Goal: Task Accomplishment & Management: Manage account settings

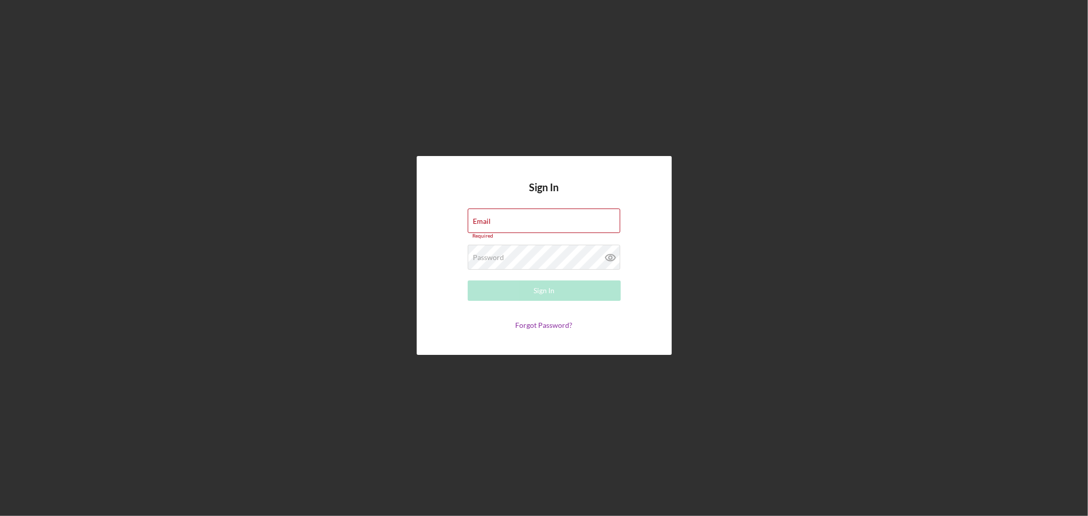
type input "[EMAIL_ADDRESS][DOMAIN_NAME]"
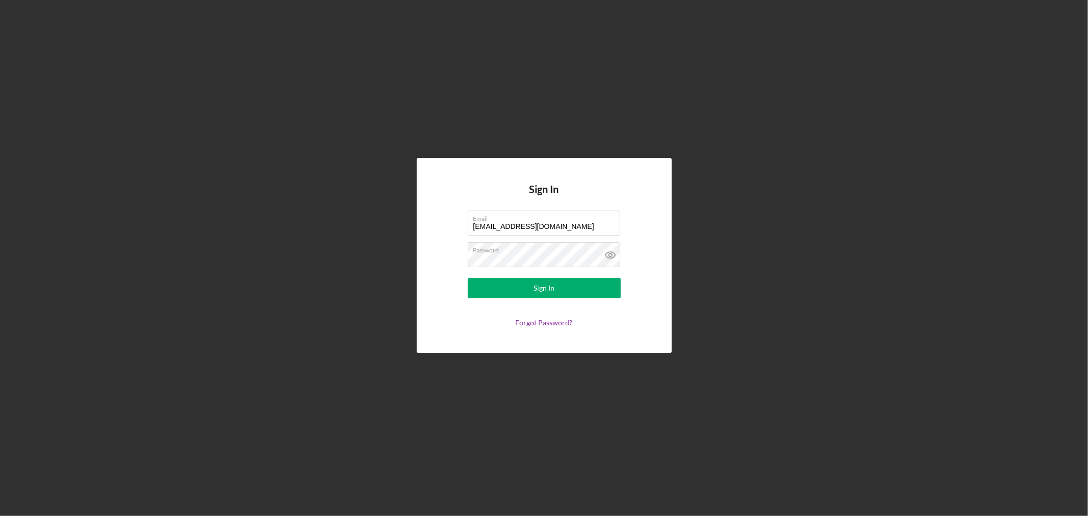
click at [483, 298] on form "Email [EMAIL_ADDRESS][DOMAIN_NAME] Password Sign In Forgot Password?" at bounding box center [544, 269] width 204 height 116
click at [483, 295] on button "Sign In" at bounding box center [544, 288] width 153 height 20
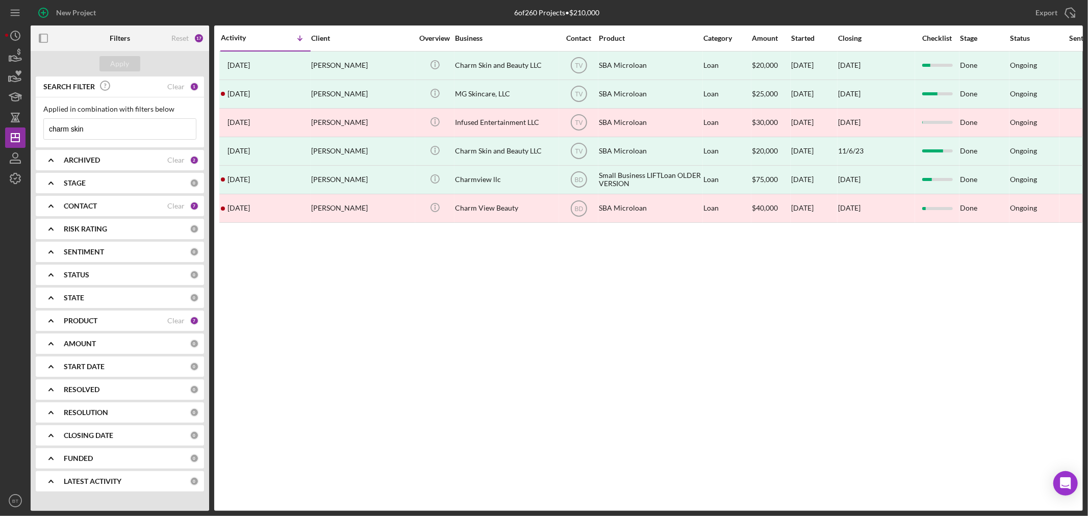
click at [100, 130] on input "charm skin" at bounding box center [120, 129] width 152 height 20
drag, startPoint x: 100, startPoint y: 130, endPoint x: 16, endPoint y: 117, distance: 85.0
click at [16, 117] on div "New Project 6 of 260 Projects • $210,000 charm skin Export Icon/Export Filters …" at bounding box center [544, 255] width 1078 height 511
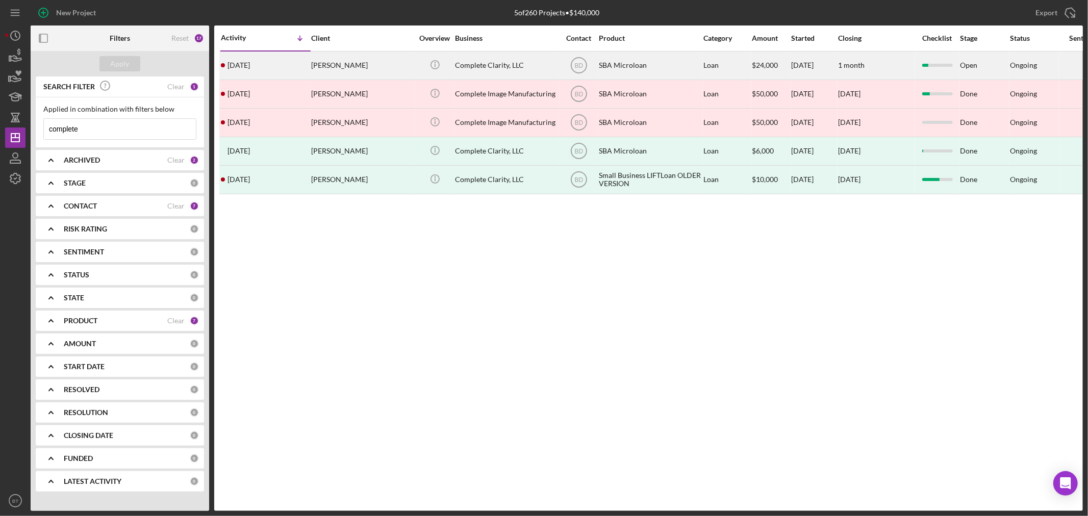
type input "complete"
click at [463, 69] on div "Complete Clarity, LLC" at bounding box center [506, 65] width 102 height 27
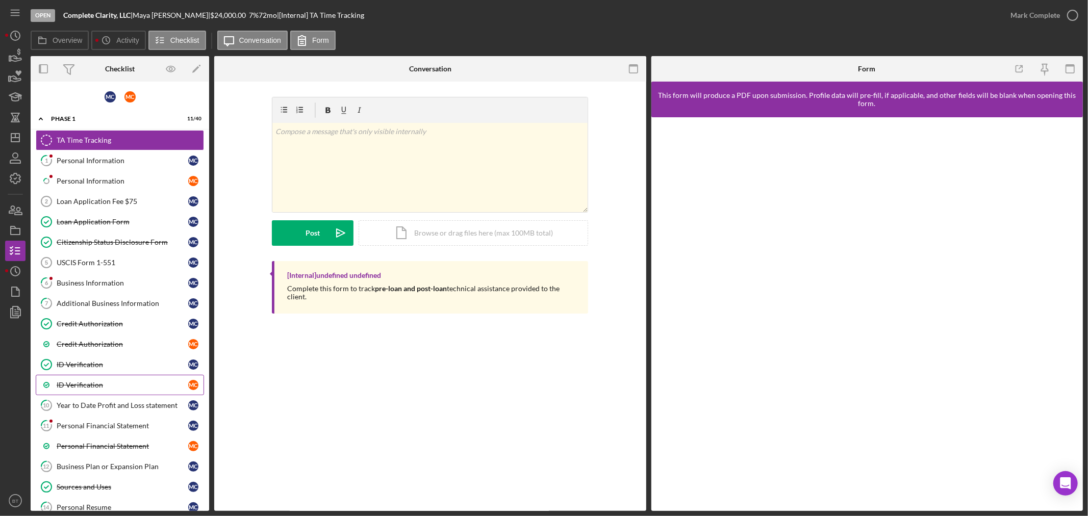
click at [84, 386] on div "ID Verification" at bounding box center [123, 385] width 132 height 8
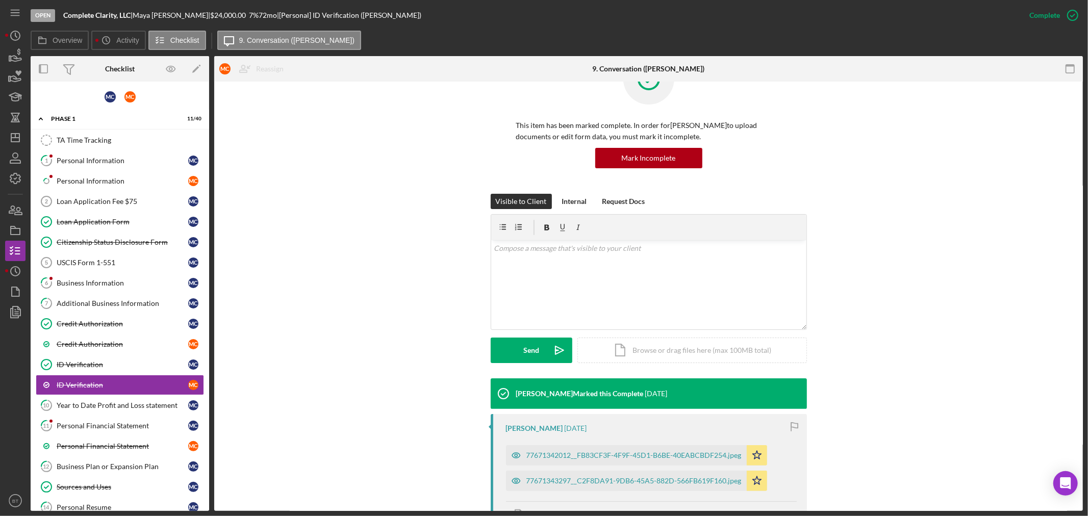
scroll to position [113, 0]
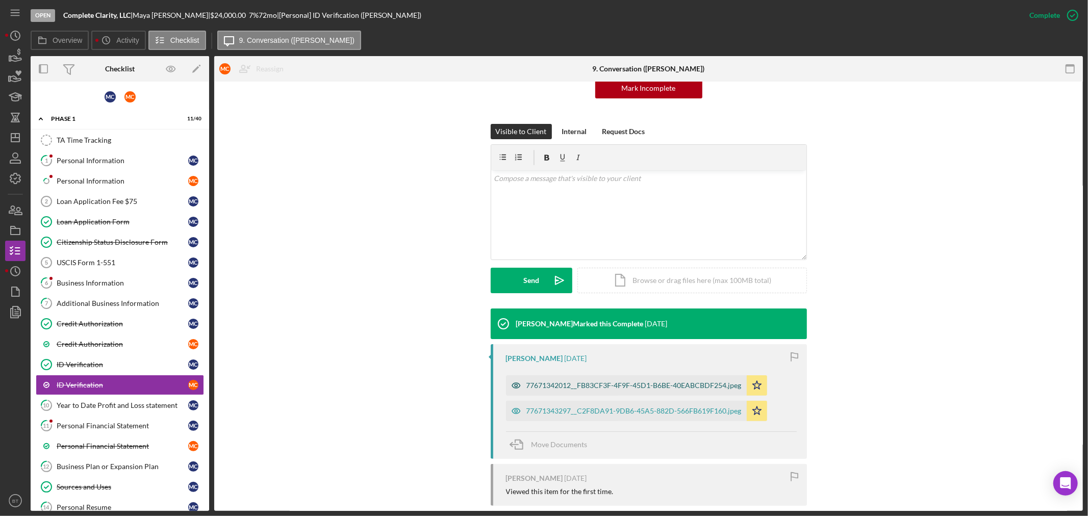
click at [552, 384] on div "77671342012__FB83CF3F-4F9F-45D1-B6BE-40EABCBDF254.jpeg" at bounding box center [633, 386] width 215 height 8
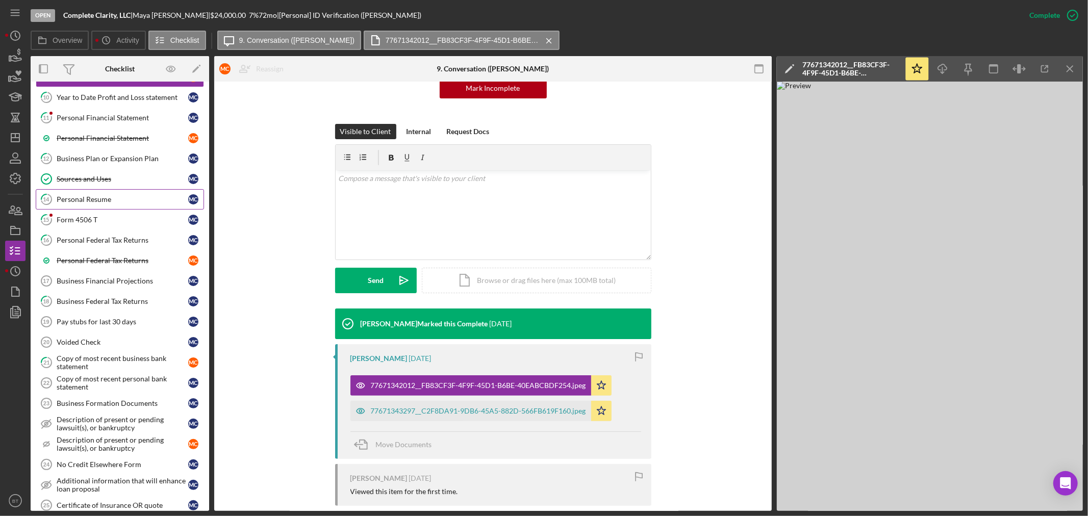
scroll to position [188, 0]
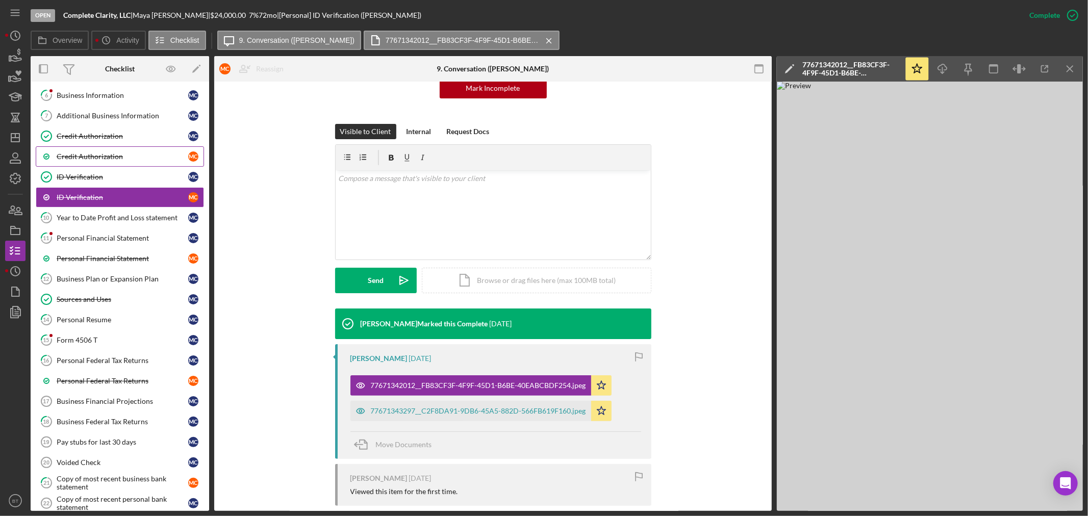
click at [121, 154] on div "Credit Authorization" at bounding box center [123, 157] width 132 height 8
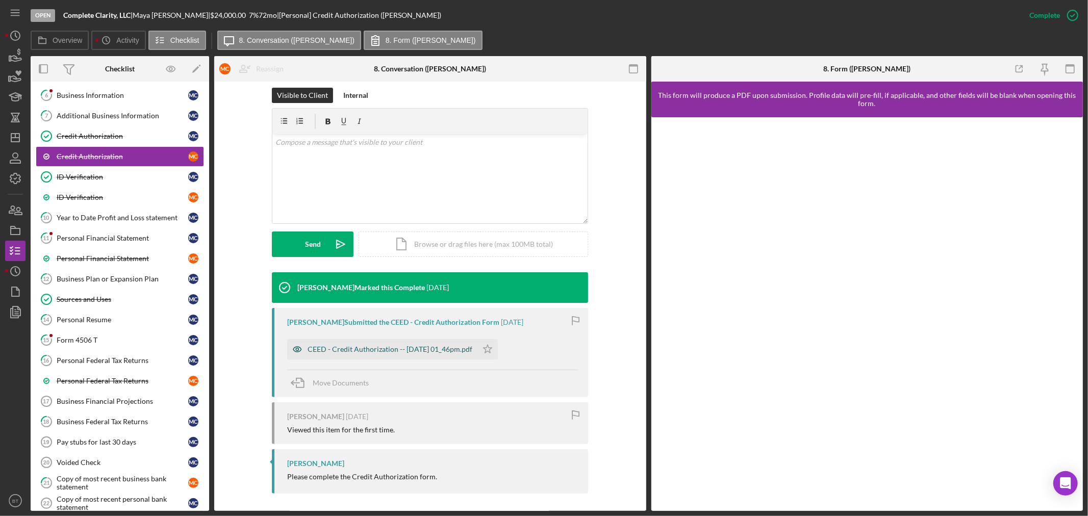
scroll to position [153, 0]
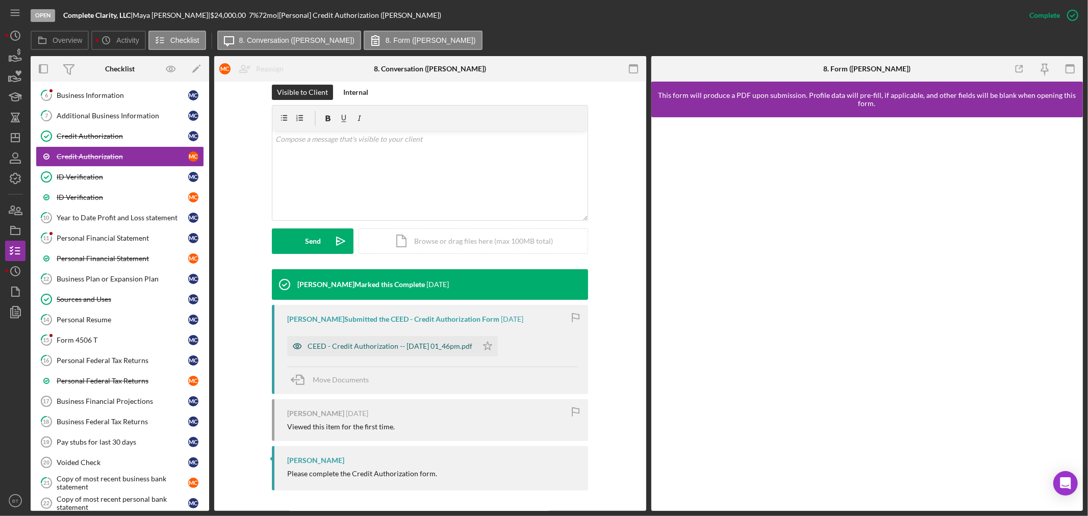
click at [334, 348] on div "CEED - Credit Authorization -- [DATE] 01_46pm.pdf" at bounding box center [390, 346] width 165 height 8
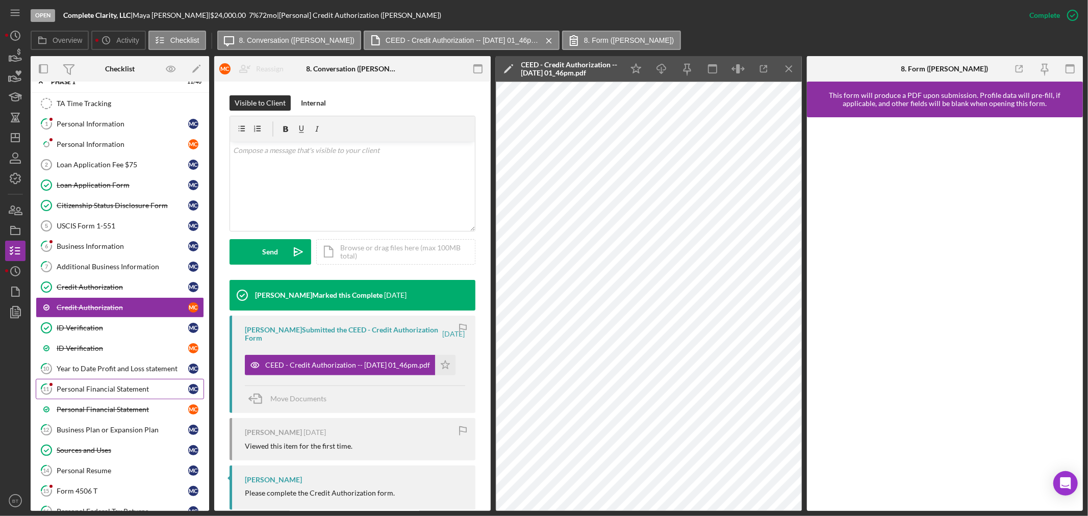
scroll to position [0, 0]
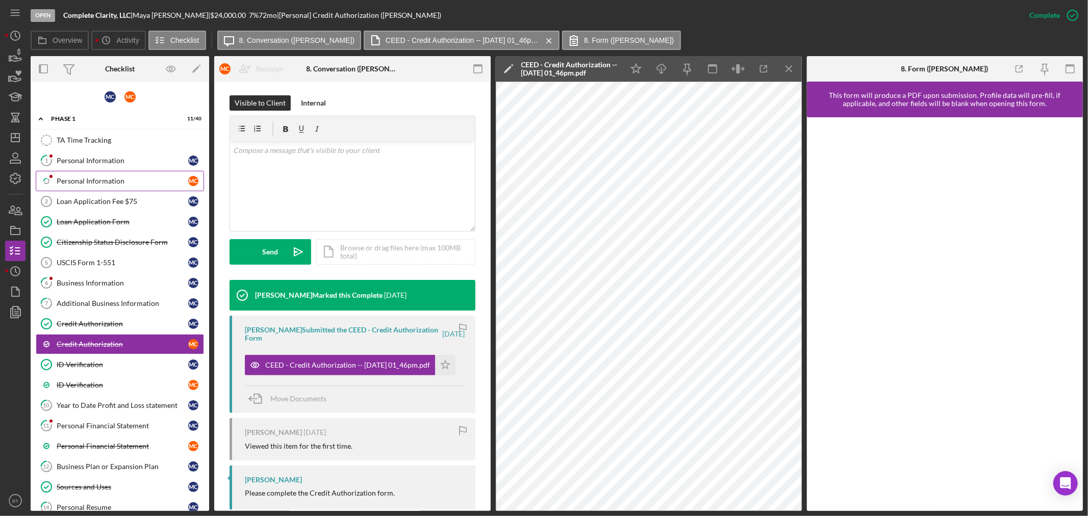
click at [83, 177] on div "Personal Information" at bounding box center [123, 181] width 132 height 8
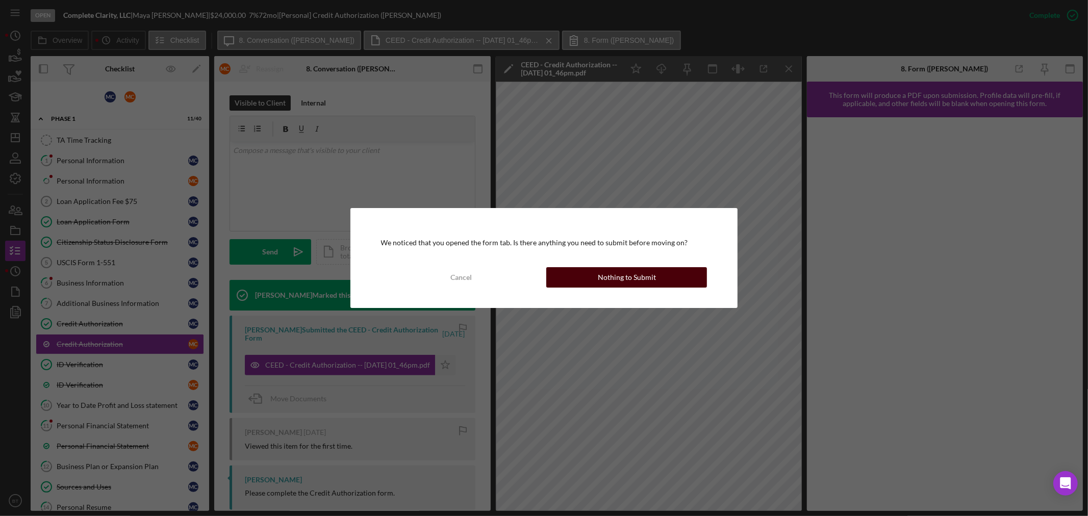
click at [594, 273] on button "Nothing to Submit" at bounding box center [626, 277] width 161 height 20
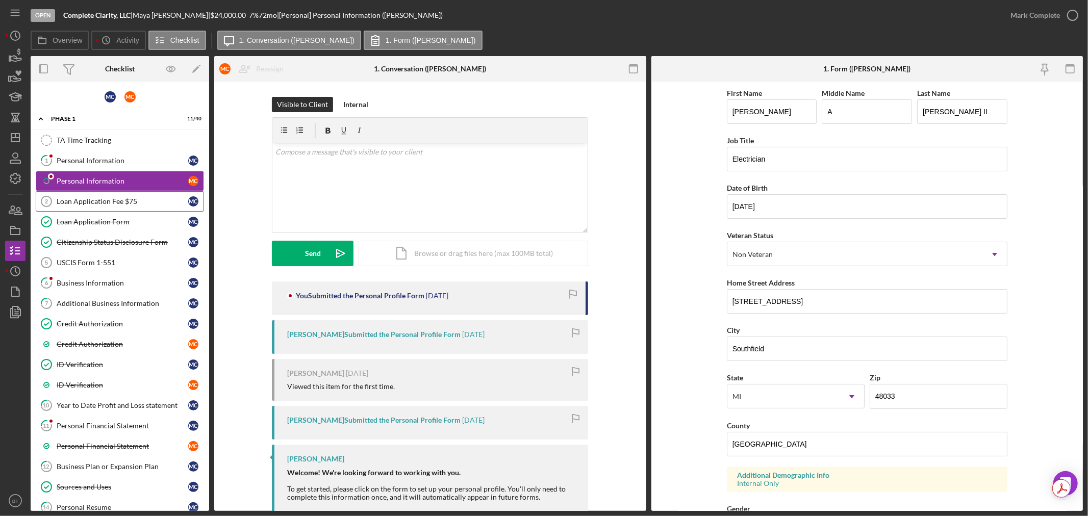
click at [78, 204] on div "Loan Application Fee $75" at bounding box center [123, 201] width 132 height 8
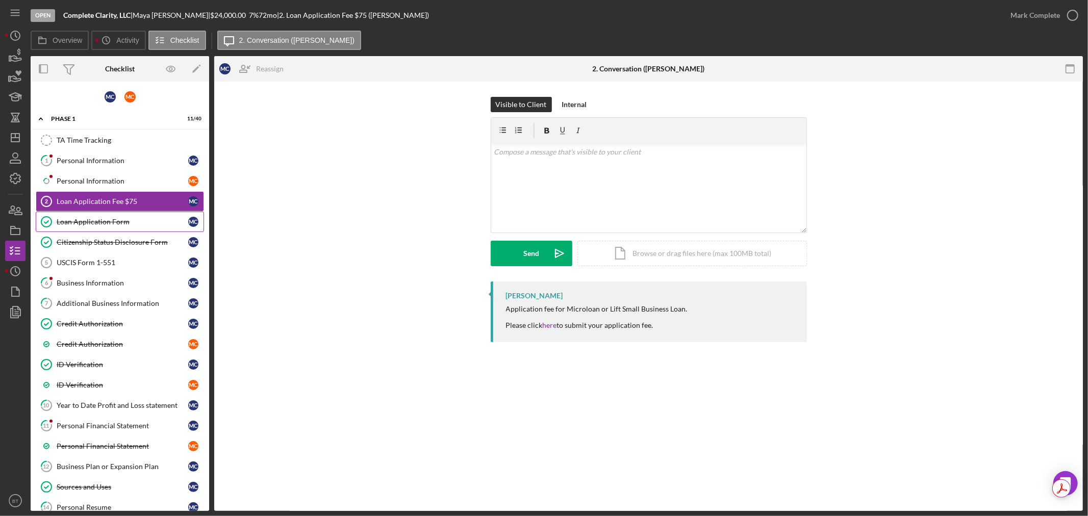
click at [88, 221] on div "Loan Application Form" at bounding box center [123, 222] width 132 height 8
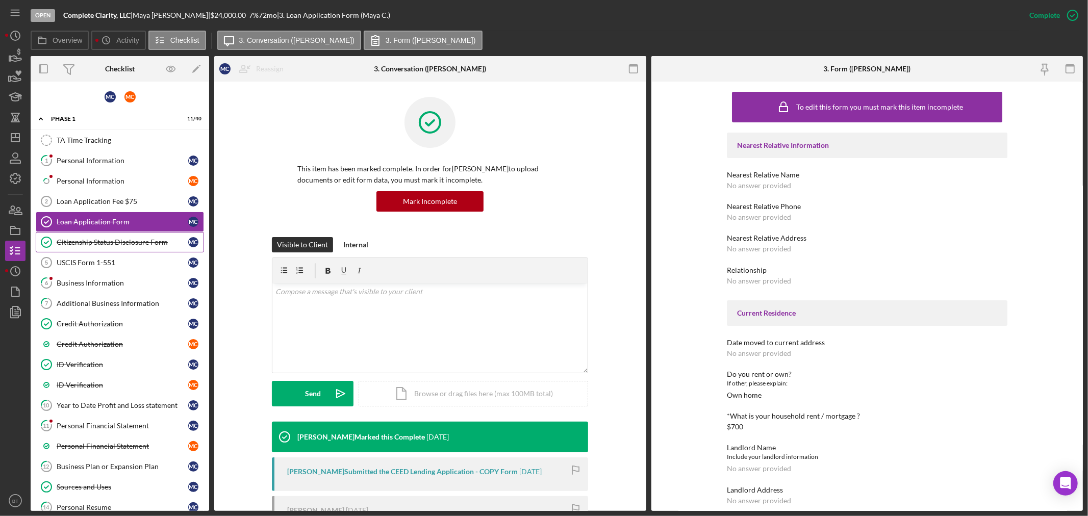
click at [81, 243] on div "Citizenship Status Disclosure Form" at bounding box center [123, 242] width 132 height 8
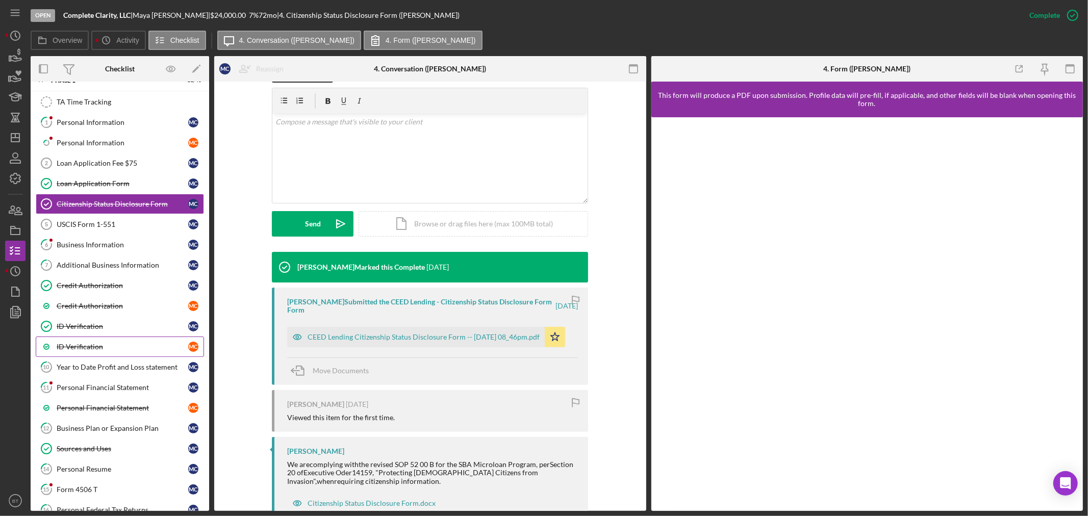
scroll to position [57, 0]
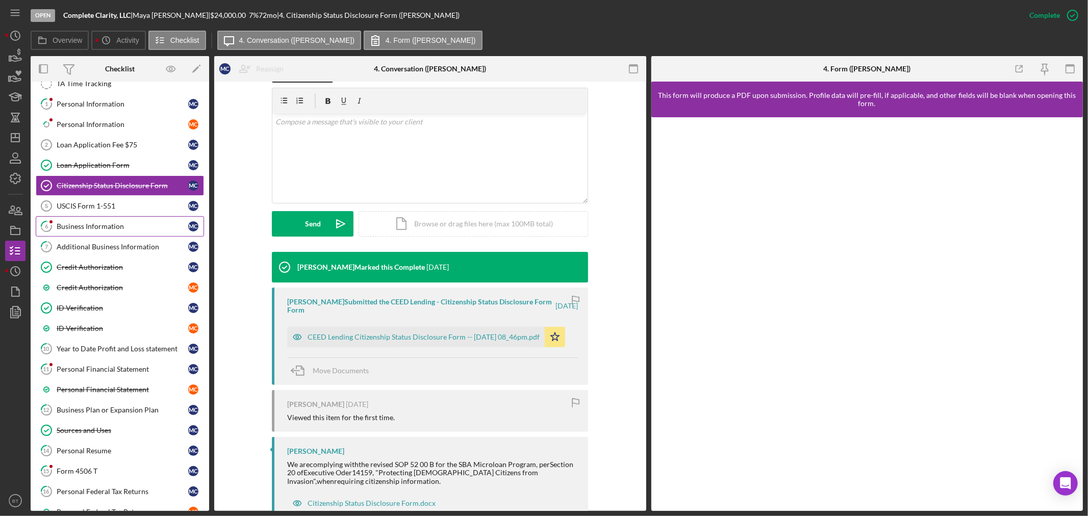
click at [123, 228] on div "Business Information" at bounding box center [123, 226] width 132 height 8
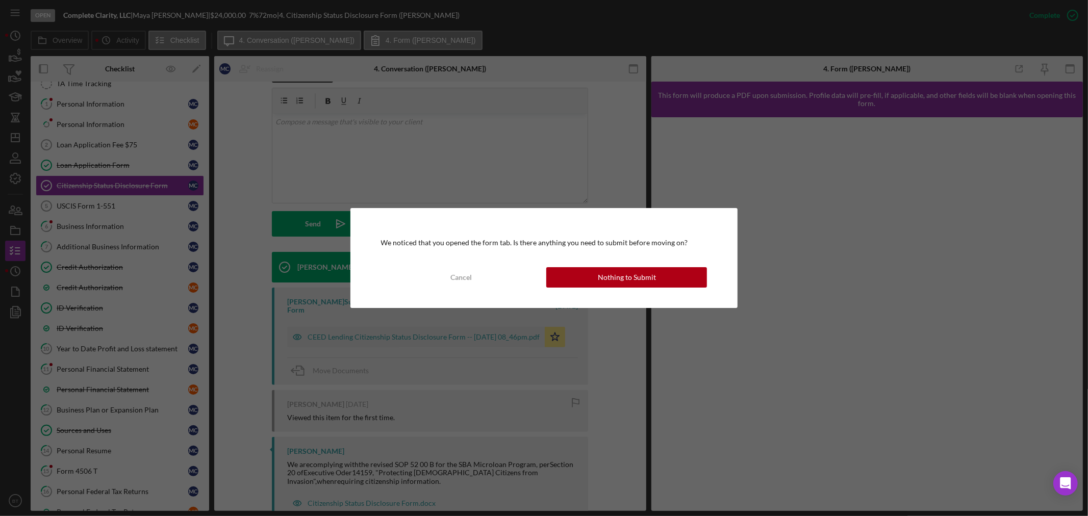
click at [672, 282] on button "Nothing to Submit" at bounding box center [626, 277] width 161 height 20
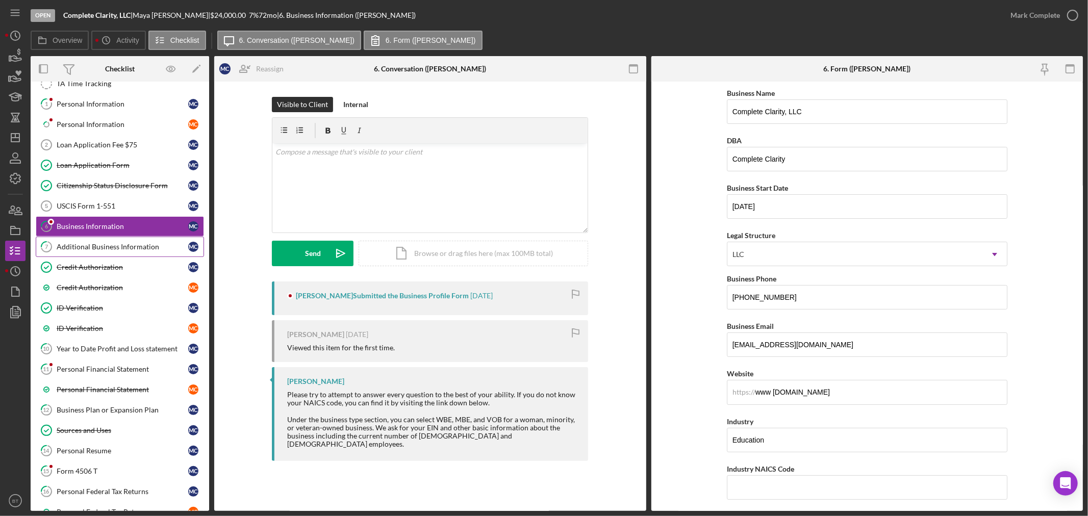
click at [78, 247] on div "Additional Business Information" at bounding box center [123, 247] width 132 height 8
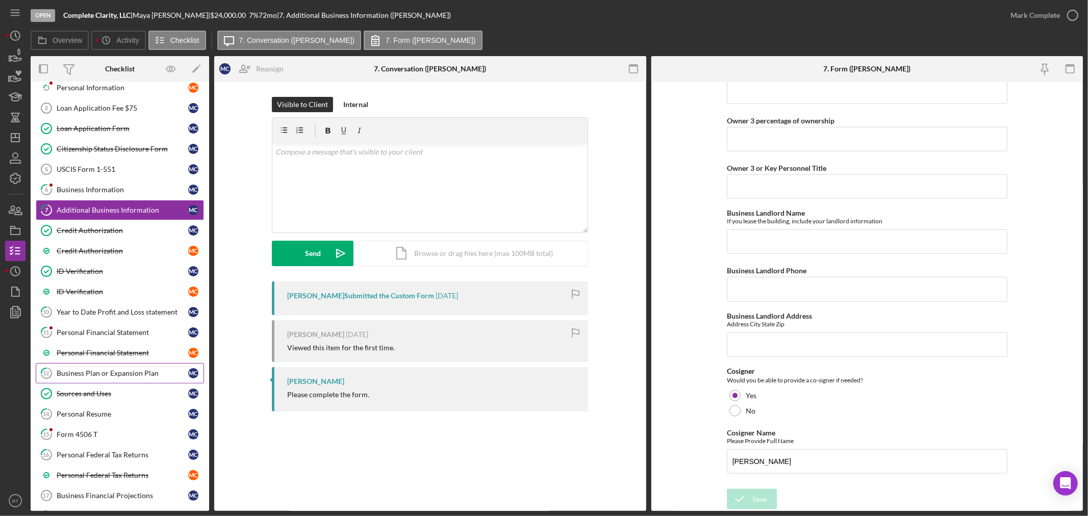
scroll to position [113, 0]
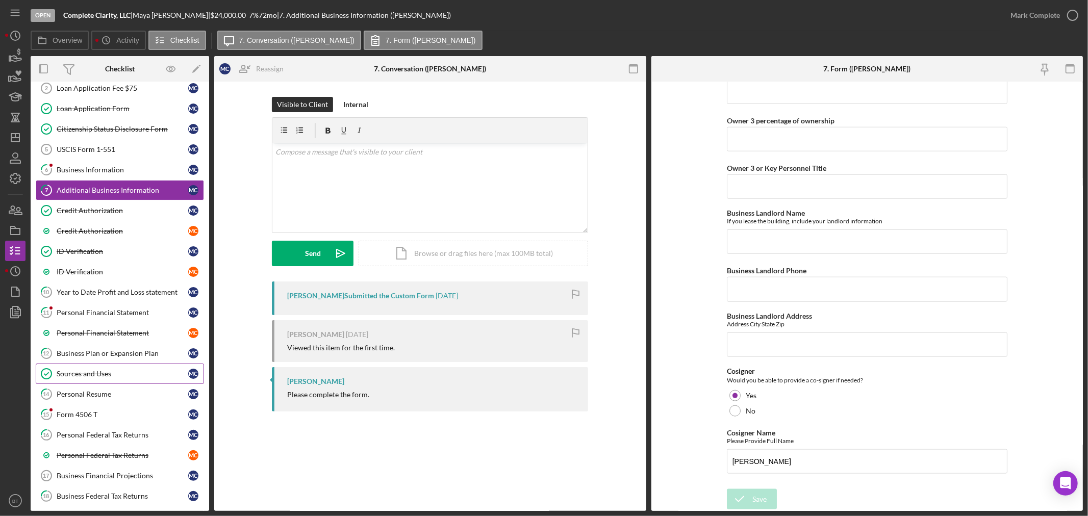
click at [85, 370] on div "Sources and Uses" at bounding box center [123, 374] width 132 height 8
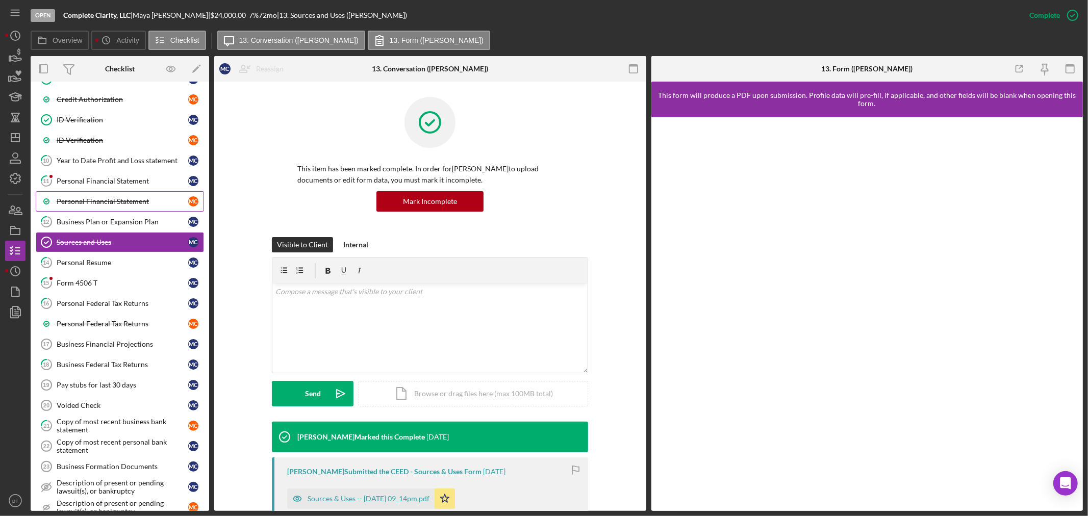
scroll to position [188, 0]
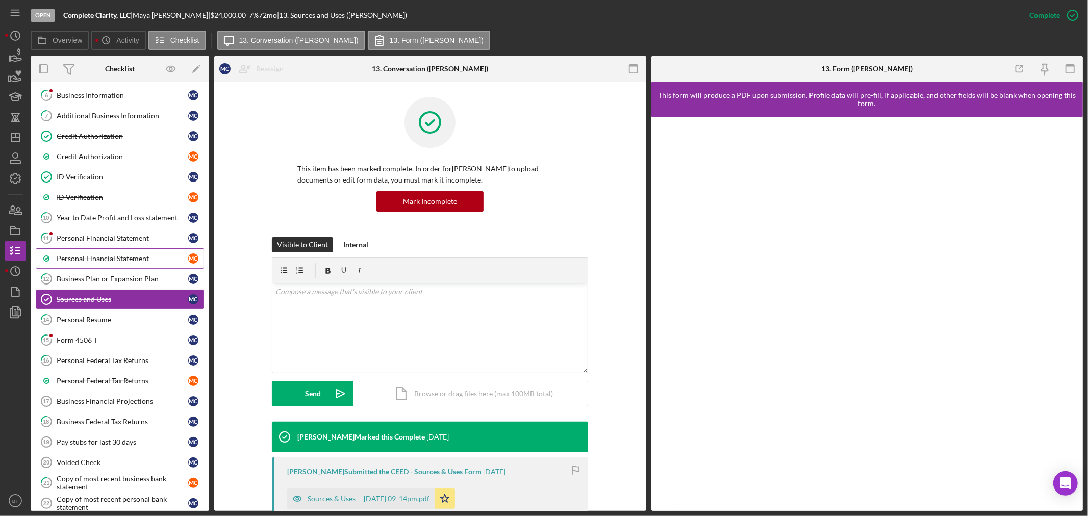
click at [177, 262] on div "Personal Financial Statement" at bounding box center [123, 259] width 132 height 8
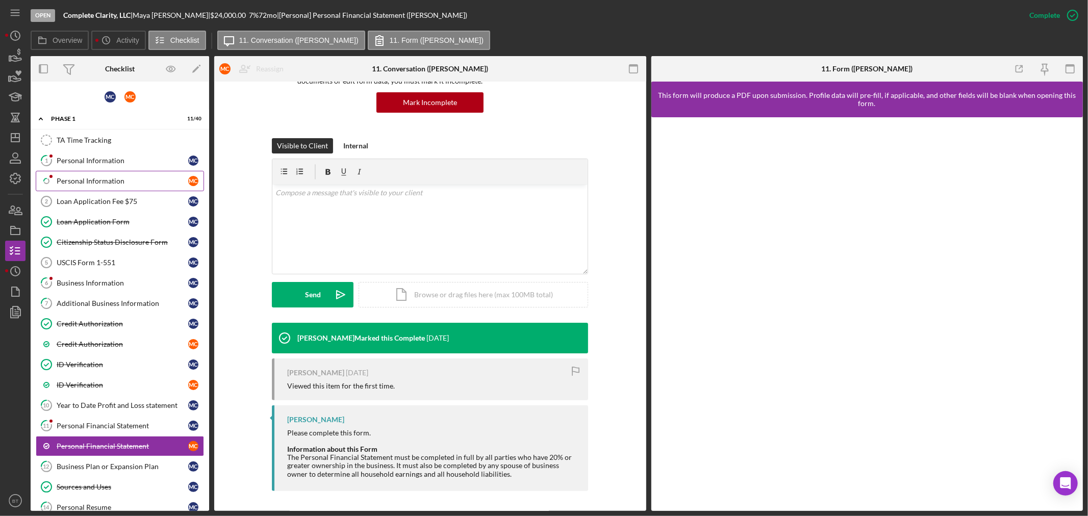
click at [108, 179] on div "Personal Information" at bounding box center [123, 181] width 132 height 8
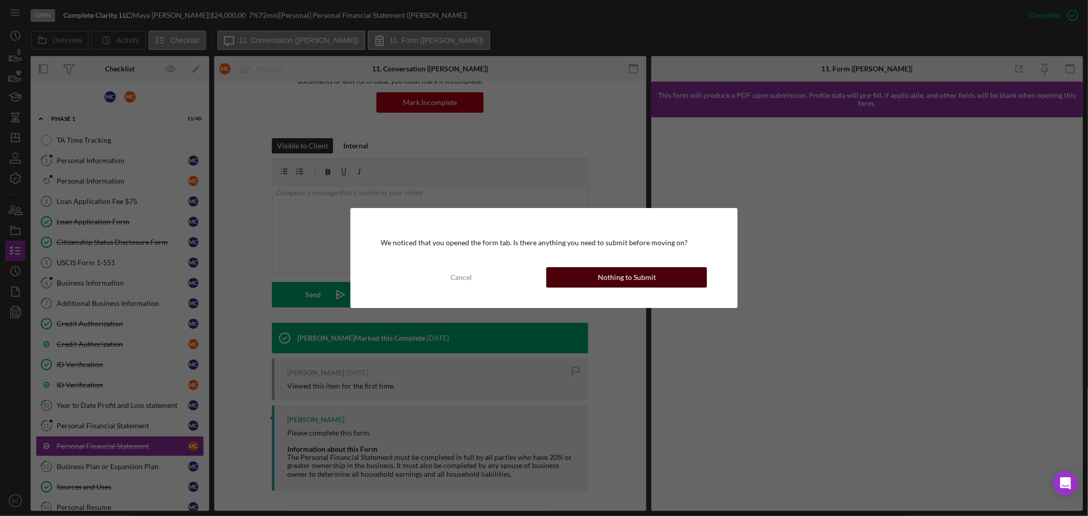
click at [695, 269] on button "Nothing to Submit" at bounding box center [626, 277] width 161 height 20
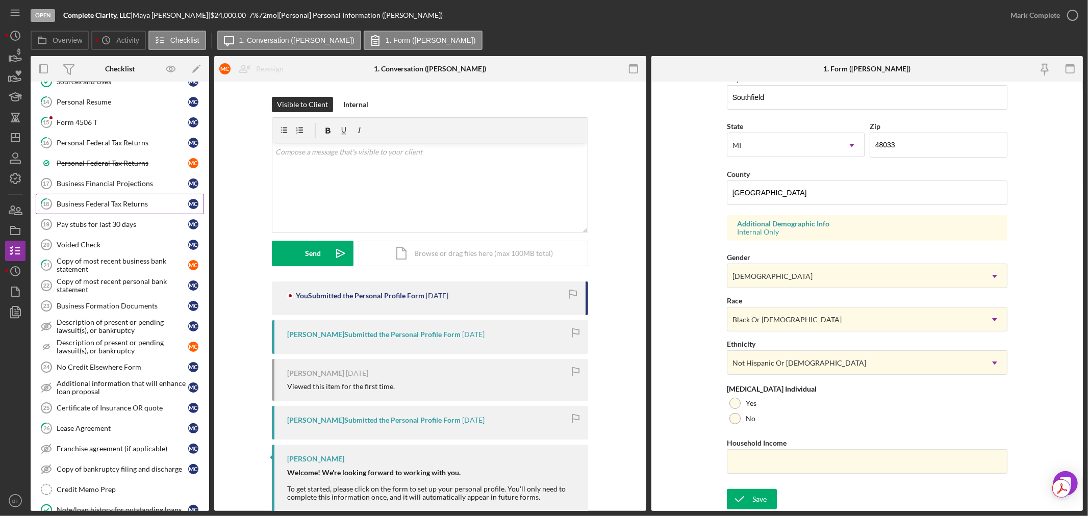
scroll to position [471, 0]
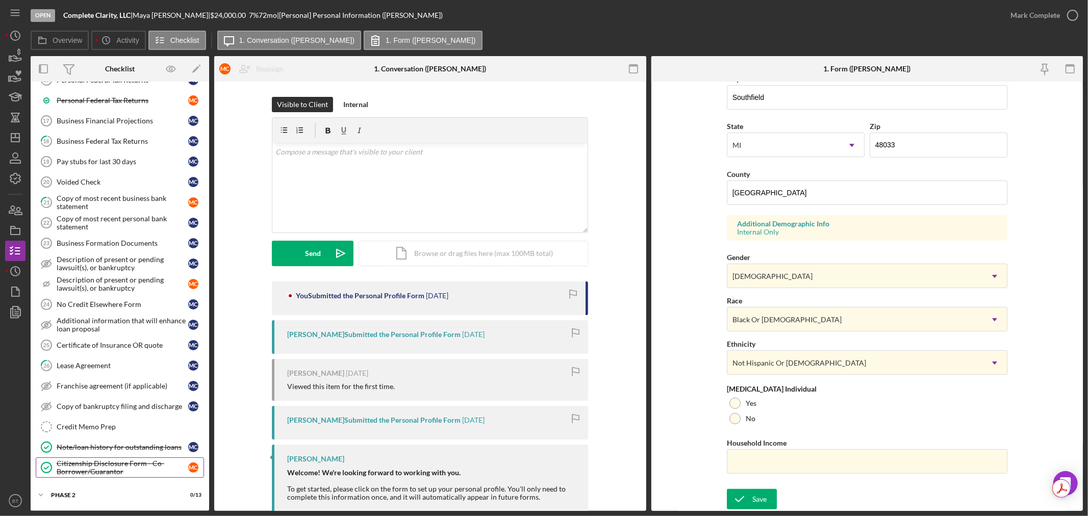
click at [112, 447] on div "Citizenship Disclosure Form - Co-Borrower/Guarantor" at bounding box center [123, 468] width 132 height 16
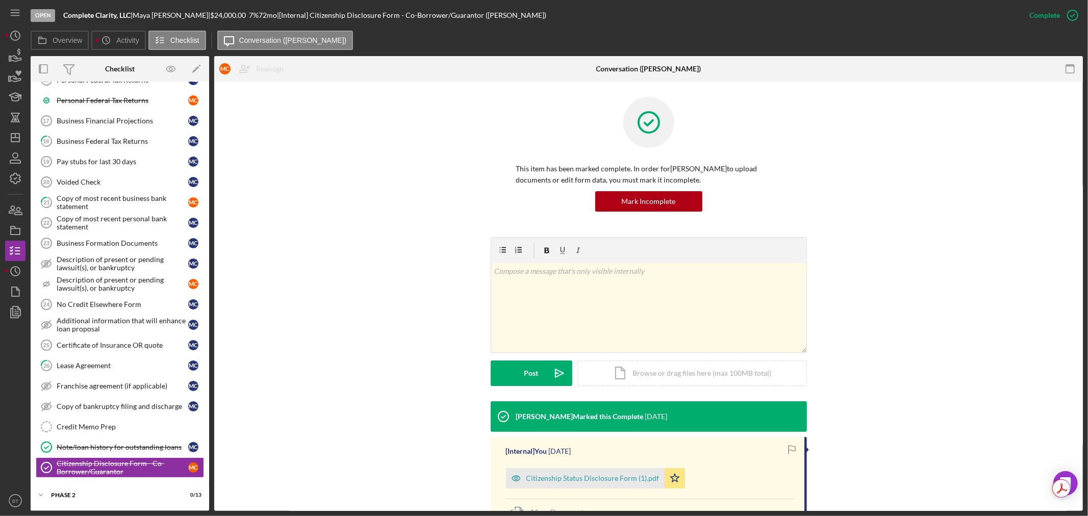
scroll to position [85, 0]
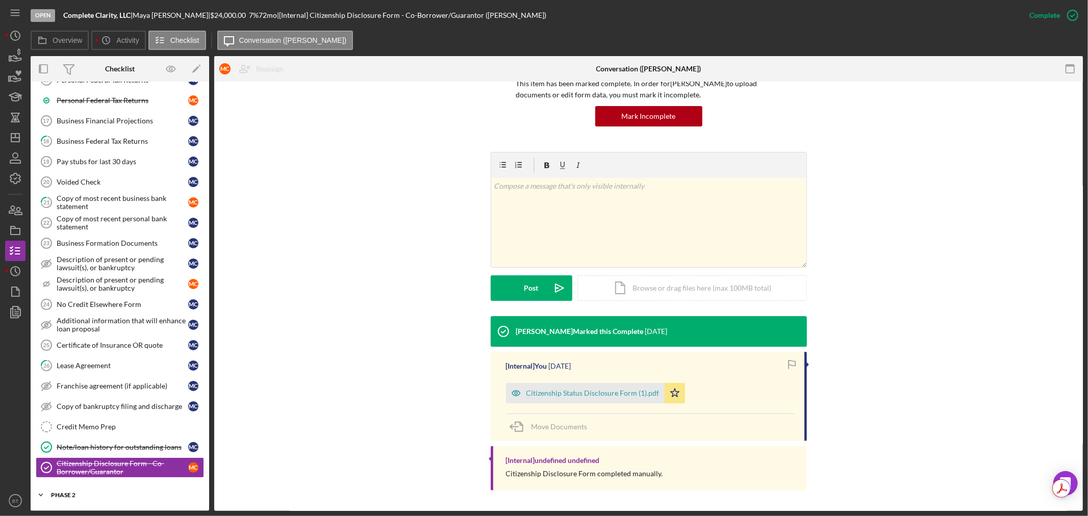
click at [79, 447] on div "Icon/Expander Phase 2 0 / 13" at bounding box center [120, 495] width 179 height 20
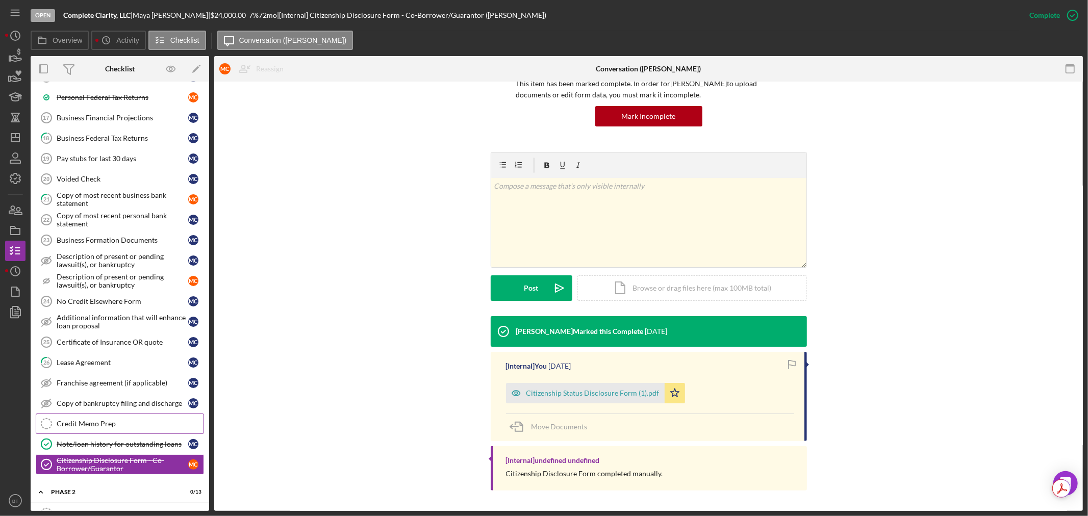
scroll to position [744, 0]
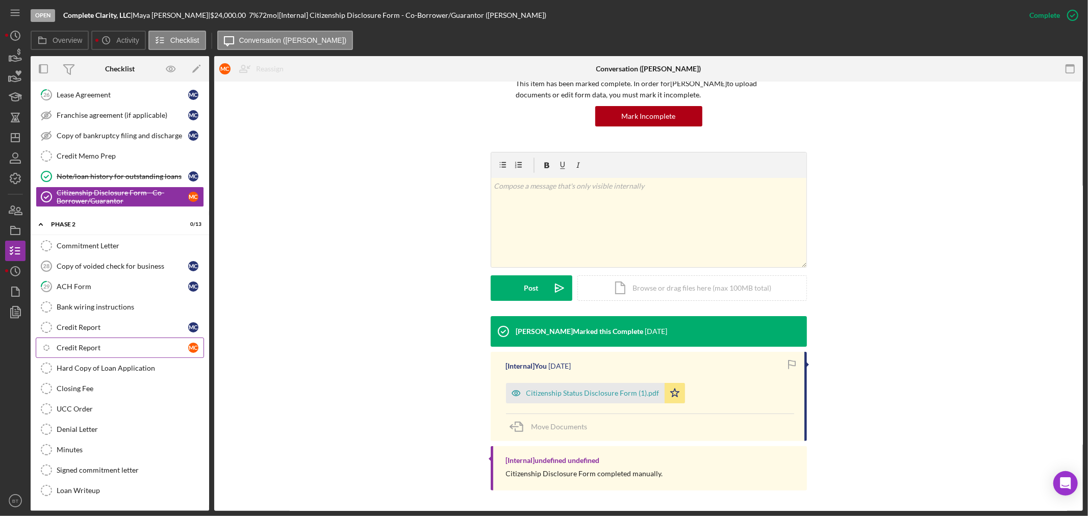
click at [159, 352] on link "Icon/Checklist Item Sub Internal Credit Report M C" at bounding box center [120, 348] width 168 height 20
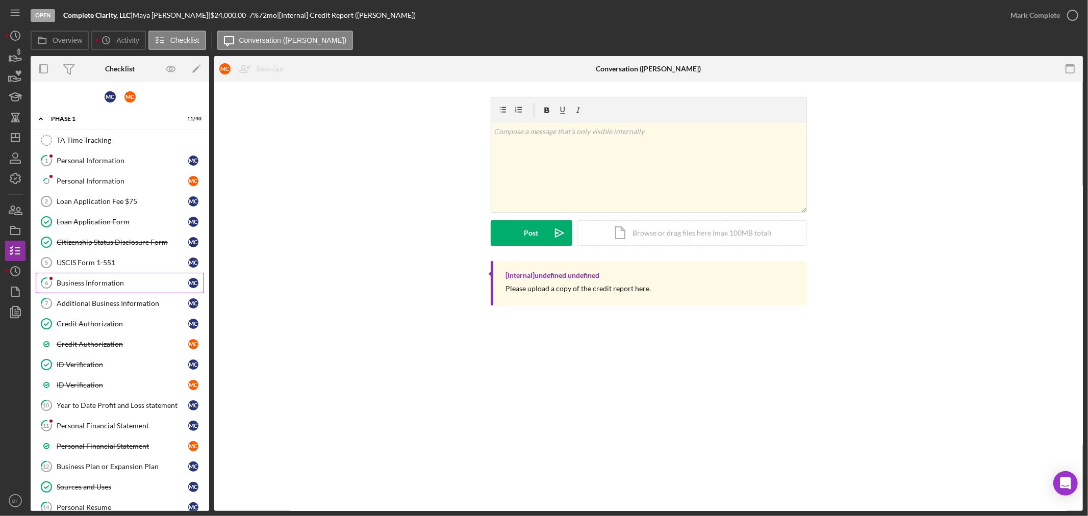
click at [86, 277] on link "6 Business Information M C" at bounding box center [120, 283] width 168 height 20
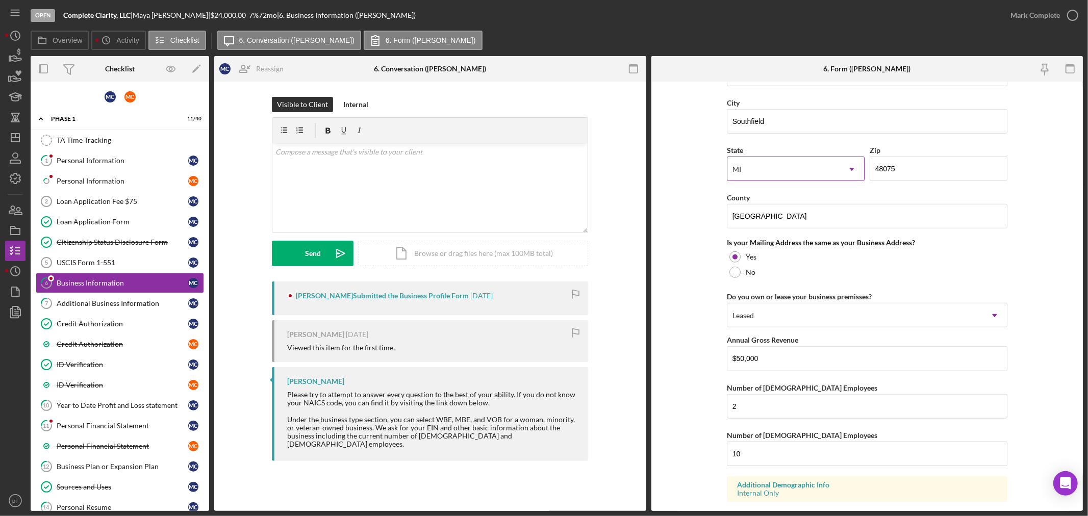
scroll to position [705, 0]
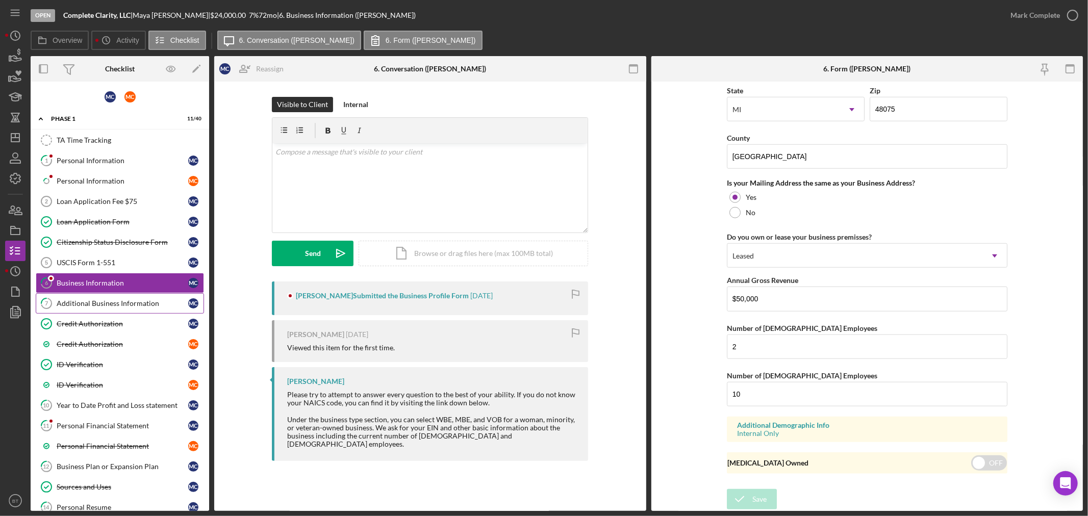
click at [83, 302] on div "Additional Business Information" at bounding box center [123, 303] width 132 height 8
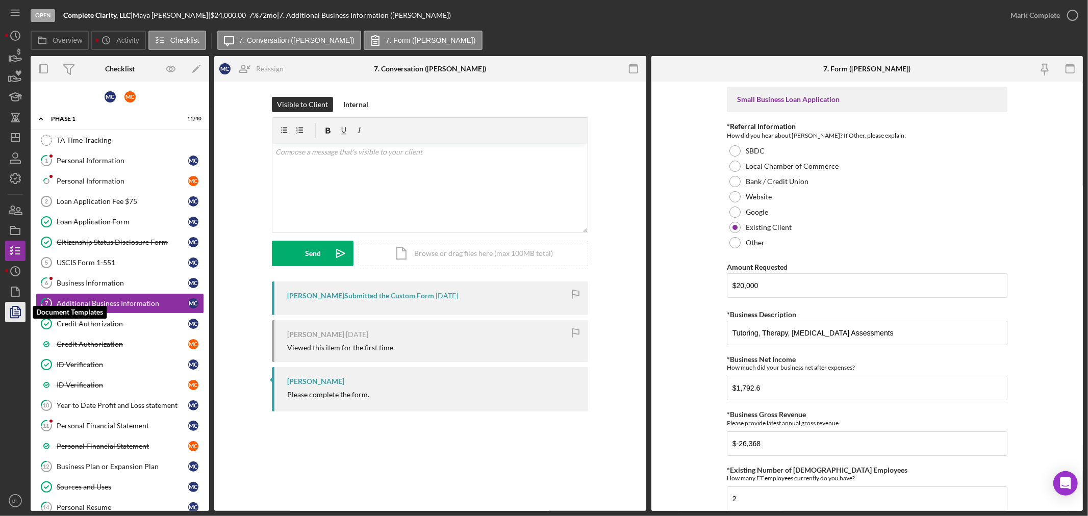
click at [13, 309] on icon "button" at bounding box center [16, 312] width 26 height 26
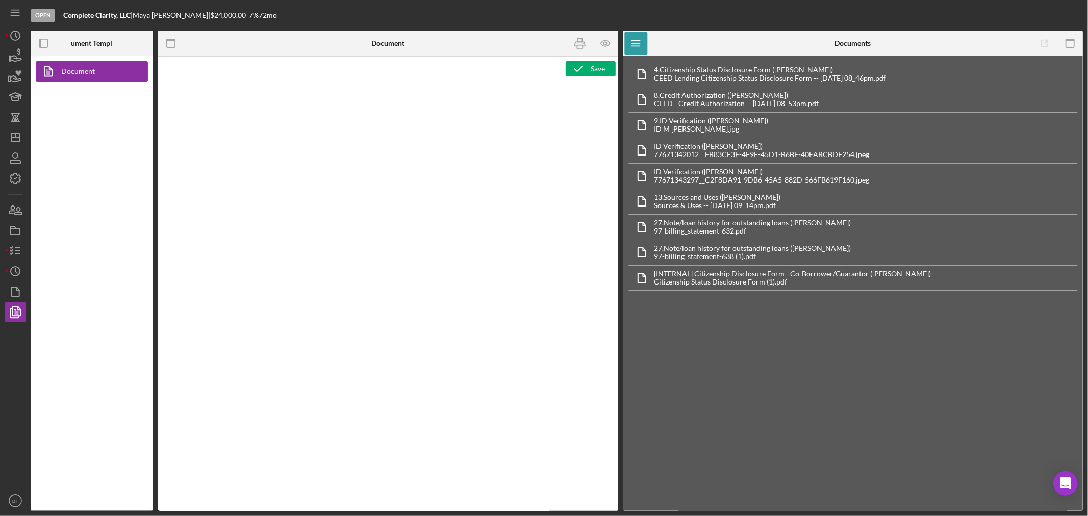
type textarea "<div> <p style="padding-left: 280px;">&nbsp;</p> <p>&nbsp;</p> <p style="text-a…"
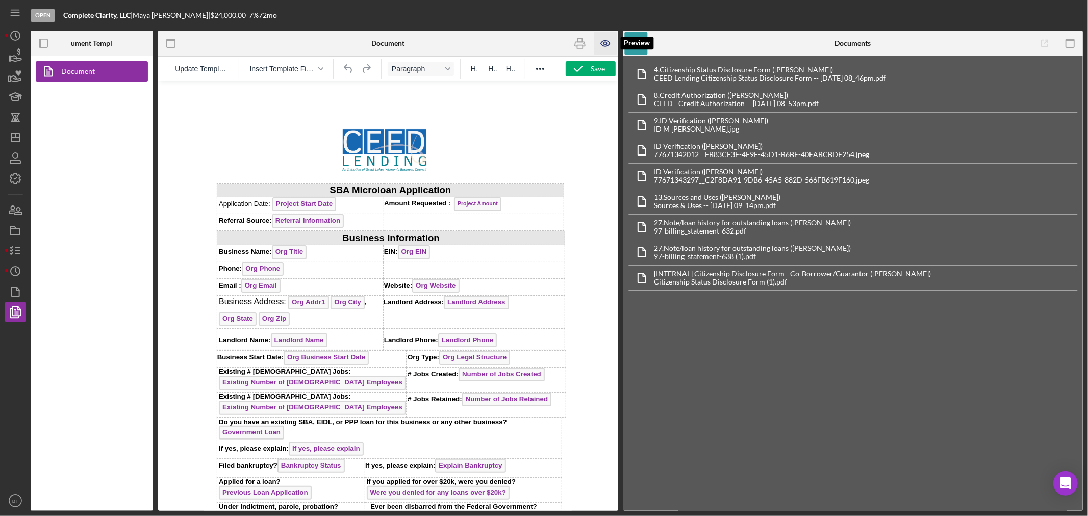
click at [611, 44] on icon "button" at bounding box center [605, 43] width 23 height 23
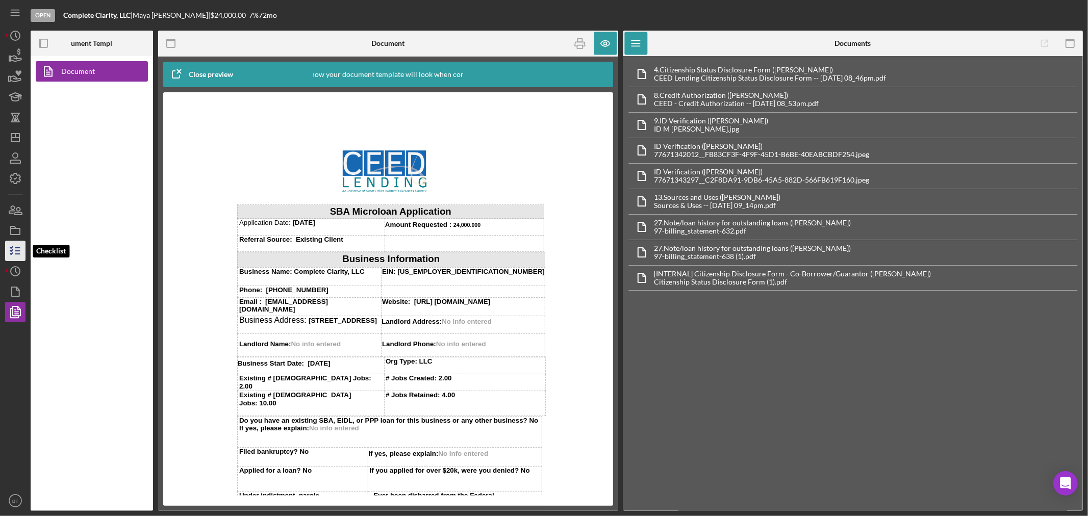
click at [6, 258] on icon "button" at bounding box center [16, 251] width 26 height 26
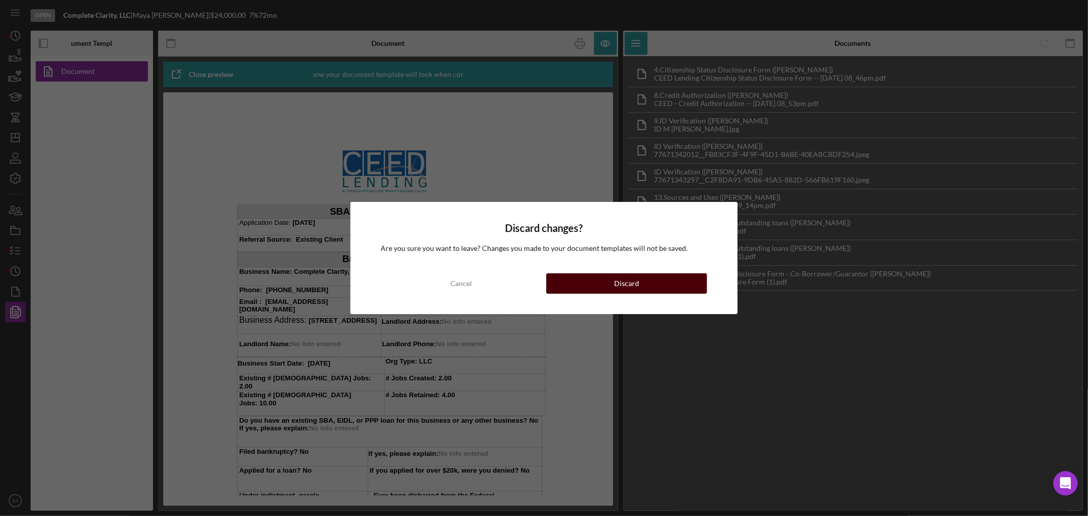
click at [668, 281] on button "Discard" at bounding box center [626, 283] width 161 height 20
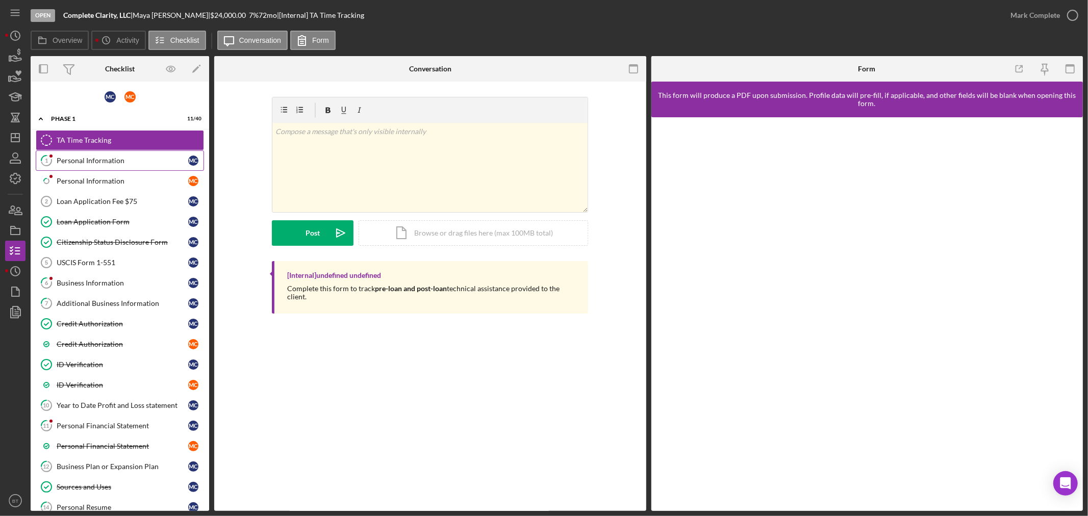
click at [70, 161] on div "Personal Information" at bounding box center [123, 161] width 132 height 8
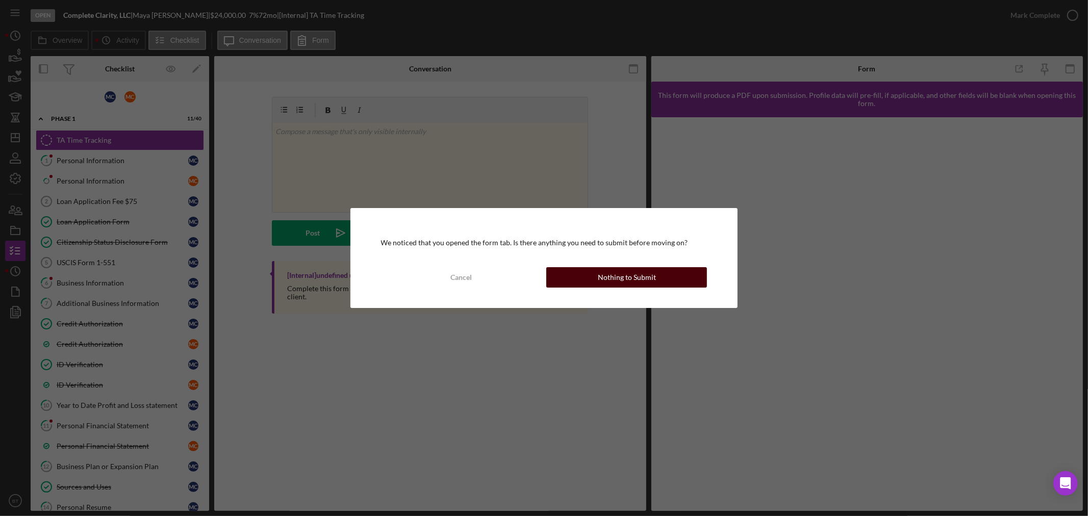
click at [641, 275] on div "Nothing to Submit" at bounding box center [627, 277] width 58 height 20
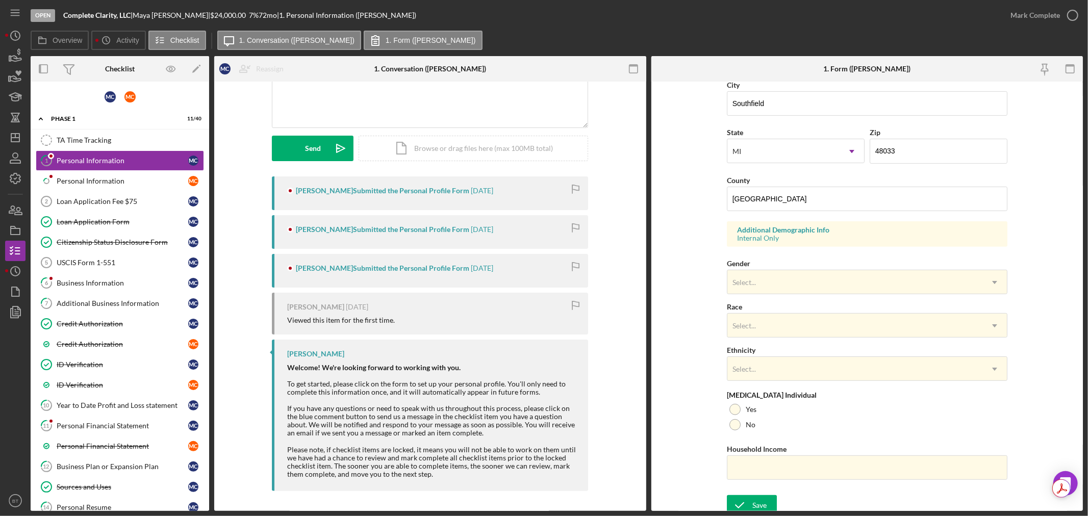
scroll to position [252, 0]
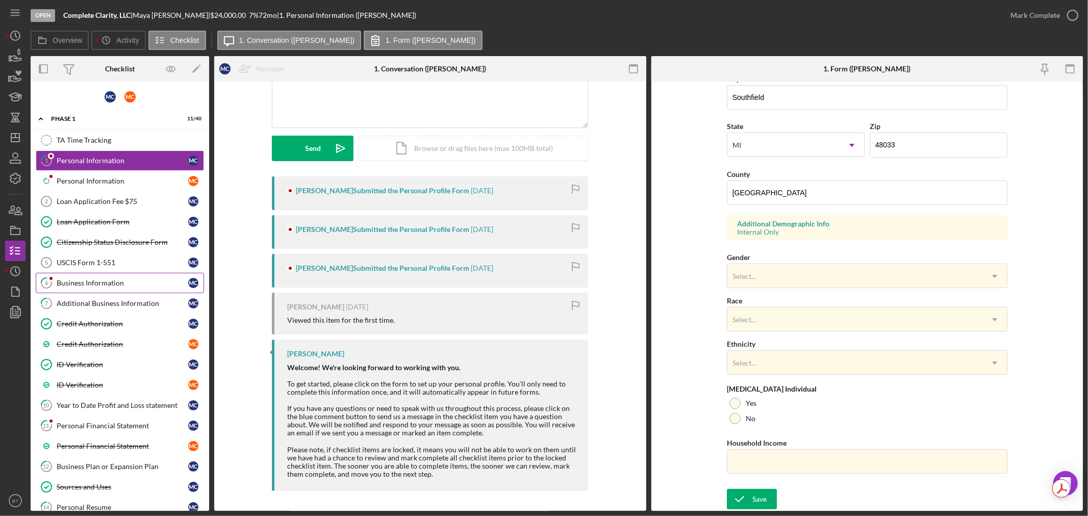
click at [68, 287] on div "Business Information" at bounding box center [123, 283] width 132 height 8
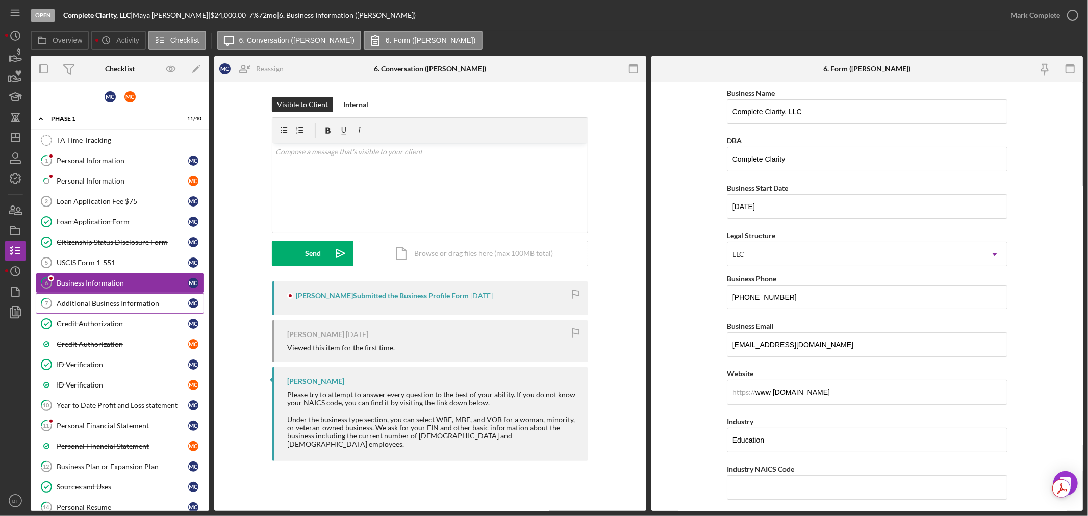
click at [74, 299] on div "Additional Business Information" at bounding box center [123, 303] width 132 height 8
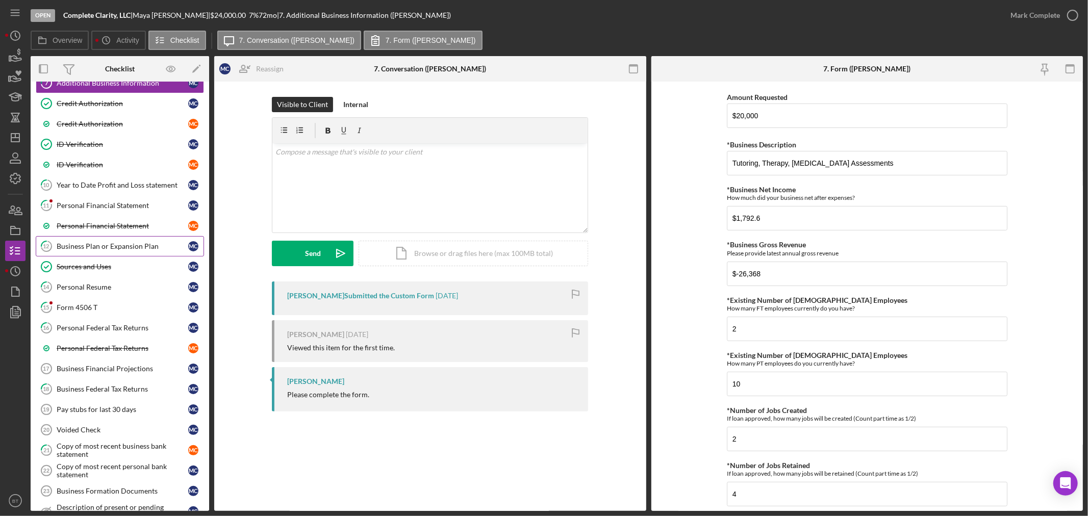
scroll to position [226, 0]
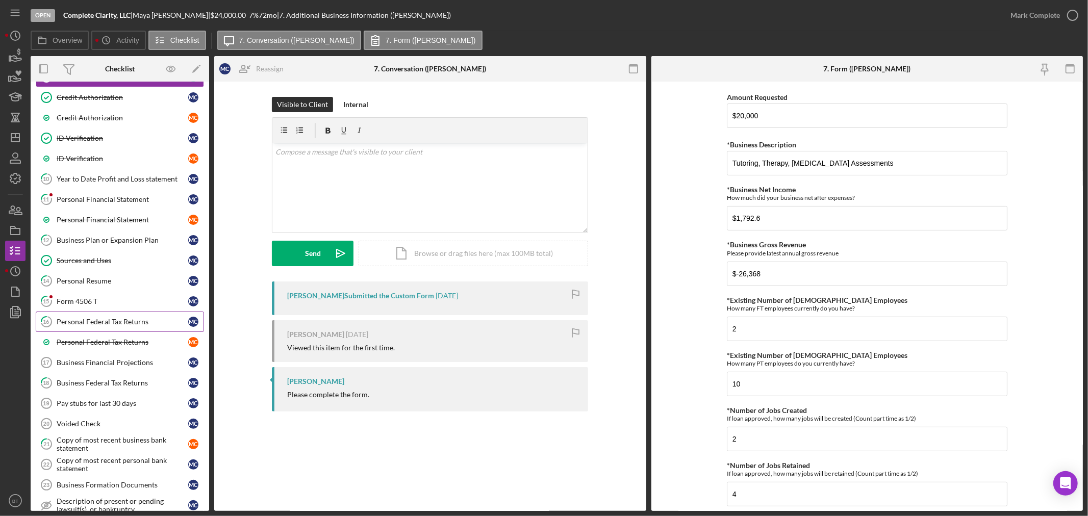
click at [73, 324] on div "Personal Federal Tax Returns" at bounding box center [123, 322] width 132 height 8
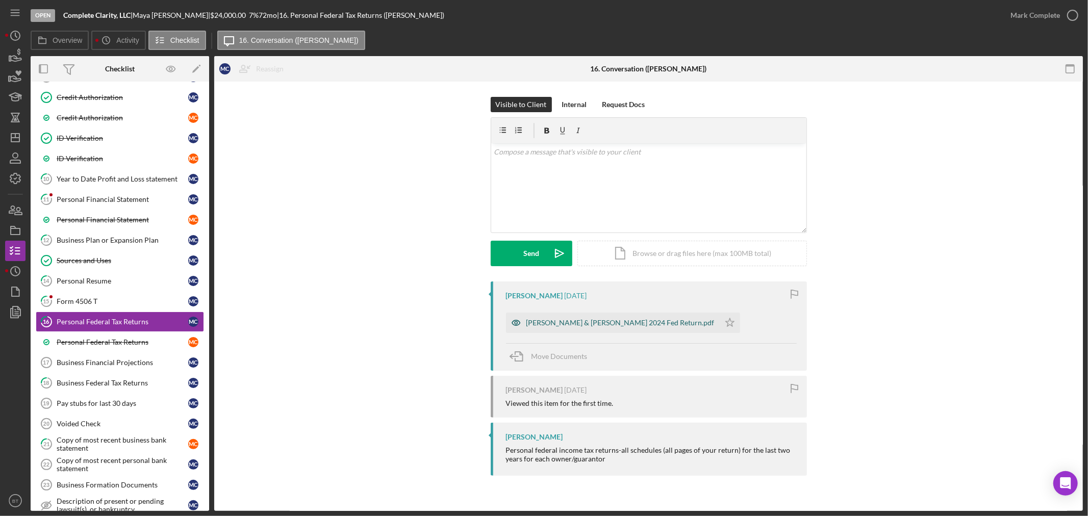
click at [628, 328] on div "[PERSON_NAME] & [PERSON_NAME] 2024 Fed Return.pdf" at bounding box center [613, 323] width 214 height 20
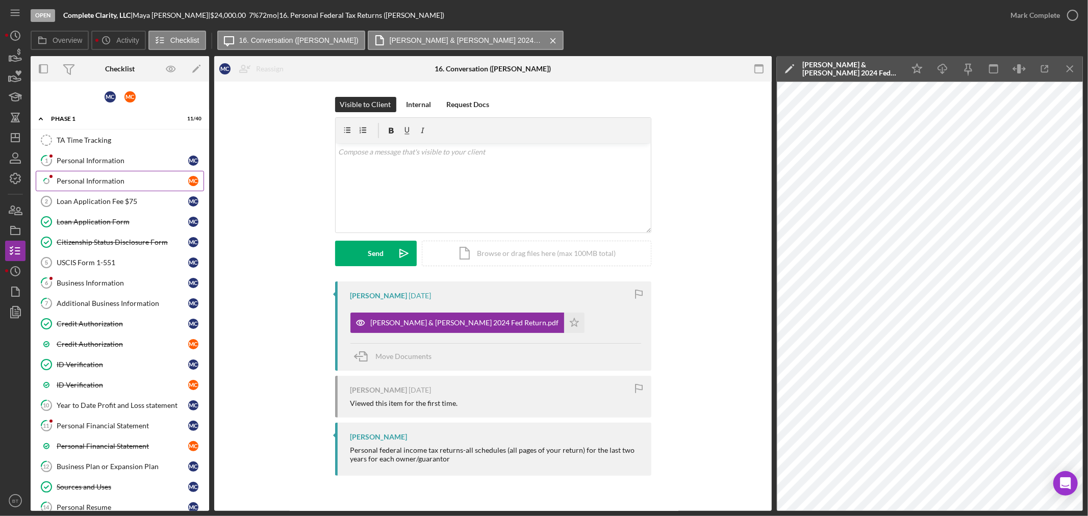
click at [95, 179] on div "Personal Information" at bounding box center [123, 181] width 132 height 8
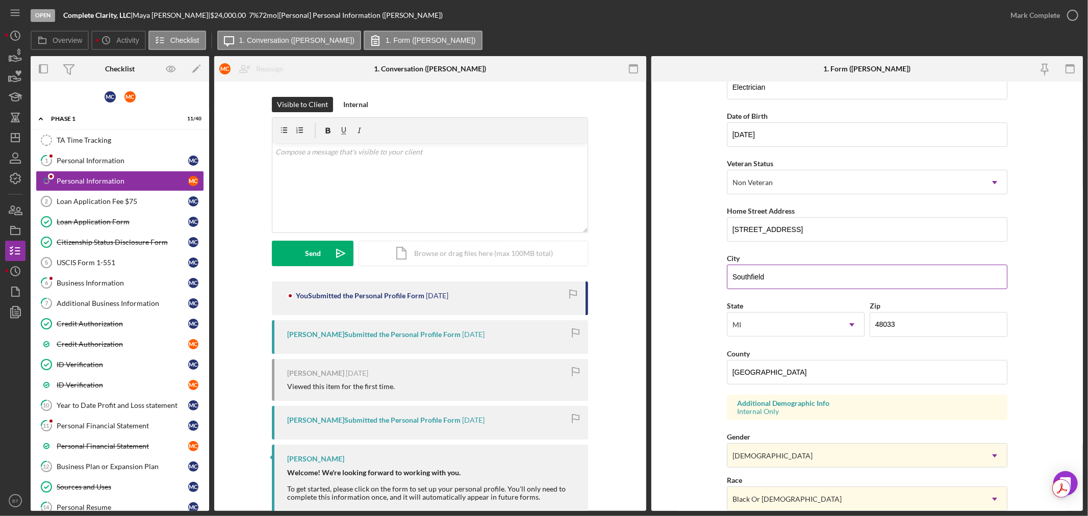
scroll to position [252, 0]
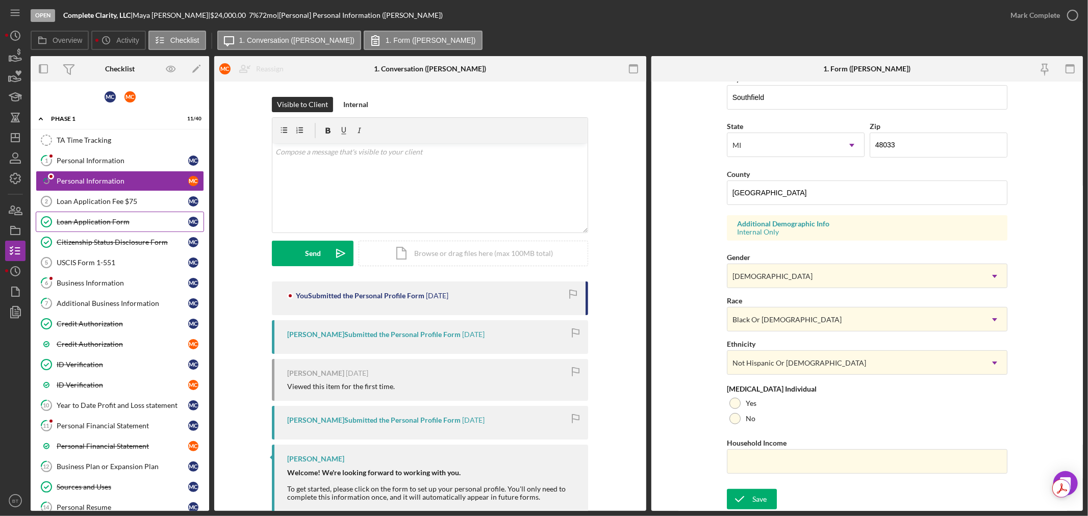
click at [123, 218] on div "Loan Application Form" at bounding box center [123, 222] width 132 height 8
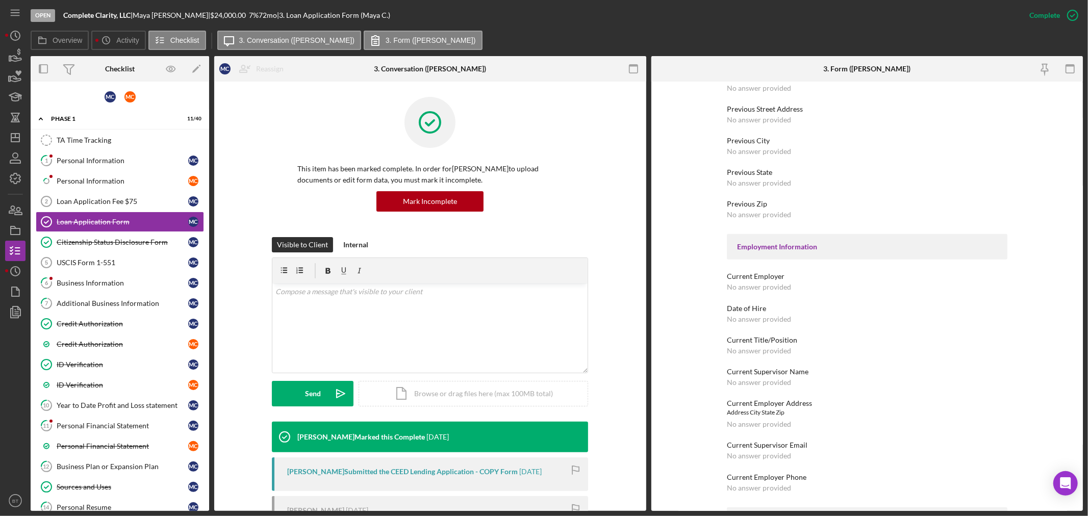
scroll to position [680, 0]
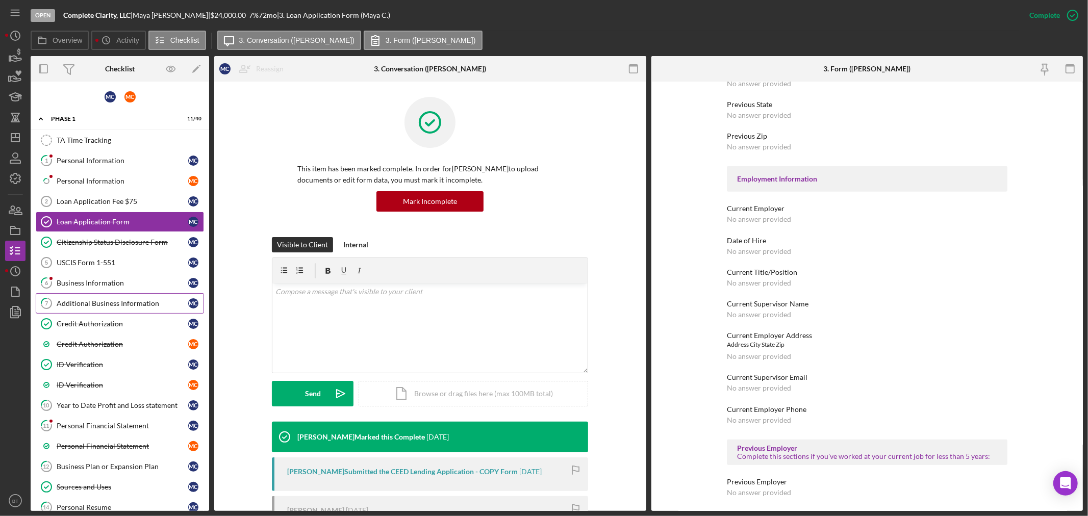
click at [87, 306] on div "Additional Business Information" at bounding box center [123, 303] width 132 height 8
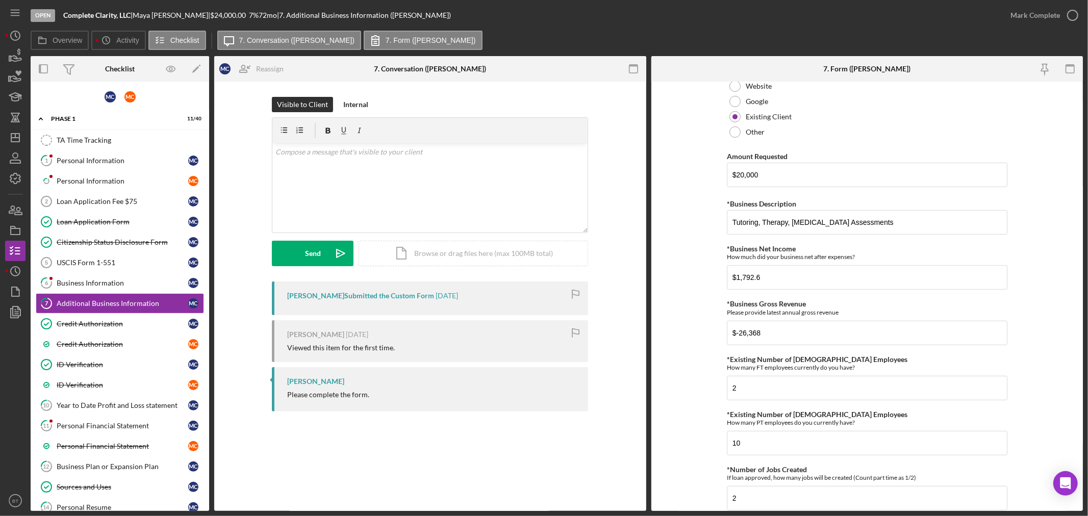
scroll to position [170, 0]
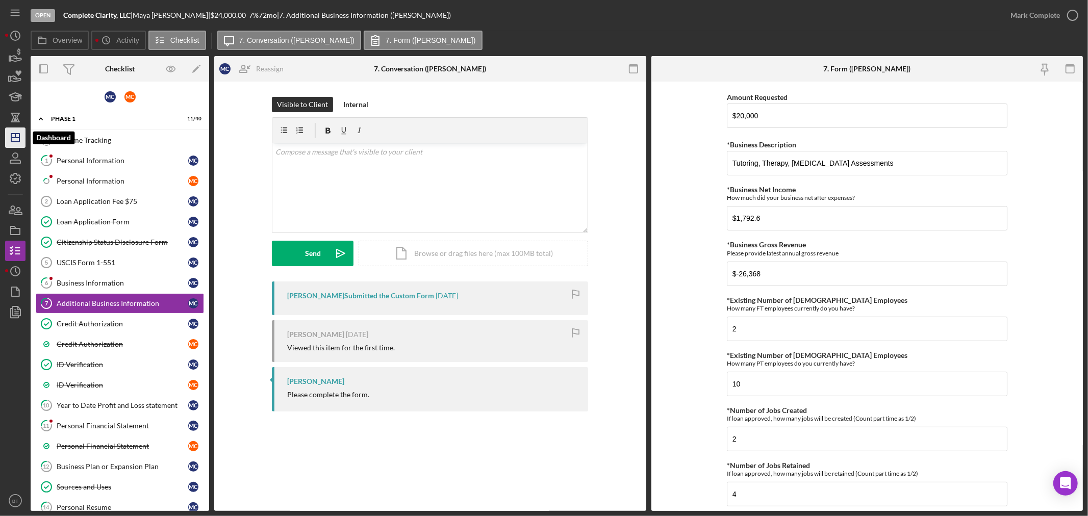
click at [16, 137] on icon "Icon/Dashboard" at bounding box center [16, 138] width 26 height 26
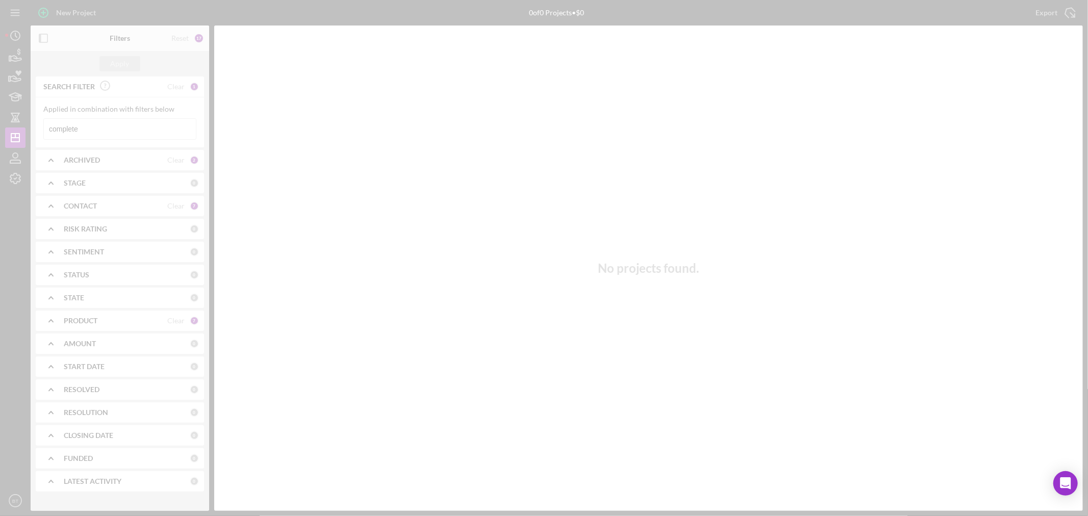
click at [88, 134] on div at bounding box center [544, 258] width 1088 height 516
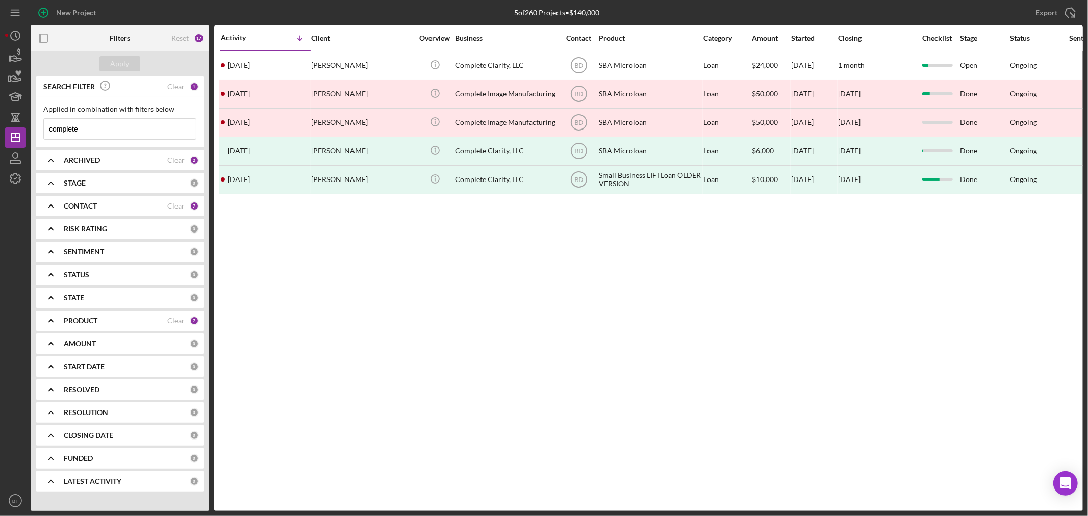
click at [90, 131] on input "complete" at bounding box center [120, 129] width 152 height 20
drag, startPoint x: 92, startPoint y: 131, endPoint x: 1, endPoint y: 135, distance: 90.9
click at [1, 135] on div "New Project 5 of 260 Projects • $140,000 complete Export Icon/Export Filters Re…" at bounding box center [544, 258] width 1088 height 516
type input "charm skin"
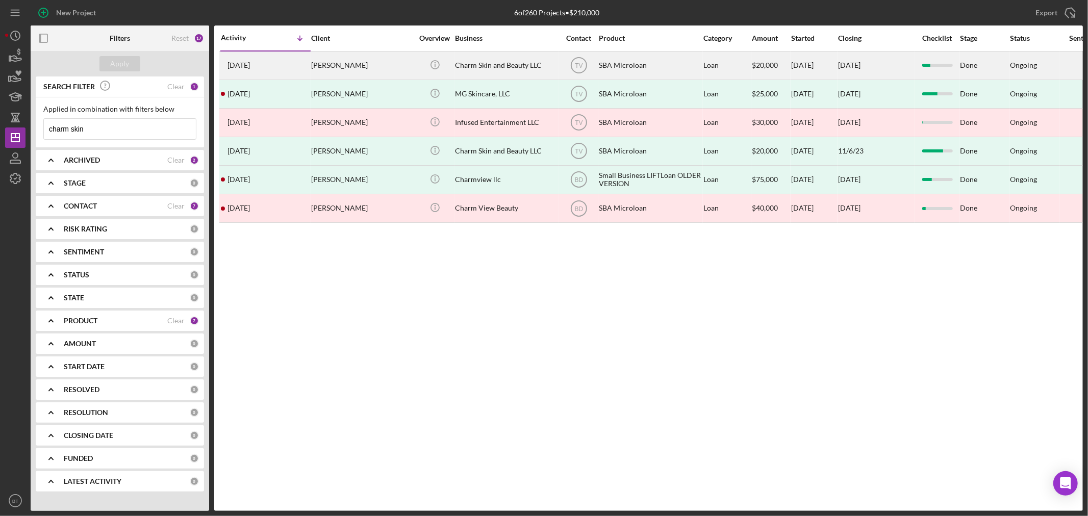
click at [371, 64] on div "[PERSON_NAME]" at bounding box center [362, 65] width 102 height 27
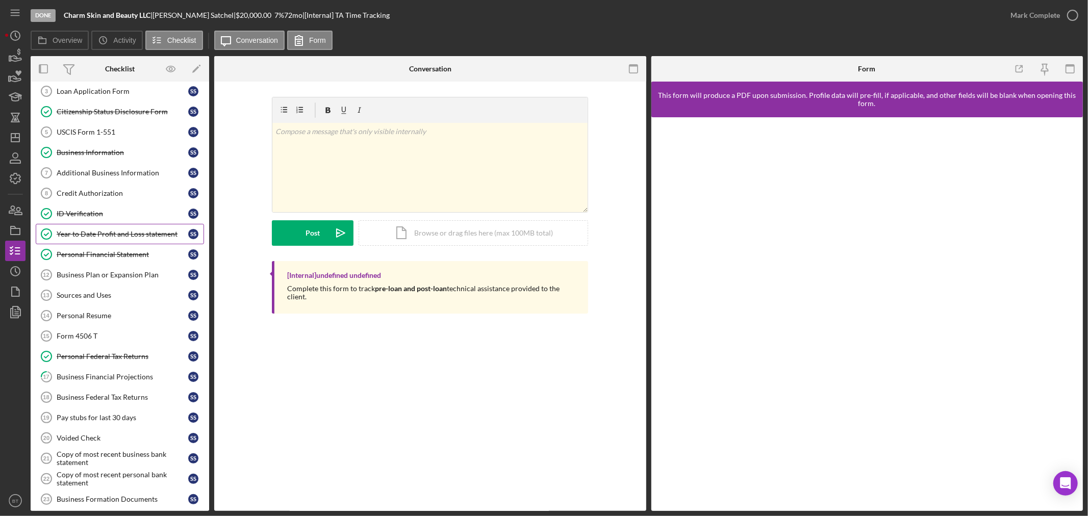
scroll to position [80, 0]
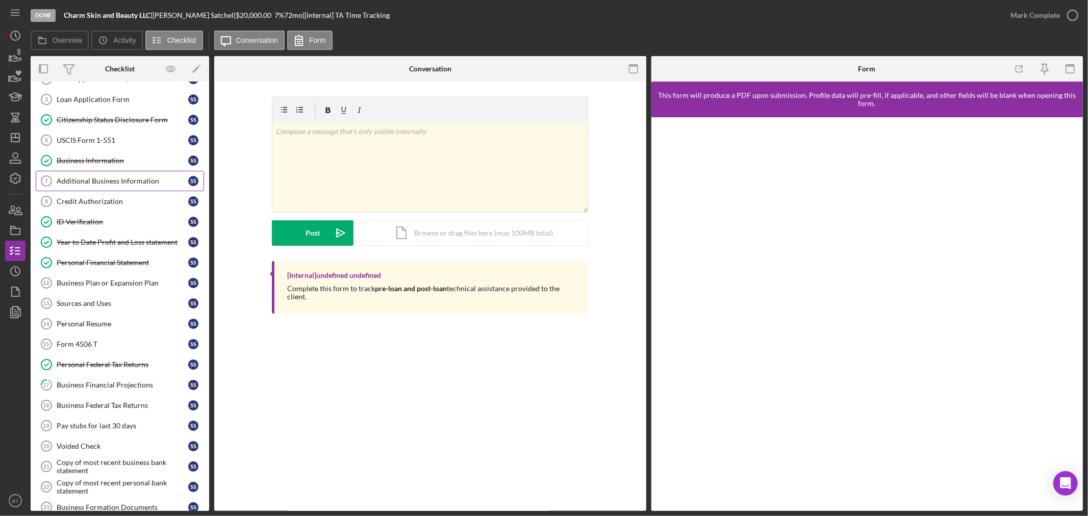
click at [83, 184] on div "Additional Business Information" at bounding box center [123, 181] width 132 height 8
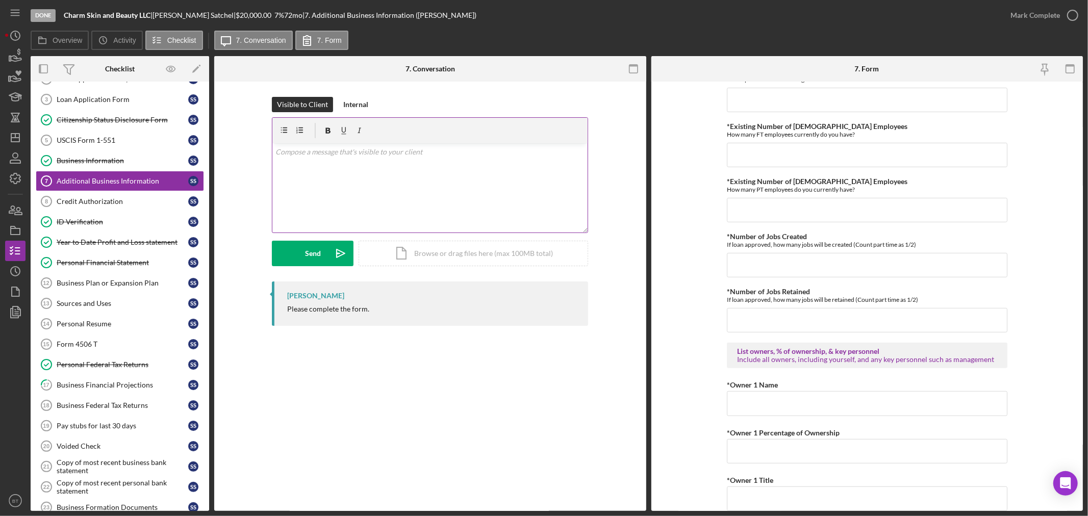
scroll to position [283, 0]
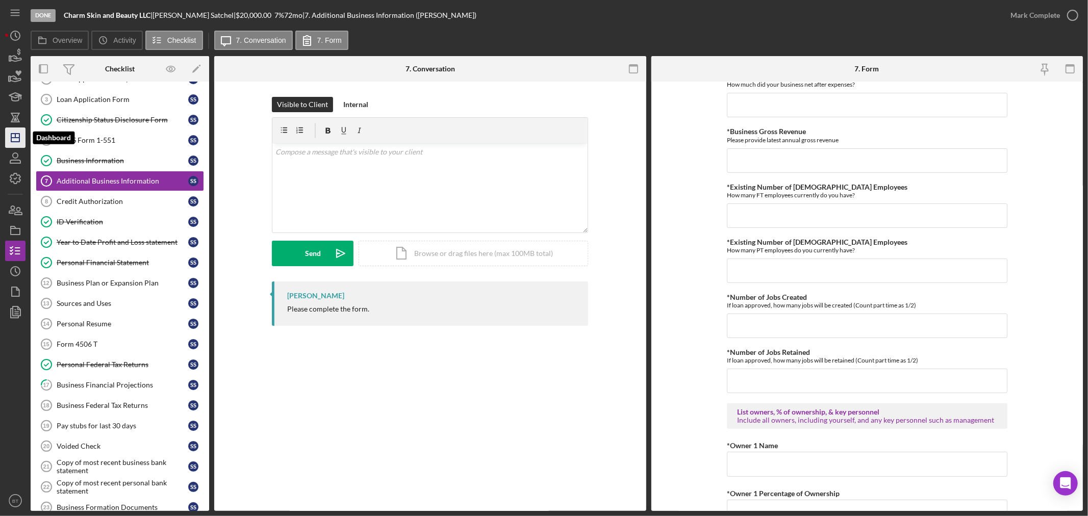
click at [13, 138] on icon "Icon/Dashboard" at bounding box center [16, 138] width 26 height 26
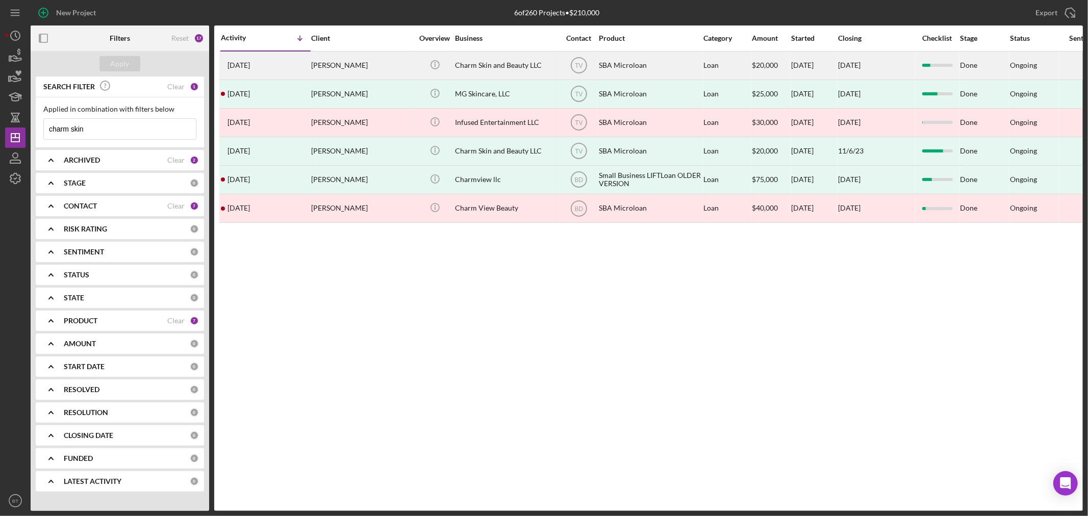
click at [532, 59] on div "Charm Skin and Beauty LLC" at bounding box center [506, 65] width 102 height 27
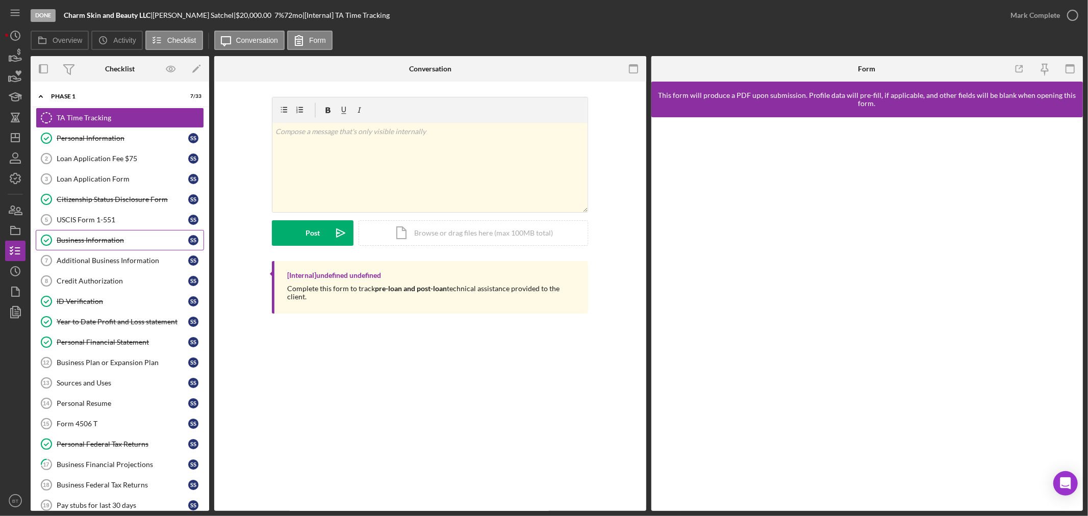
click at [93, 242] on div "Business Information" at bounding box center [123, 240] width 132 height 8
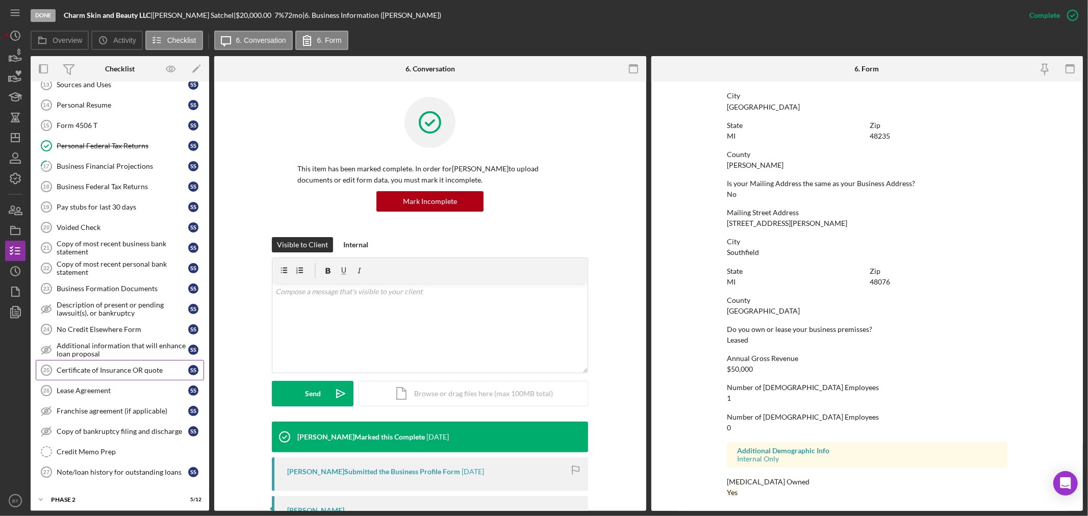
scroll to position [307, 0]
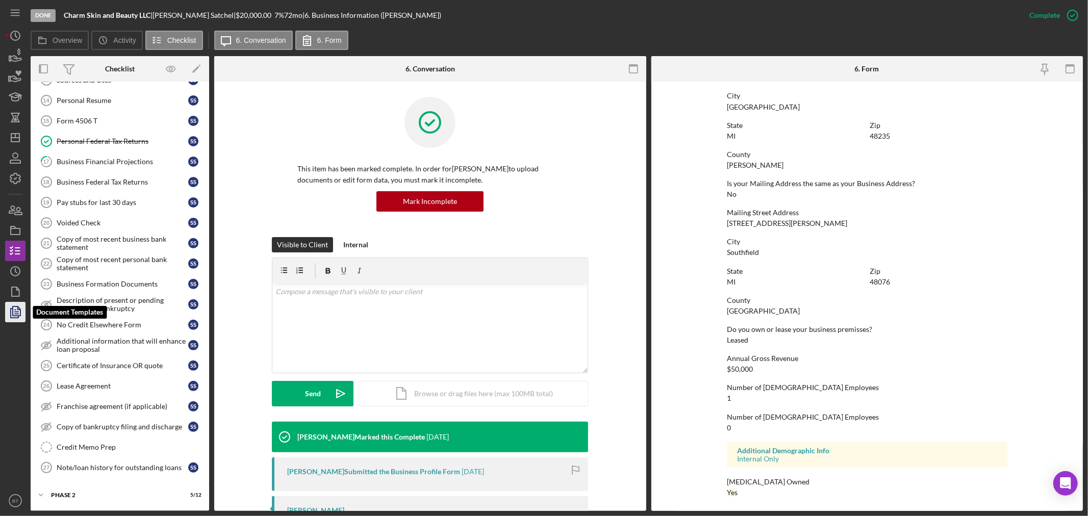
click at [19, 308] on polygon "button" at bounding box center [17, 311] width 8 height 9
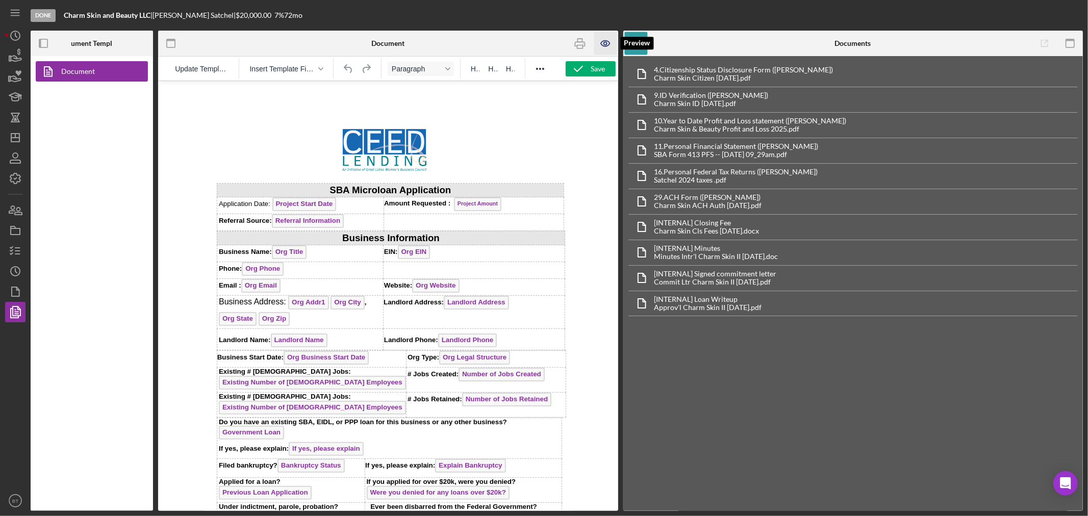
click at [605, 41] on icon "button" at bounding box center [605, 43] width 23 height 23
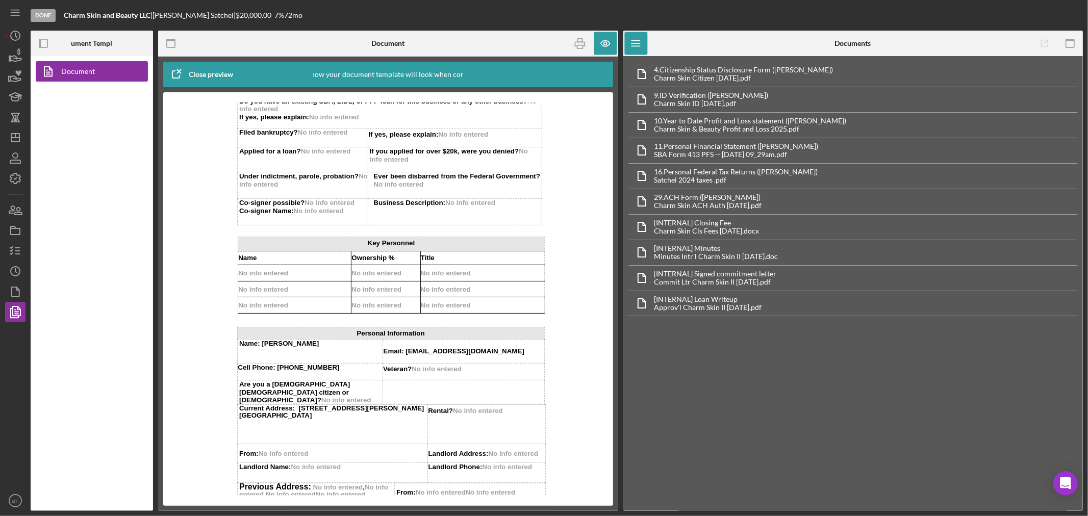
scroll to position [340, 0]
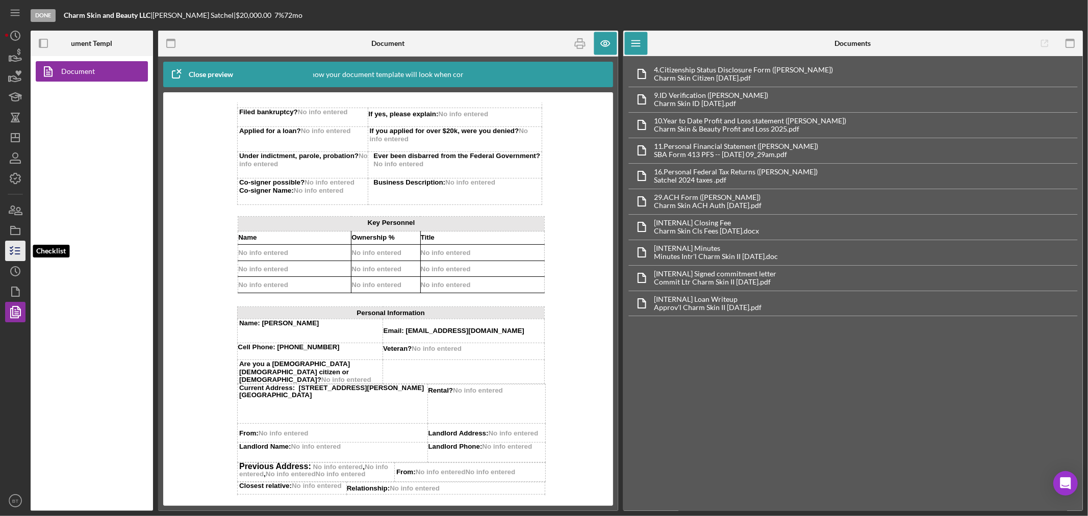
click at [13, 250] on icon "button" at bounding box center [16, 251] width 26 height 26
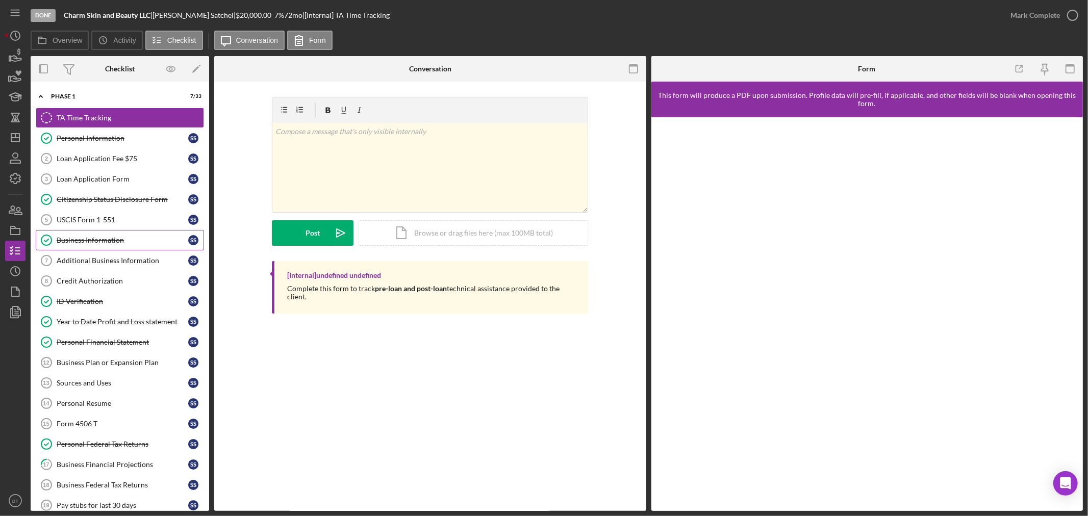
click at [81, 235] on link "Business Information Business Information S S" at bounding box center [120, 240] width 168 height 20
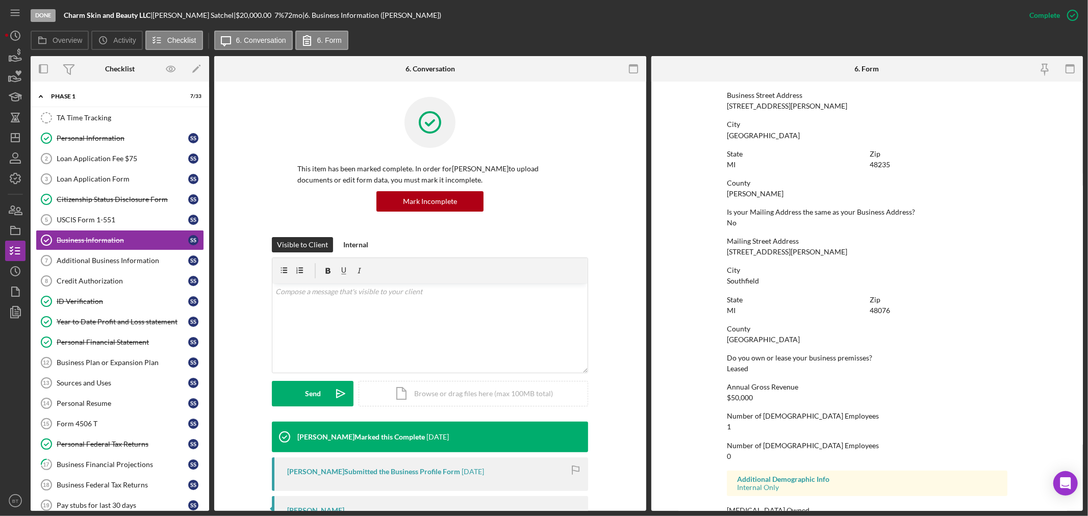
scroll to position [455, 0]
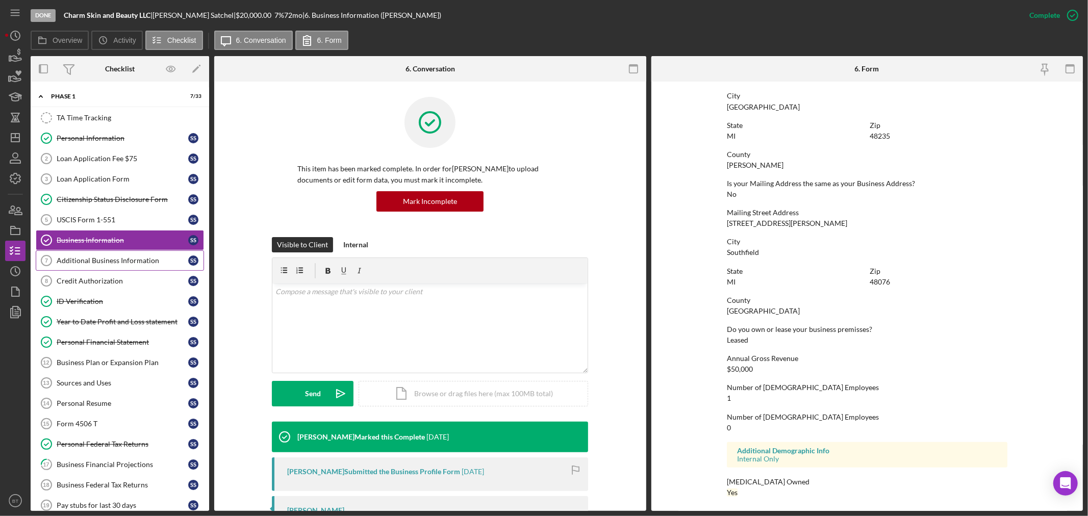
click at [58, 259] on div "Additional Business Information" at bounding box center [123, 261] width 132 height 8
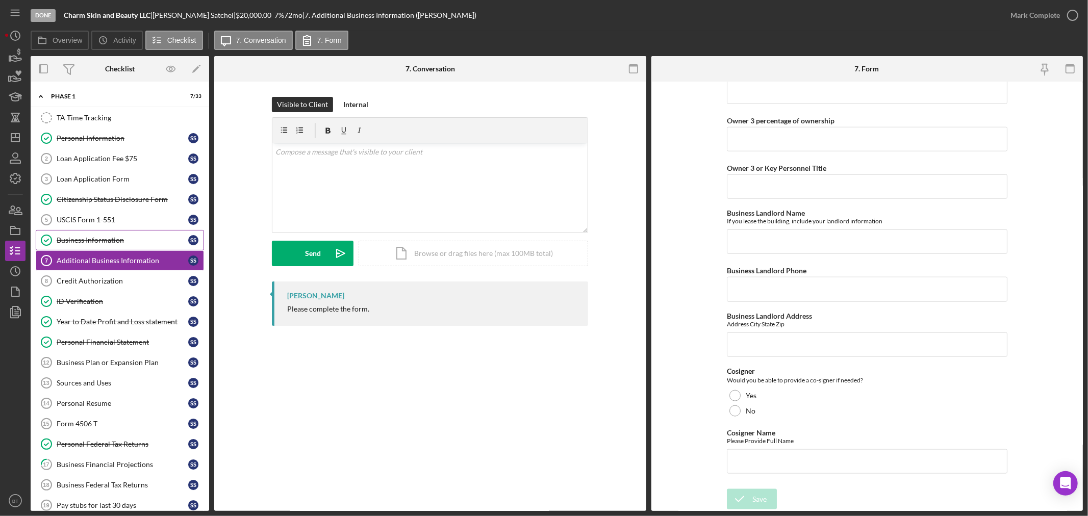
click at [92, 238] on div "Business Information" at bounding box center [123, 240] width 132 height 8
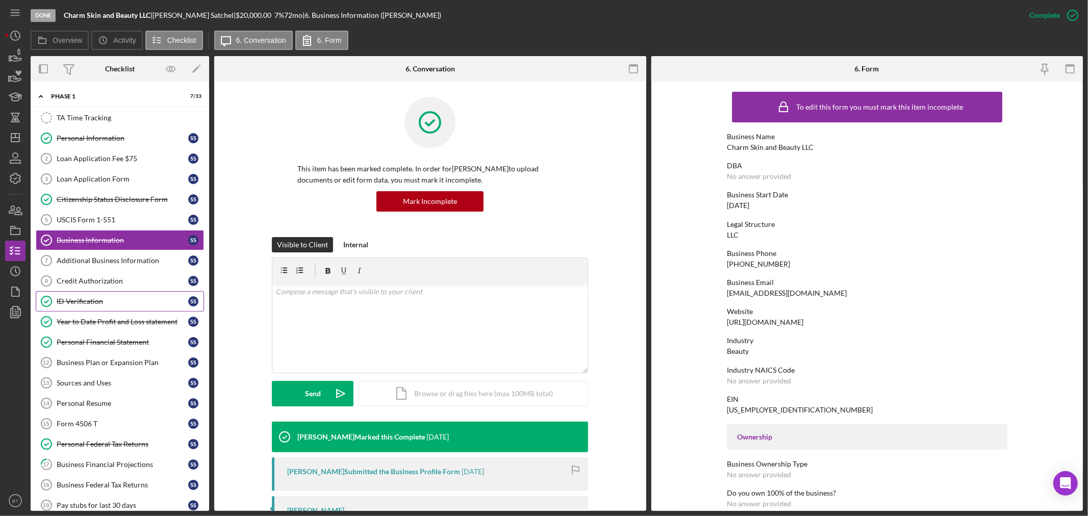
click at [74, 296] on link "ID Verification ID Verification S S" at bounding box center [120, 301] width 168 height 20
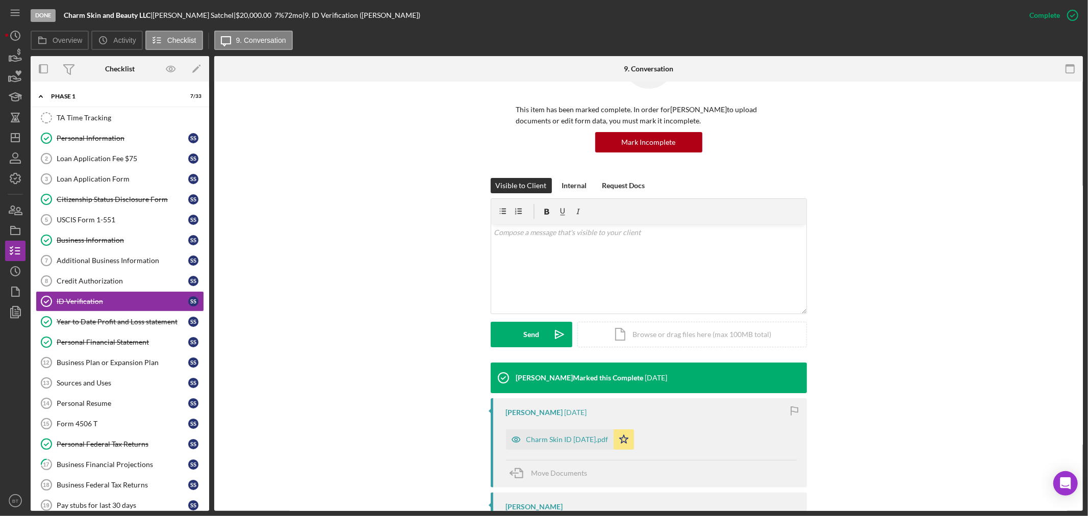
scroll to position [114, 0]
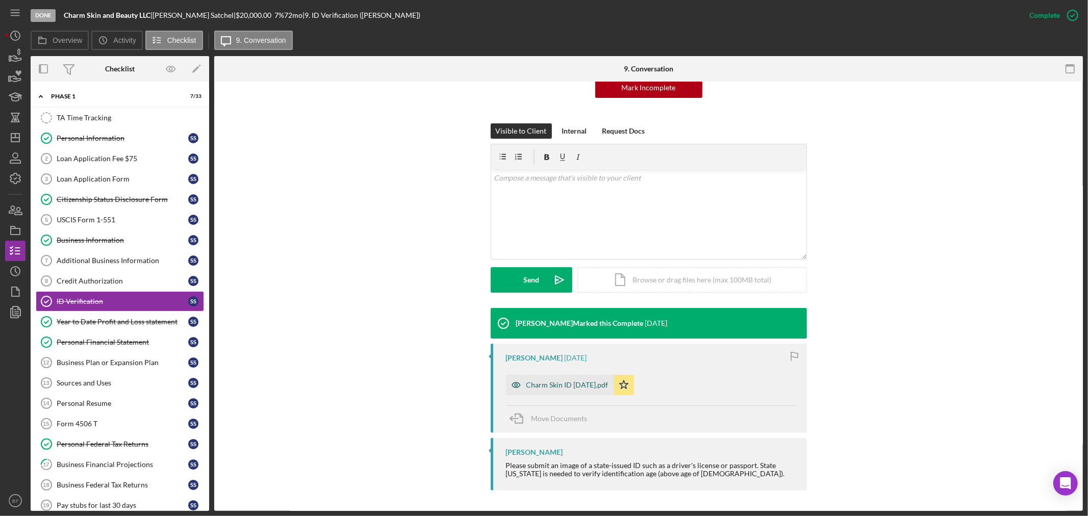
click at [549, 381] on div "Charm Skin ID [DATE].pdf" at bounding box center [567, 385] width 82 height 8
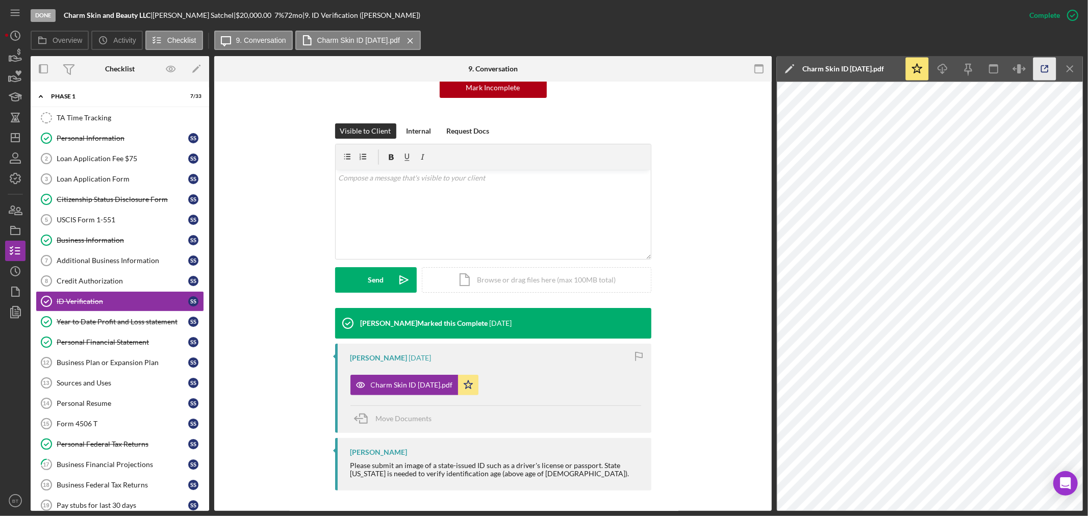
click at [870, 66] on icon "button" at bounding box center [1045, 69] width 7 height 7
drag, startPoint x: 95, startPoint y: 139, endPoint x: 589, endPoint y: 141, distance: 493.7
click at [95, 139] on div "Personal Information" at bounding box center [123, 138] width 132 height 8
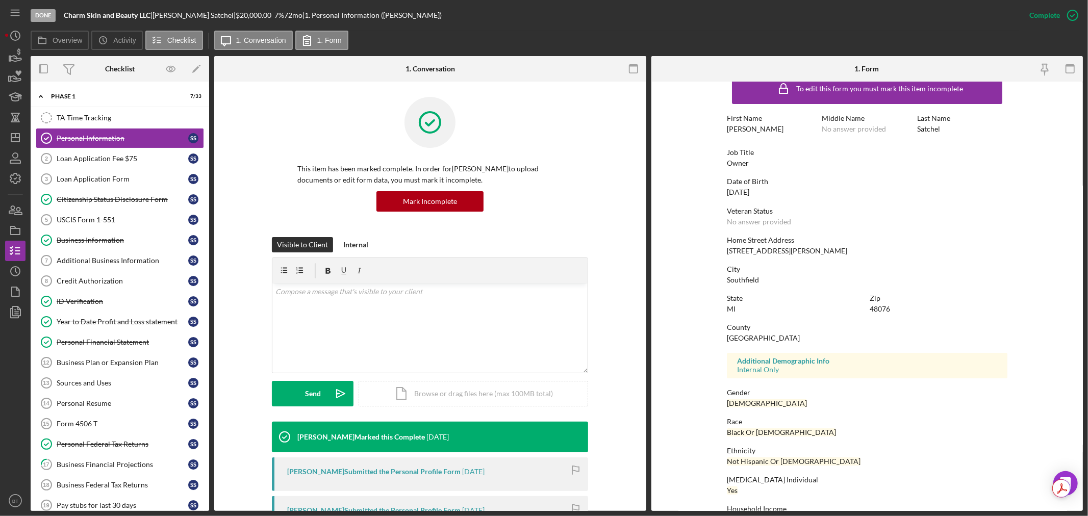
scroll to position [46, 0]
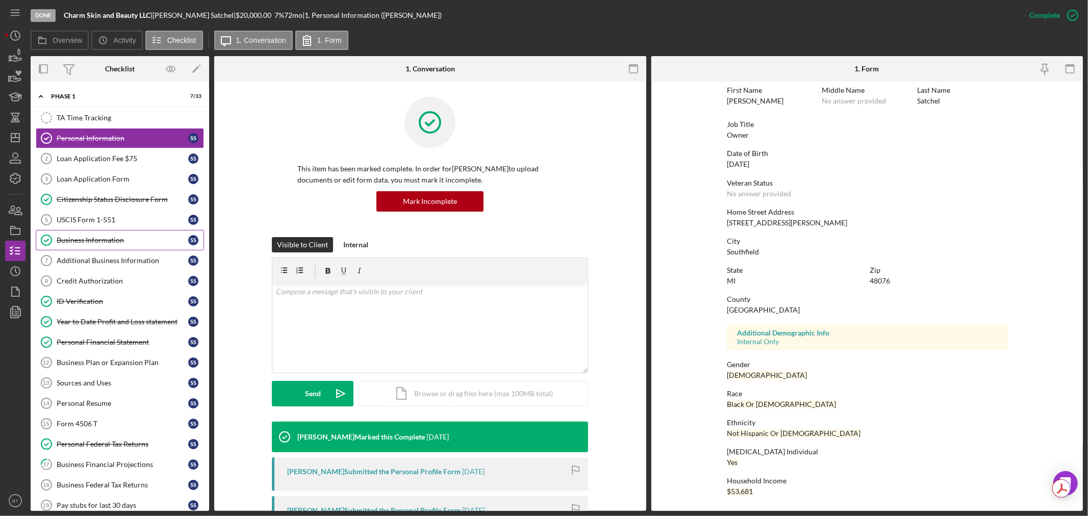
click at [80, 245] on link "Business Information Business Information S S" at bounding box center [120, 240] width 168 height 20
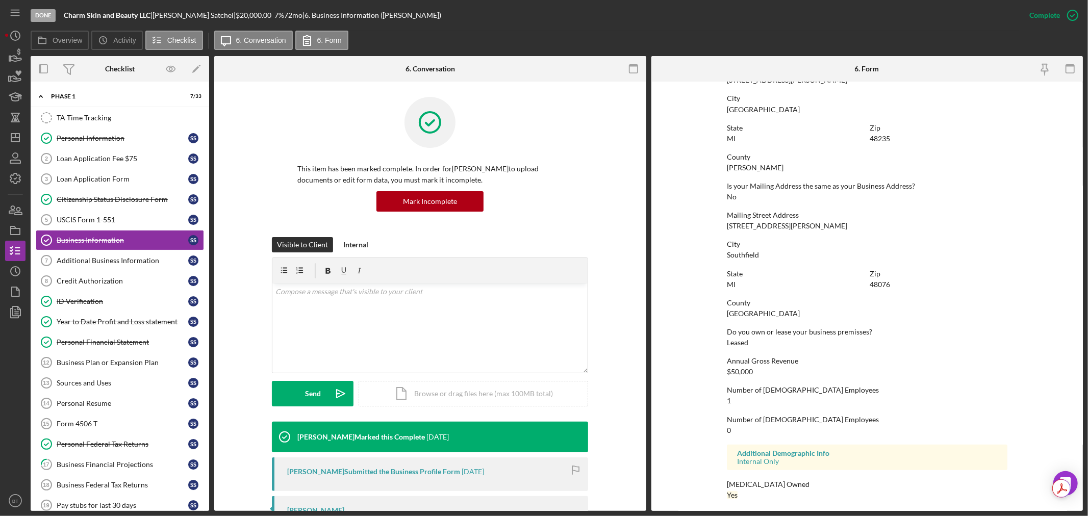
scroll to position [455, 0]
click at [92, 269] on link "Additional Business Information 7 Additional Business Information S S" at bounding box center [120, 260] width 168 height 20
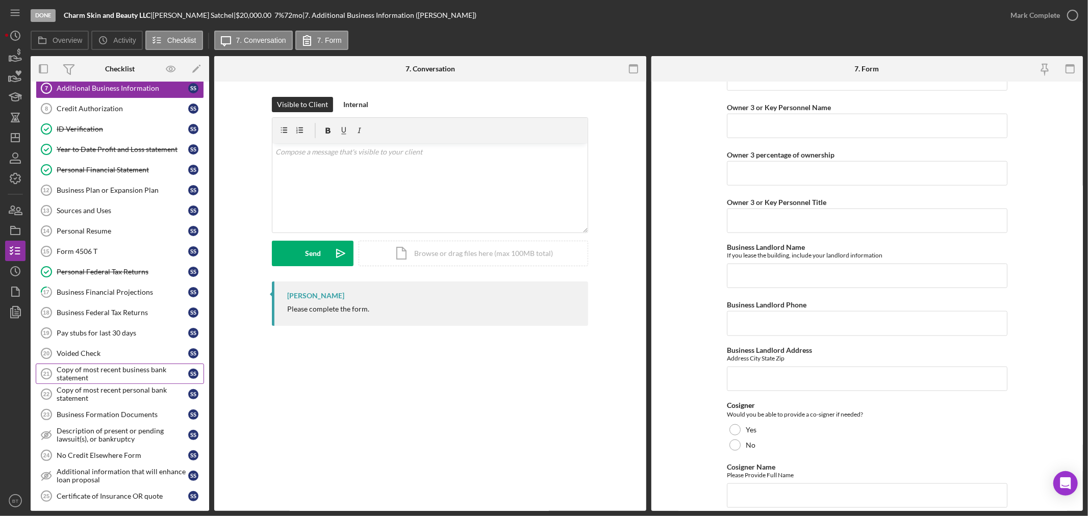
scroll to position [283, 0]
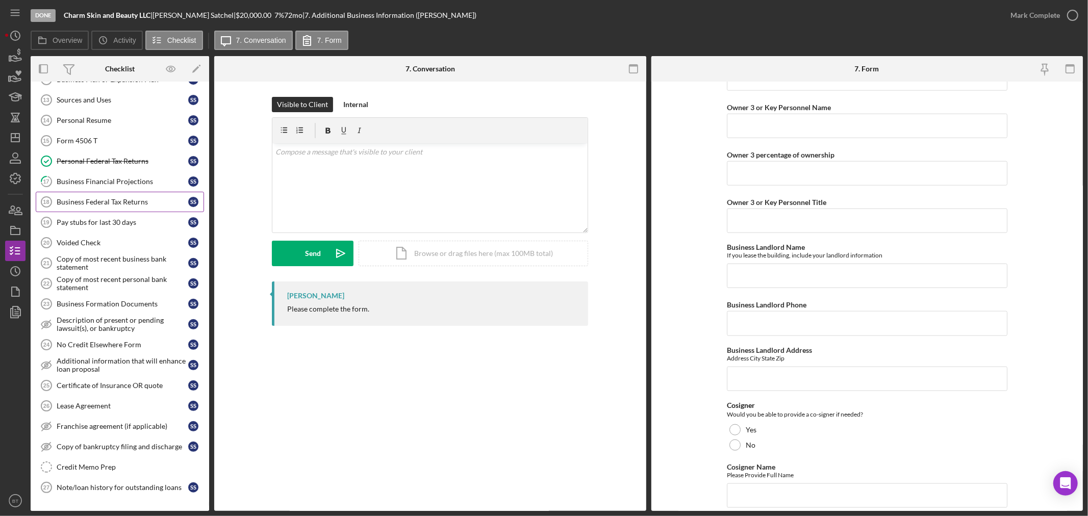
click at [93, 203] on div "Business Federal Tax Returns" at bounding box center [123, 202] width 132 height 8
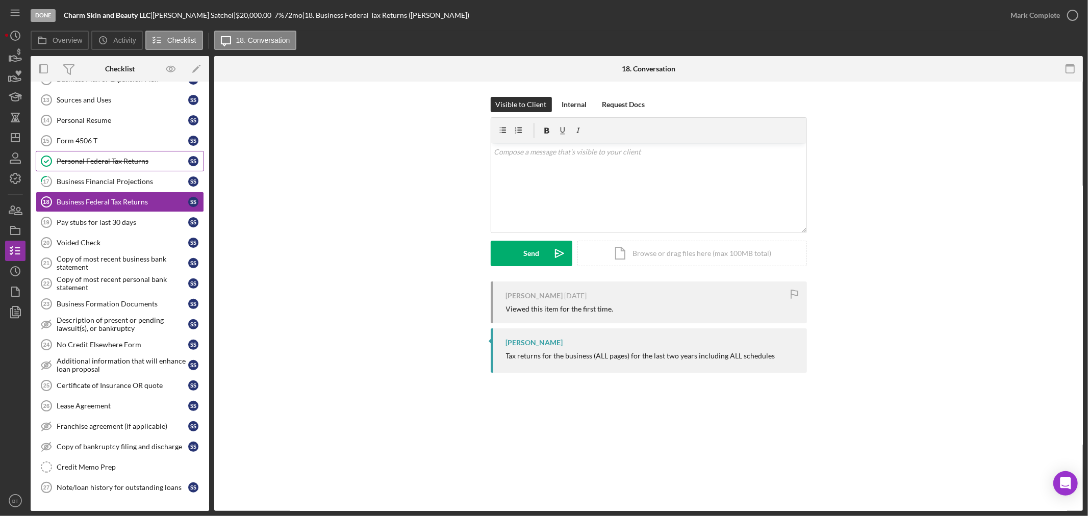
click at [110, 162] on div "Personal Federal Tax Returns" at bounding box center [123, 161] width 132 height 8
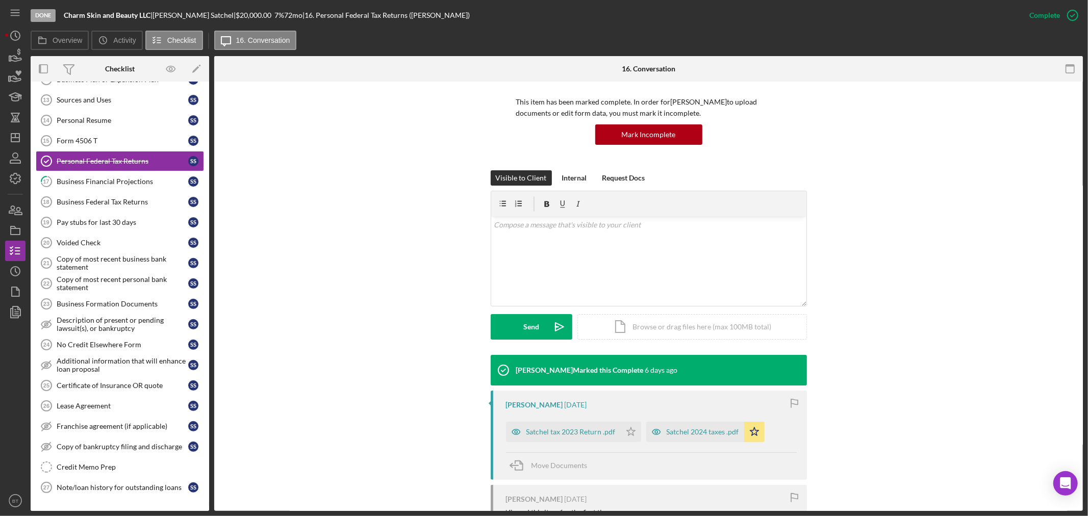
scroll to position [161, 0]
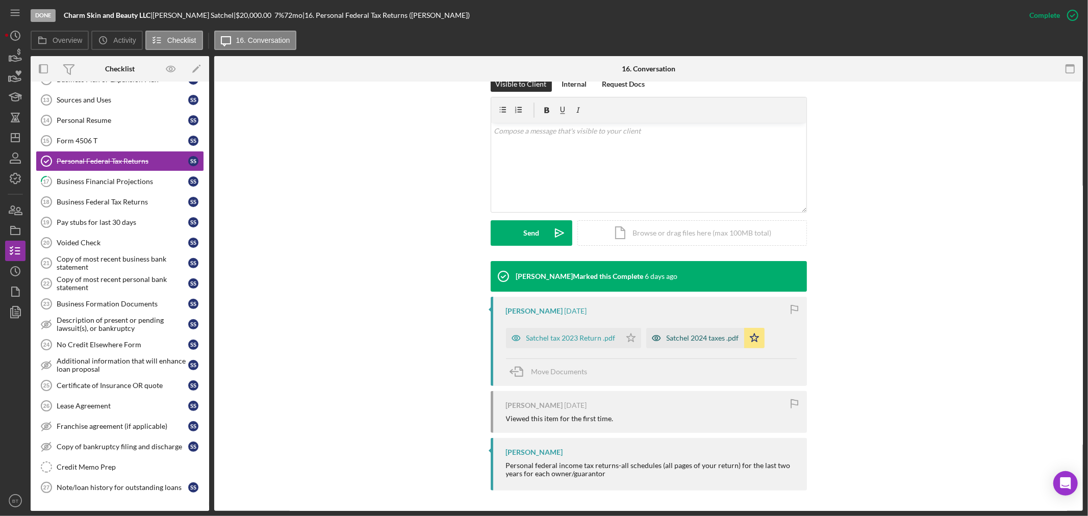
click at [691, 339] on div "Satchel 2024 taxes .pdf" at bounding box center [703, 338] width 72 height 8
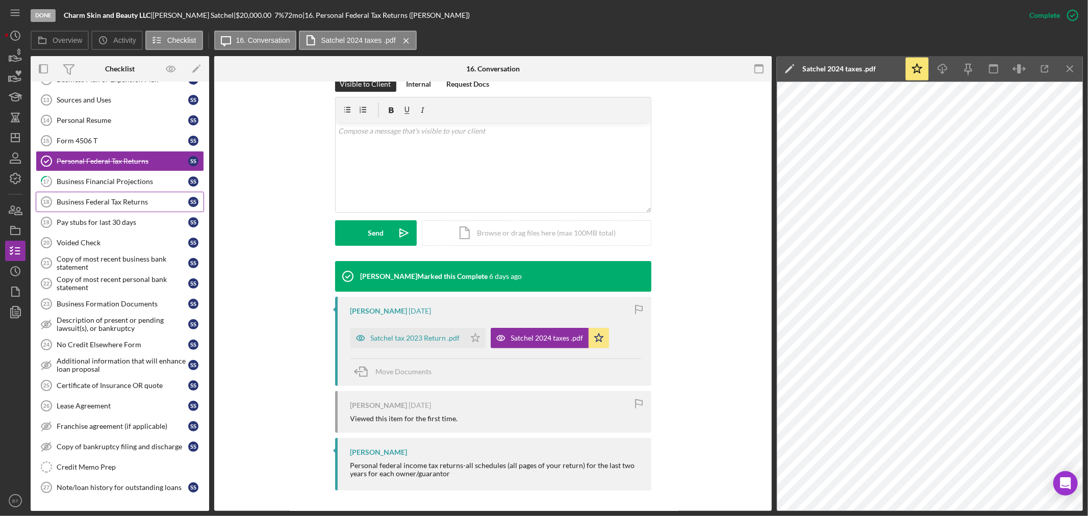
click at [93, 197] on link "Business Federal Tax Returns 18 Business Federal Tax Returns S S" at bounding box center [120, 202] width 168 height 20
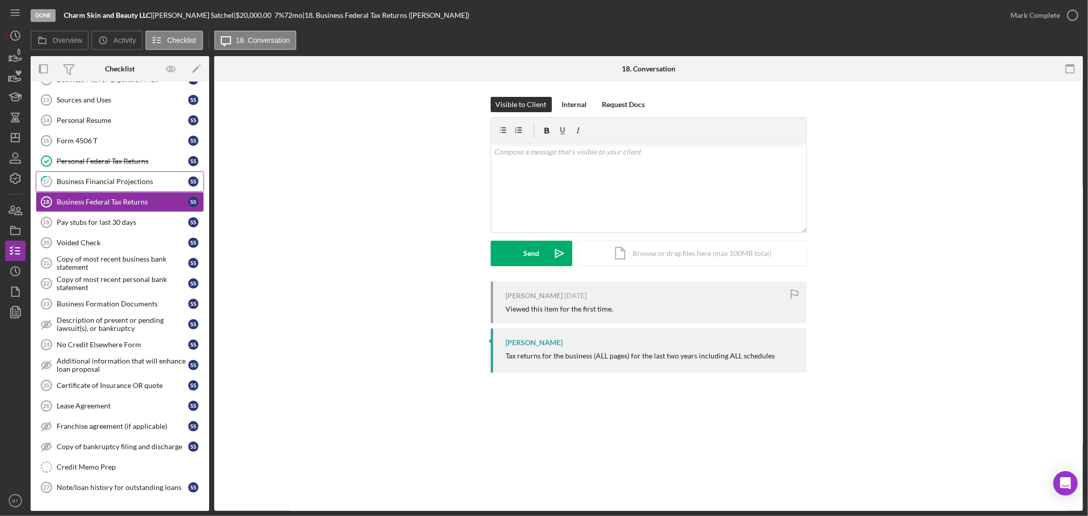
click at [97, 182] on div "Business Financial Projections" at bounding box center [123, 181] width 132 height 8
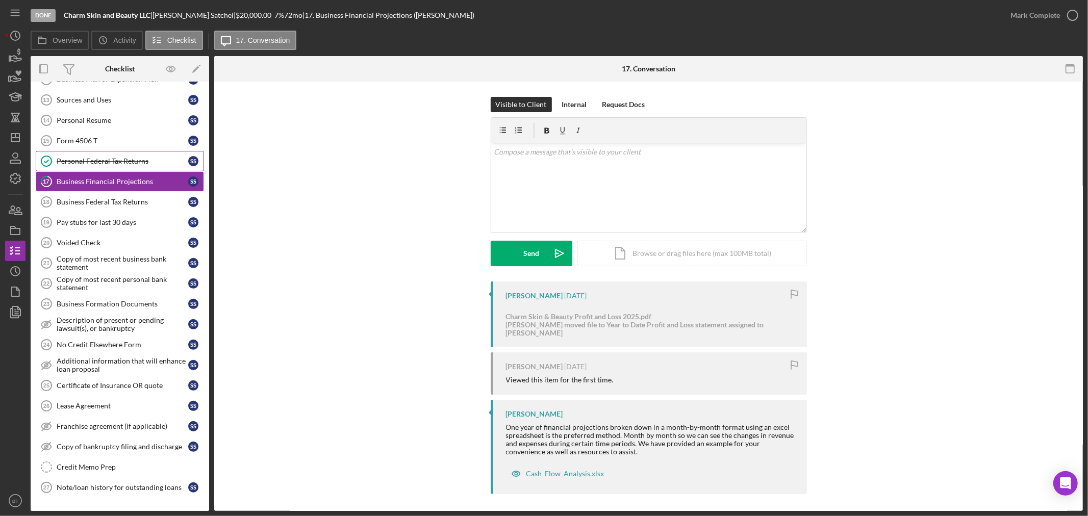
click at [98, 160] on div "Personal Federal Tax Returns" at bounding box center [123, 161] width 132 height 8
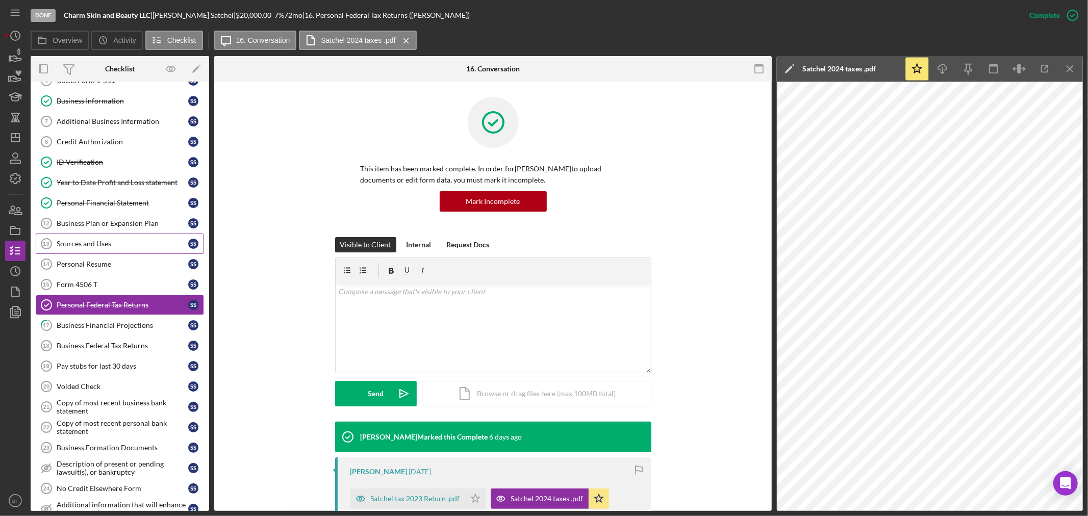
scroll to position [113, 0]
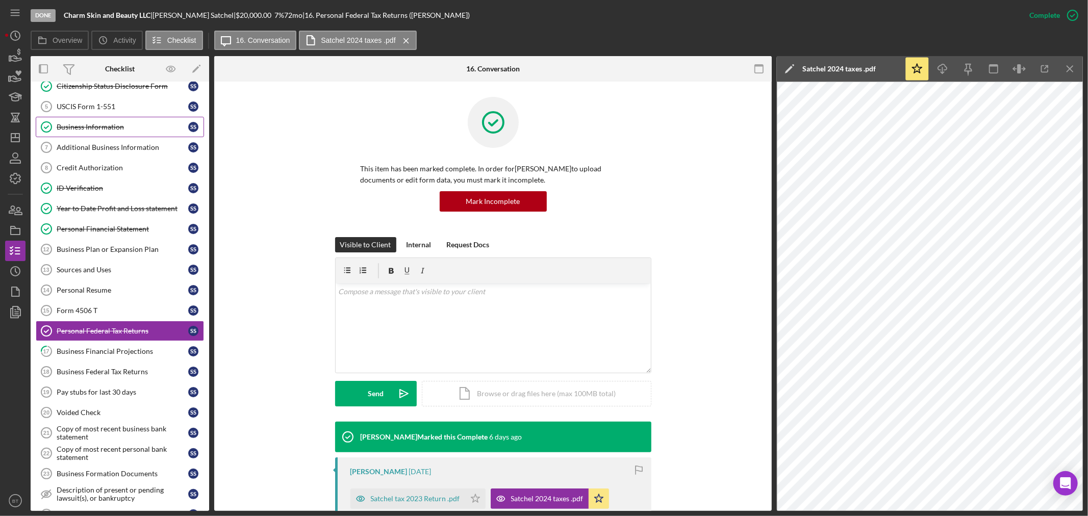
click at [101, 136] on link "Business Information Business Information S S" at bounding box center [120, 127] width 168 height 20
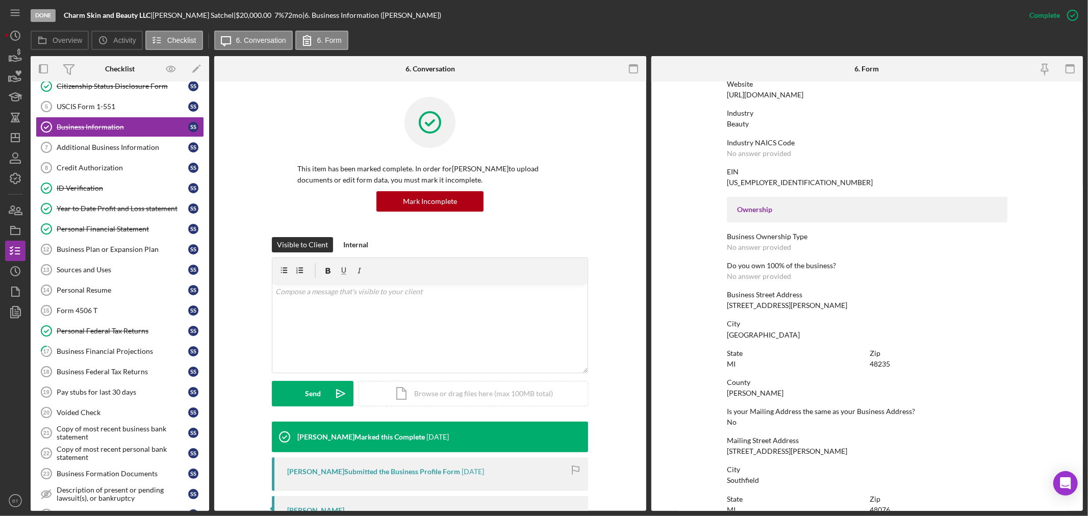
scroll to position [226, 0]
click at [80, 186] on div "ID Verification" at bounding box center [123, 188] width 132 height 8
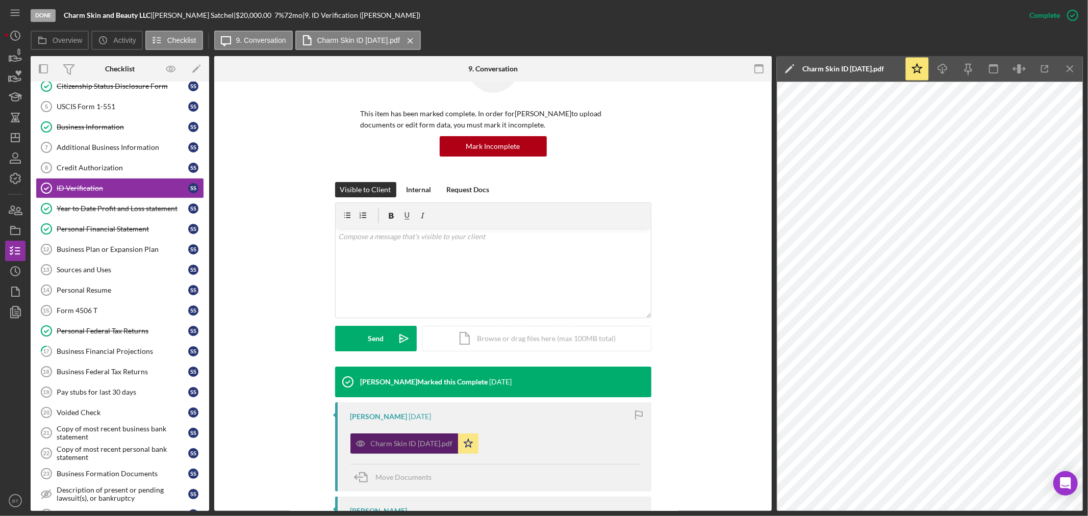
scroll to position [114, 0]
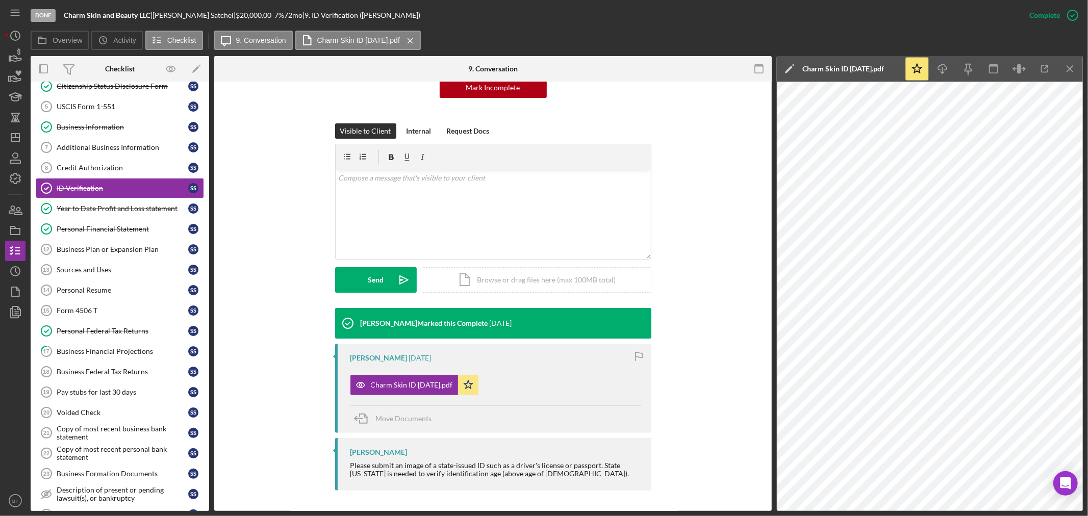
drag, startPoint x: 88, startPoint y: 125, endPoint x: 421, endPoint y: 184, distance: 338.8
click at [88, 125] on div "Business Information" at bounding box center [123, 127] width 132 height 8
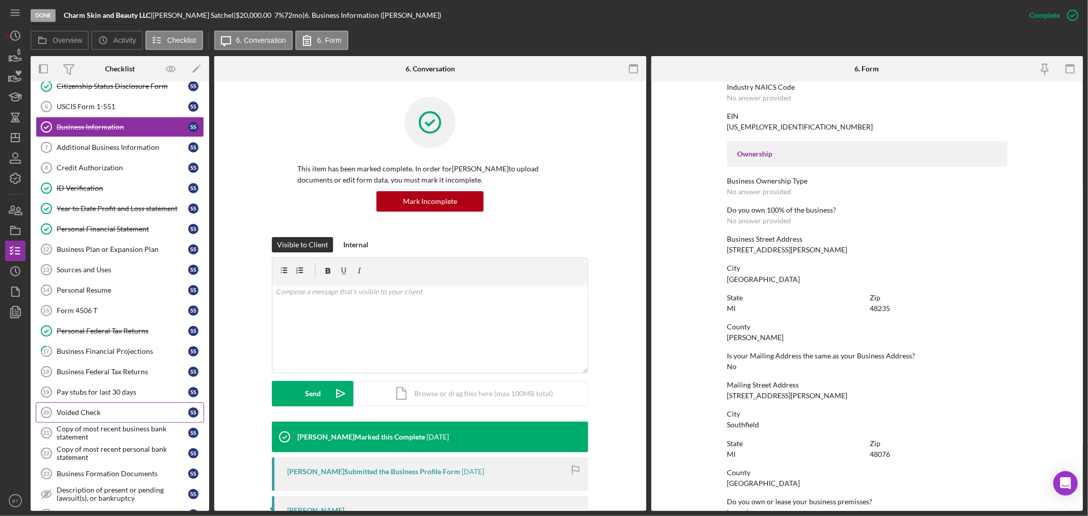
scroll to position [307, 0]
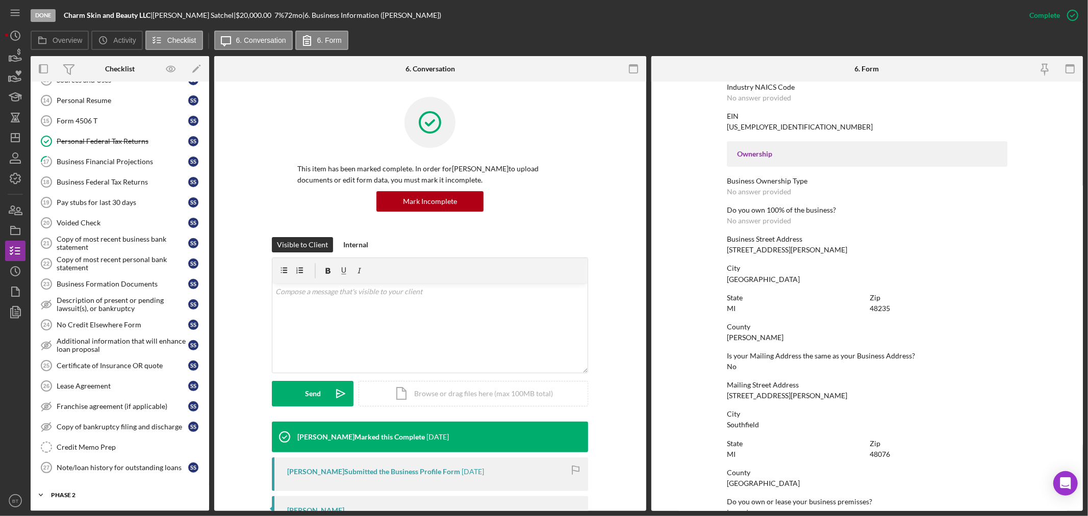
click at [94, 447] on div "Icon/Expander Phase 2 5 / 12" at bounding box center [120, 495] width 179 height 20
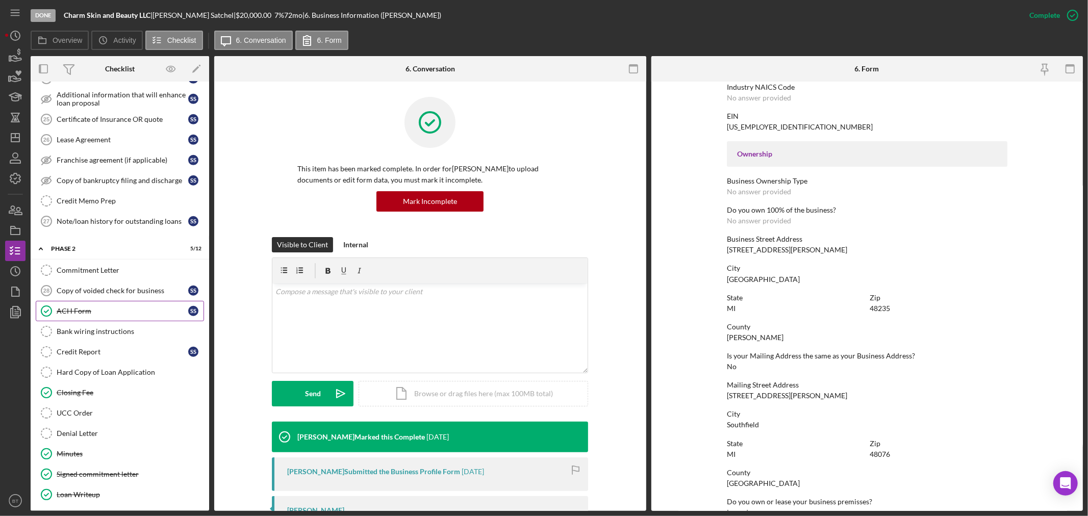
scroll to position [558, 0]
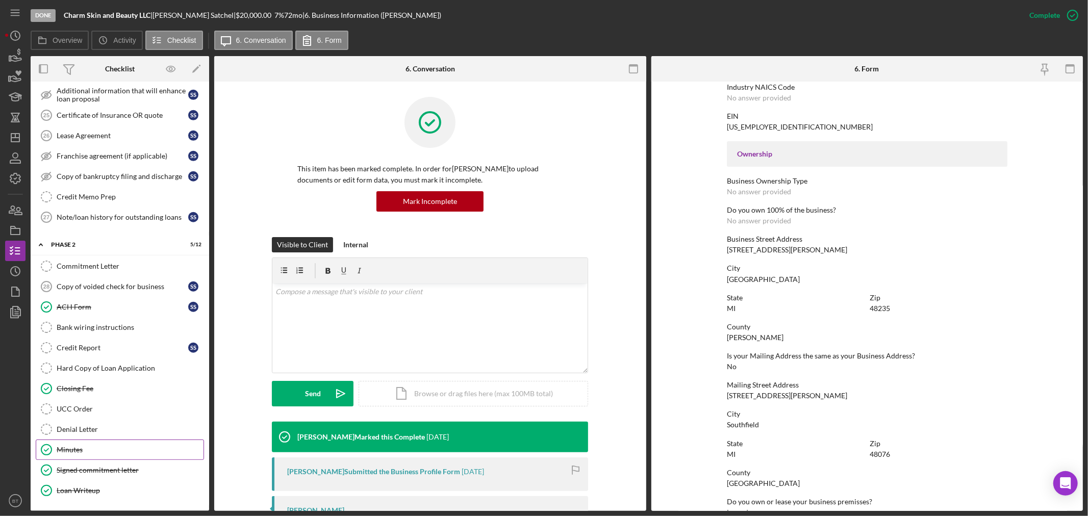
click at [72, 445] on link "Minutes Minutes" at bounding box center [120, 450] width 168 height 20
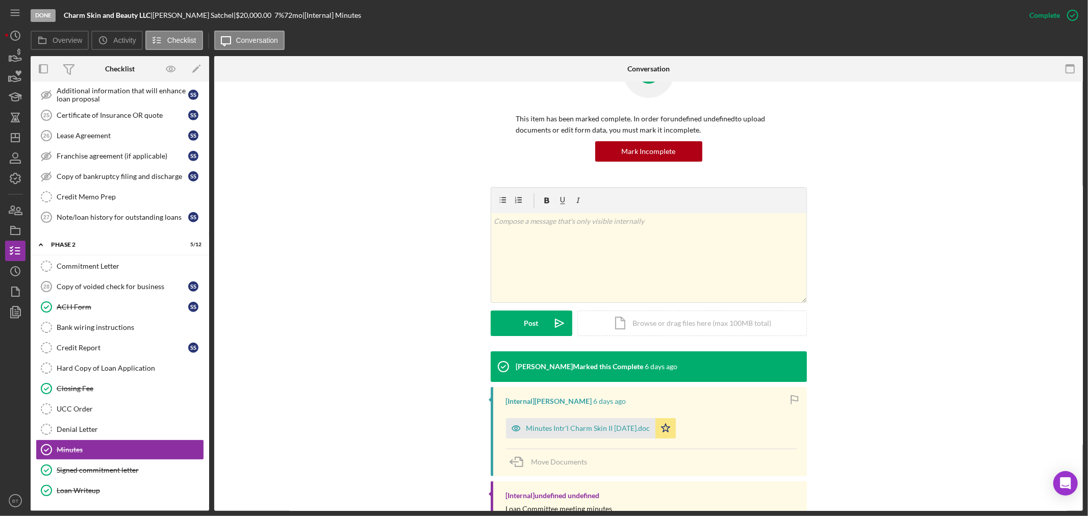
scroll to position [85, 0]
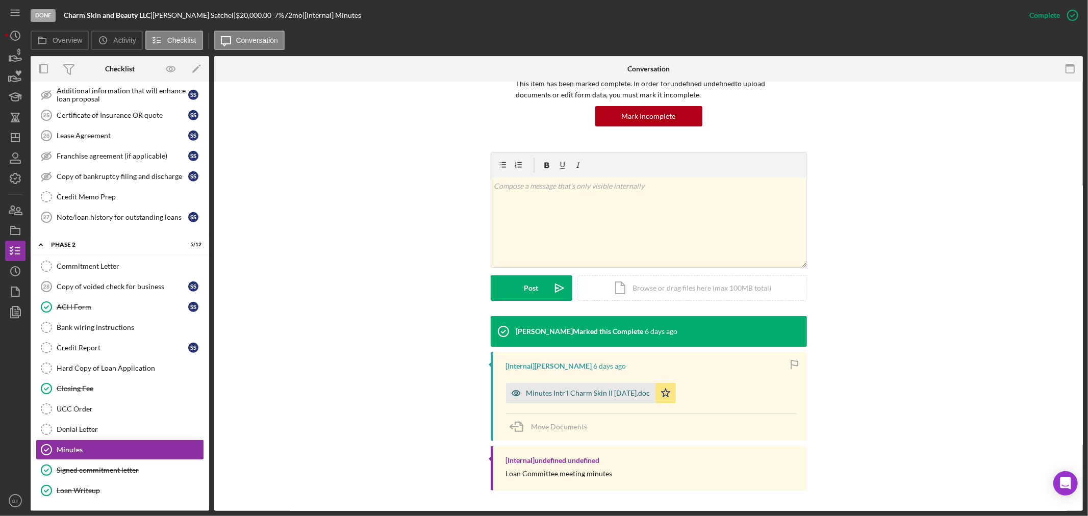
click at [562, 387] on div "Minutes Intr'l Charm Skin II [DATE].doc" at bounding box center [580, 393] width 149 height 20
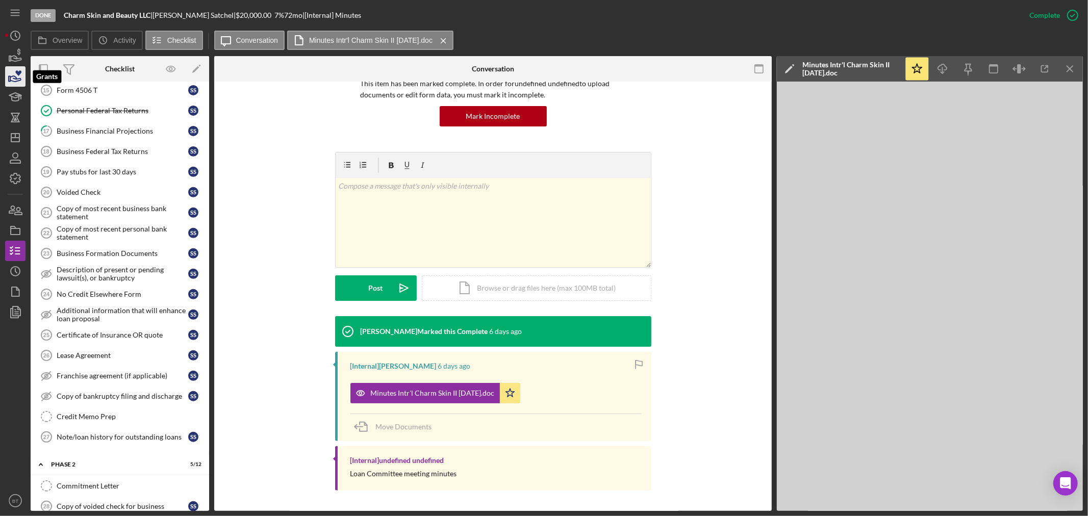
scroll to position [332, 0]
click at [12, 143] on icon "Icon/Dashboard" at bounding box center [16, 138] width 26 height 26
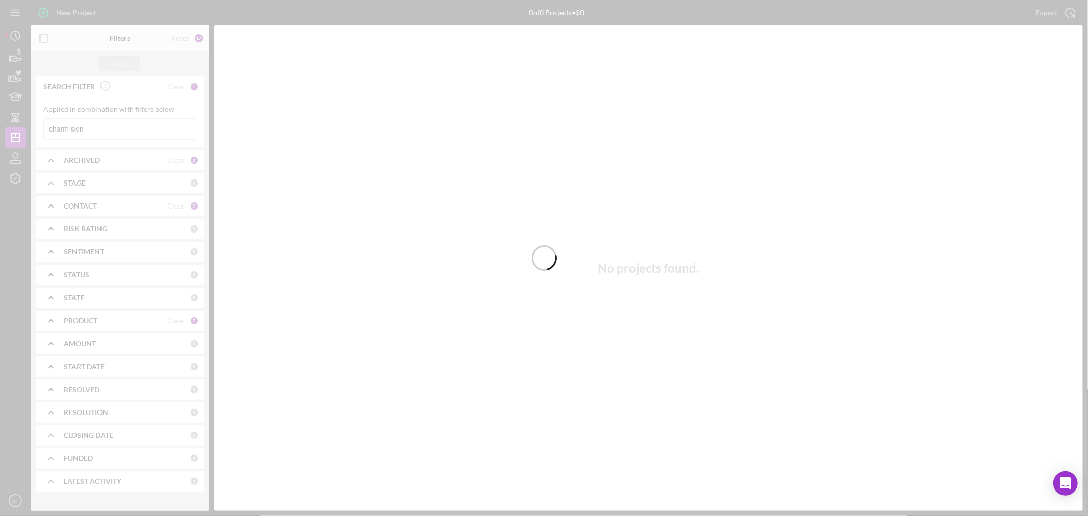
click at [97, 126] on div at bounding box center [544, 258] width 1088 height 516
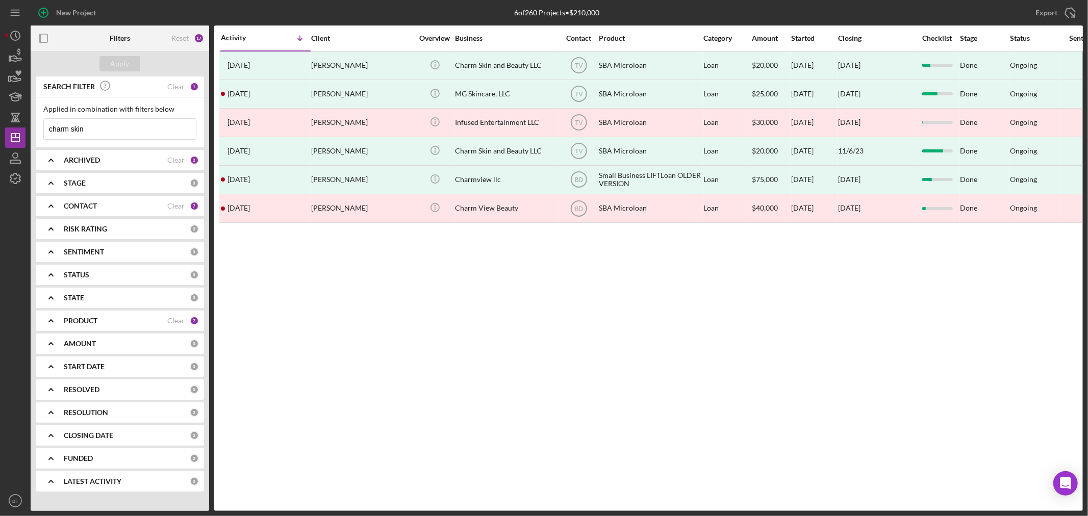
drag, startPoint x: 103, startPoint y: 128, endPoint x: 31, endPoint y: 128, distance: 72.4
click at [31, 128] on div "SEARCH FILTER Clear 1 Applied in combination with filters below charm skin Icon…" at bounding box center [120, 288] width 179 height 423
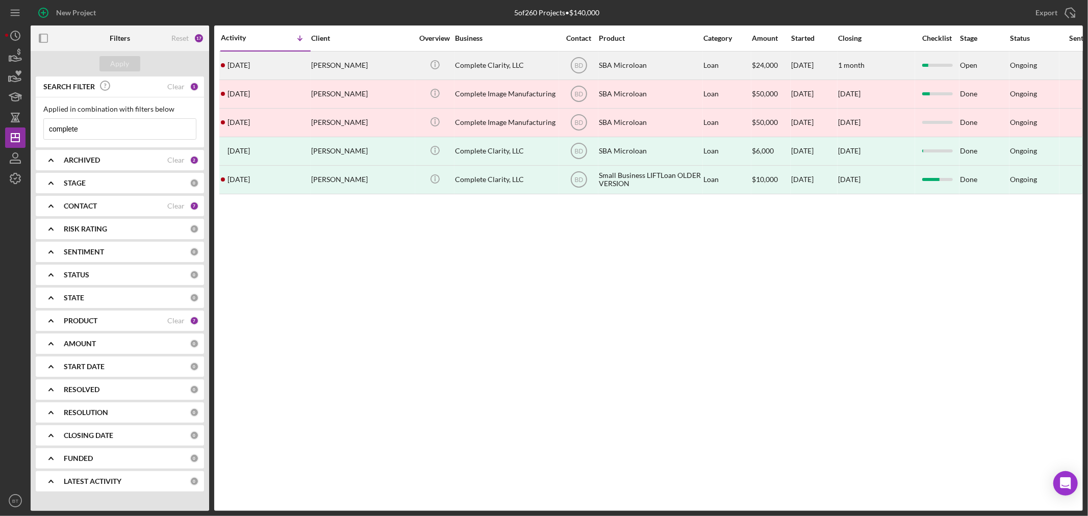
type input "complete"
click at [391, 59] on div "[PERSON_NAME]" at bounding box center [362, 65] width 102 height 27
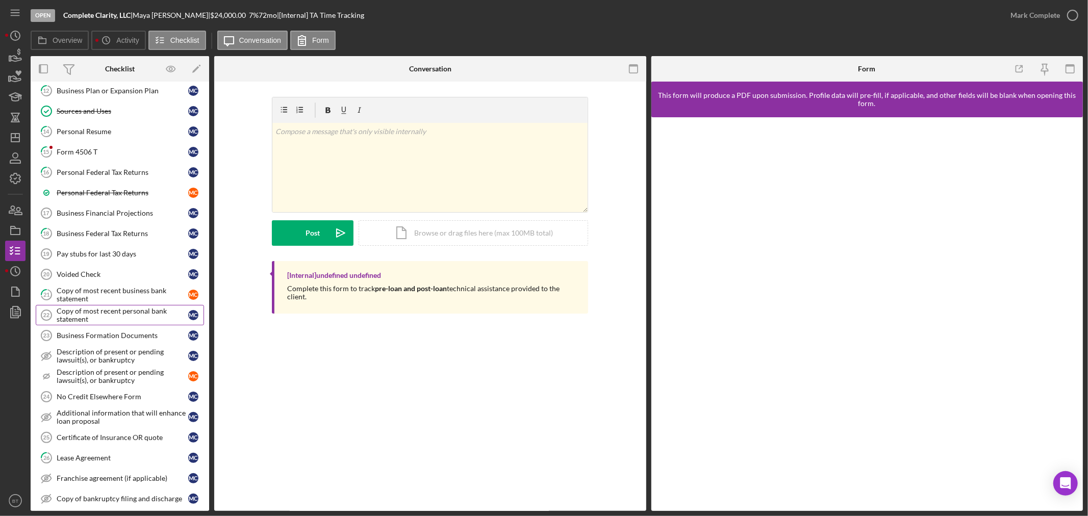
scroll to position [471, 0]
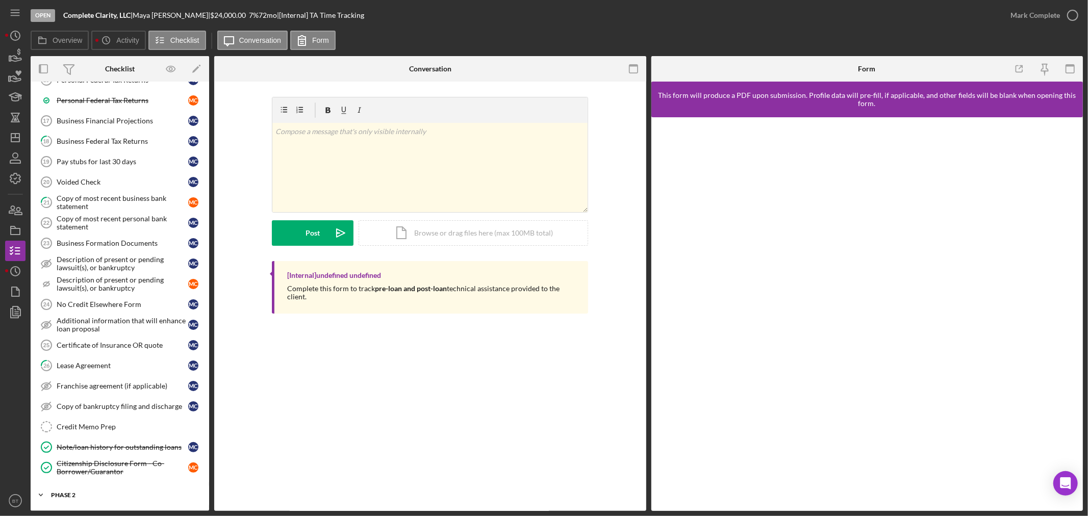
click at [126, 447] on div "Phase 2" at bounding box center [123, 495] width 145 height 6
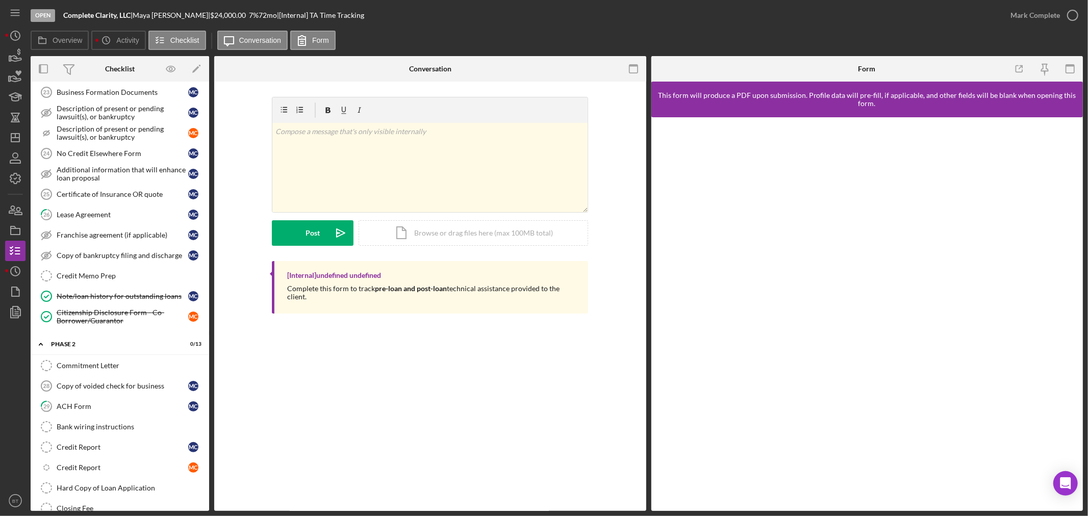
scroll to position [744, 0]
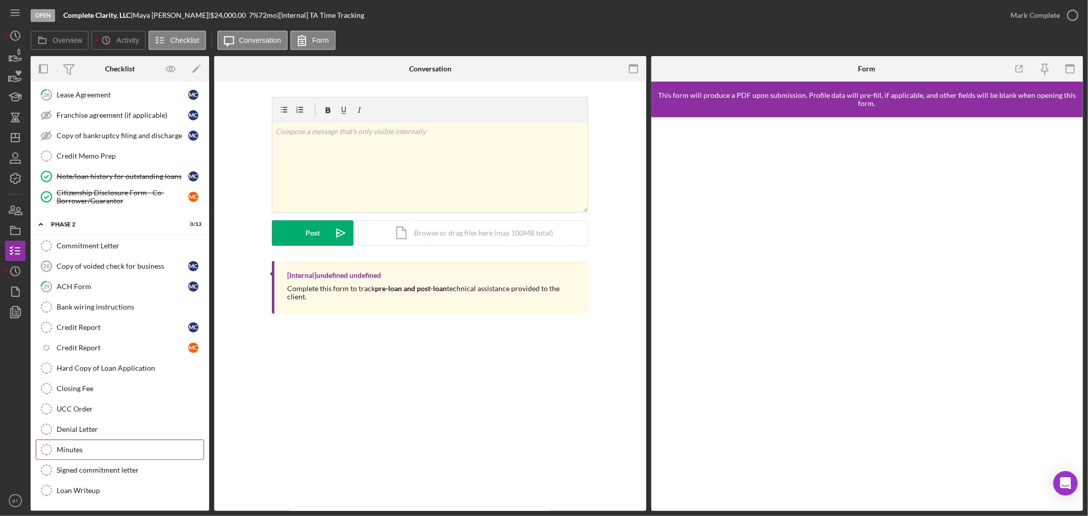
click at [74, 444] on link "Minutes Minutes" at bounding box center [120, 450] width 168 height 20
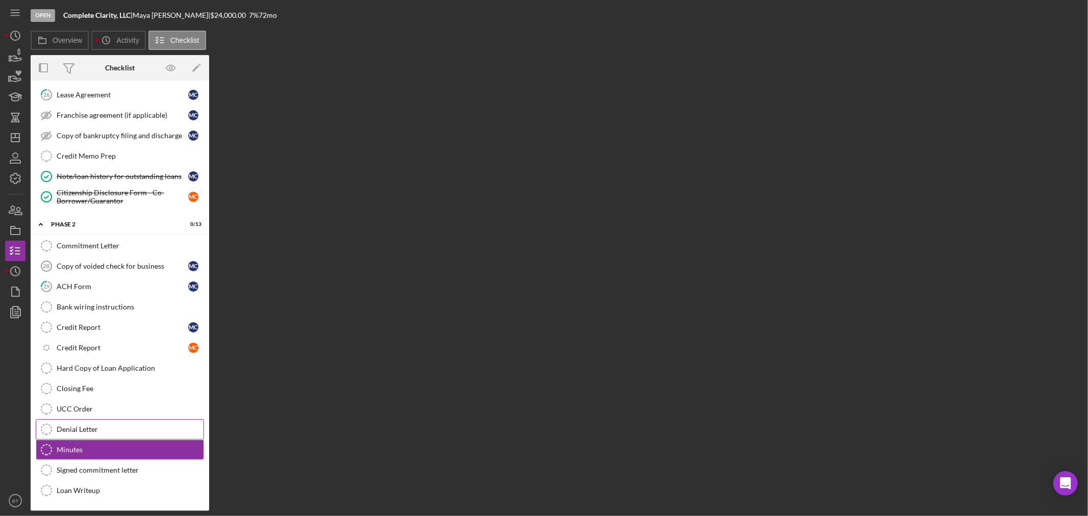
scroll to position [744, 0]
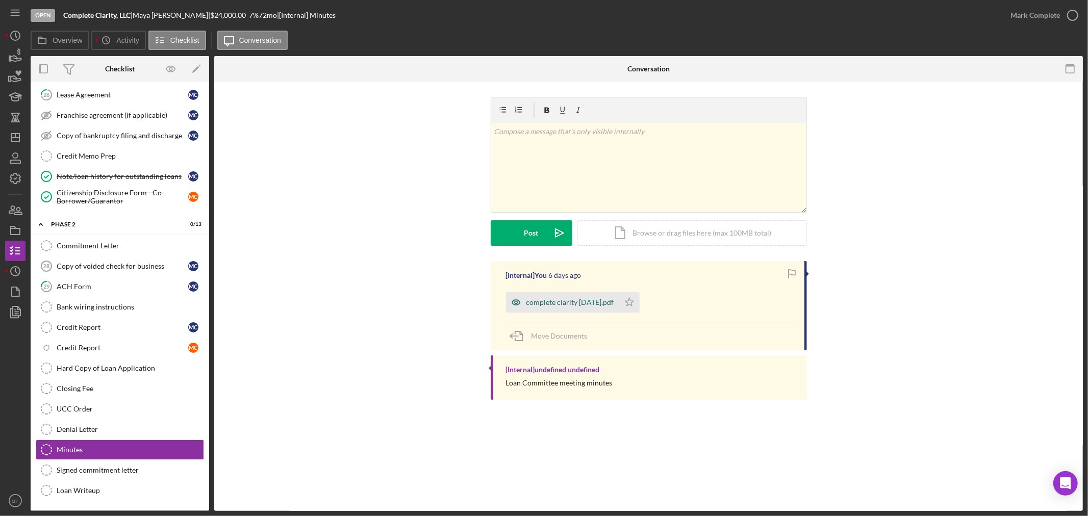
click at [587, 299] on div "complete clarity [DATE].pdf" at bounding box center [570, 302] width 88 height 8
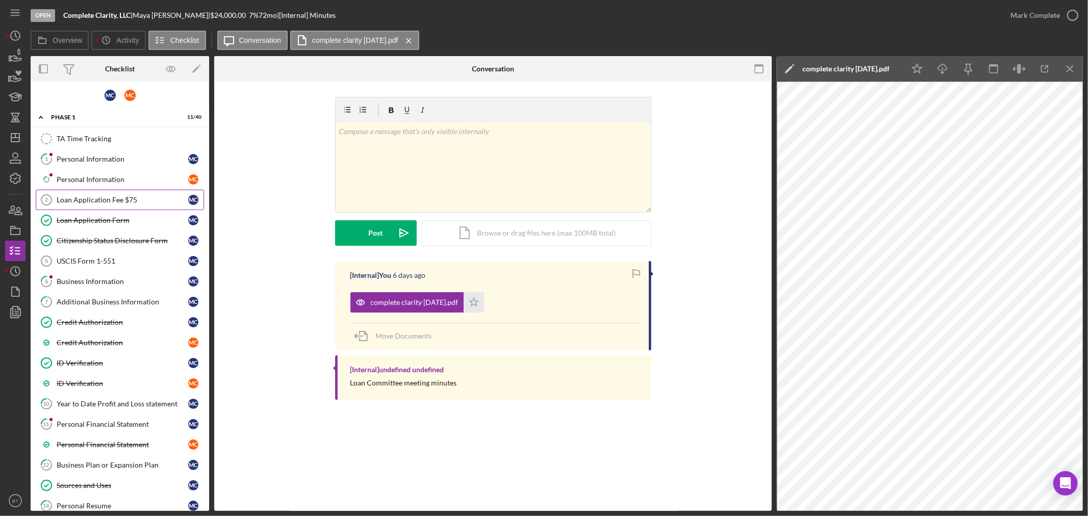
scroll to position [0, 0]
click at [85, 283] on div "Business Information" at bounding box center [123, 283] width 132 height 8
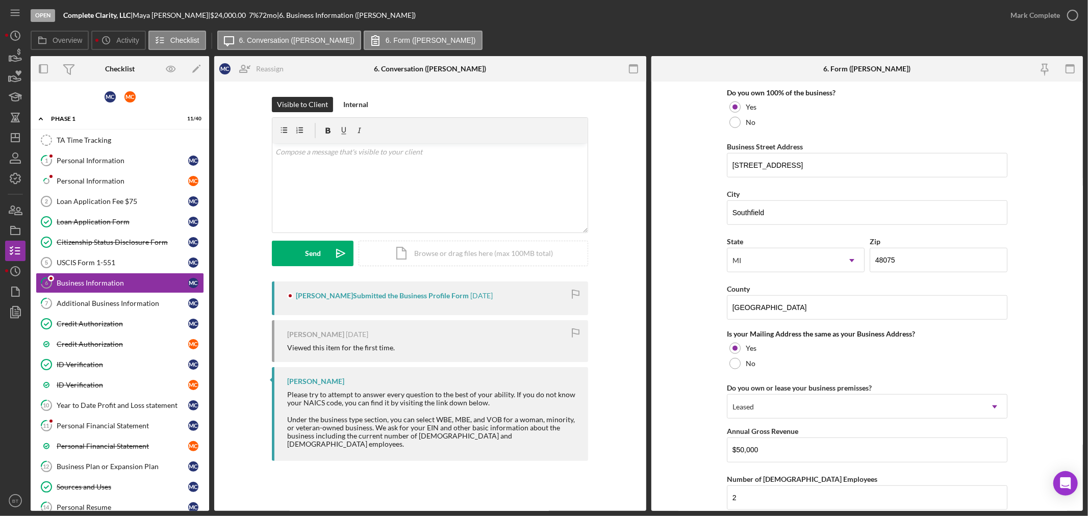
scroll to position [567, 0]
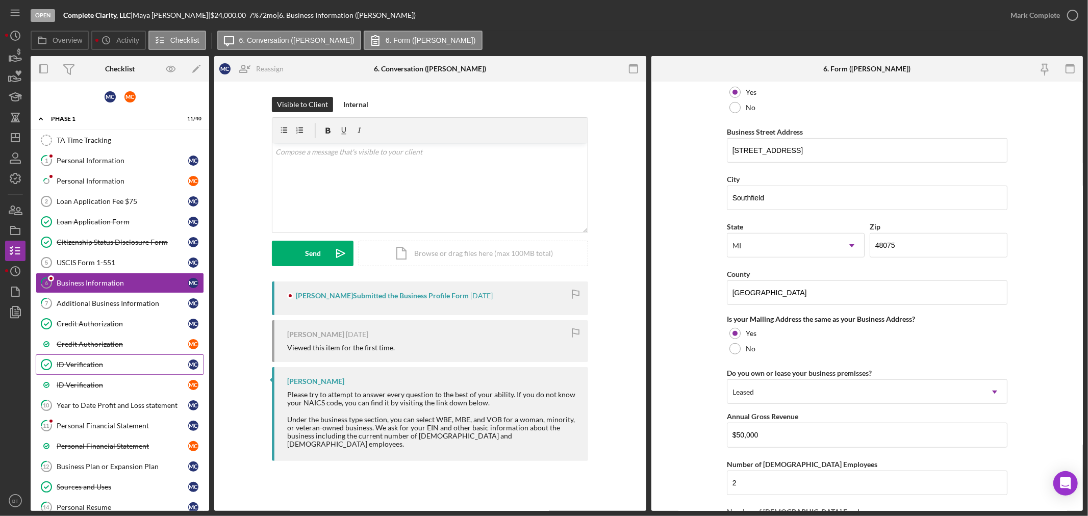
click at [77, 371] on link "ID Verification ID Verification M C" at bounding box center [120, 364] width 168 height 20
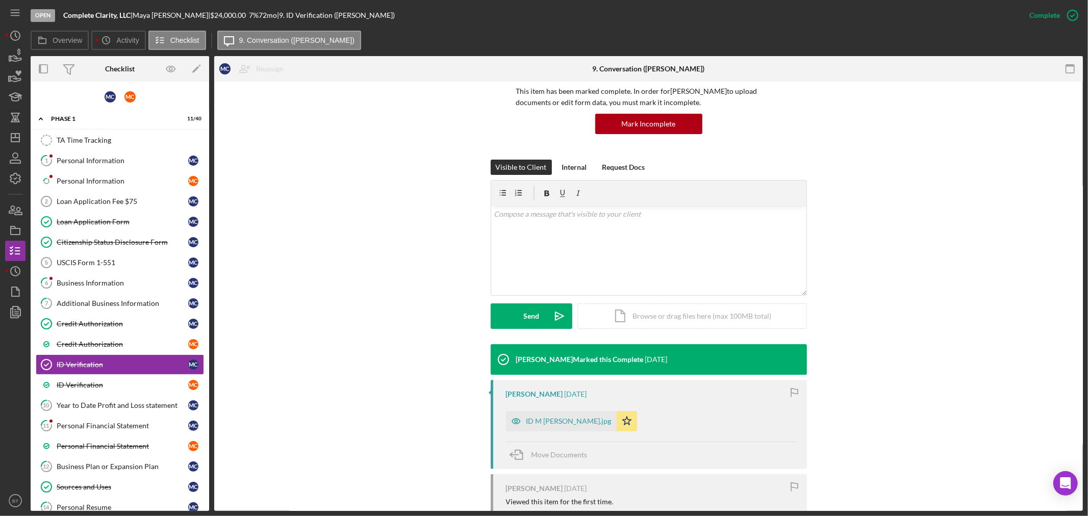
scroll to position [161, 0]
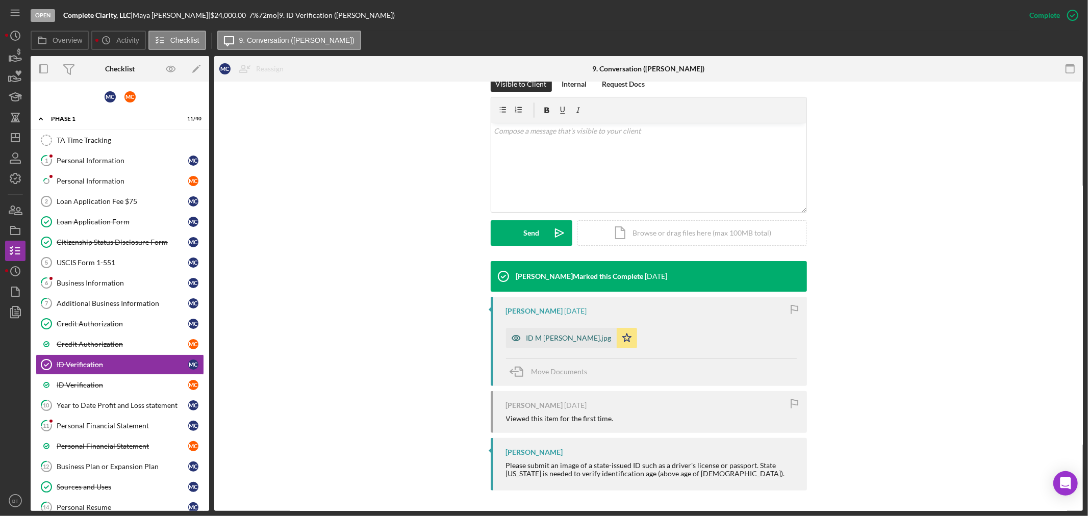
click at [543, 341] on div "ID M [PERSON_NAME].jpg" at bounding box center [568, 338] width 85 height 8
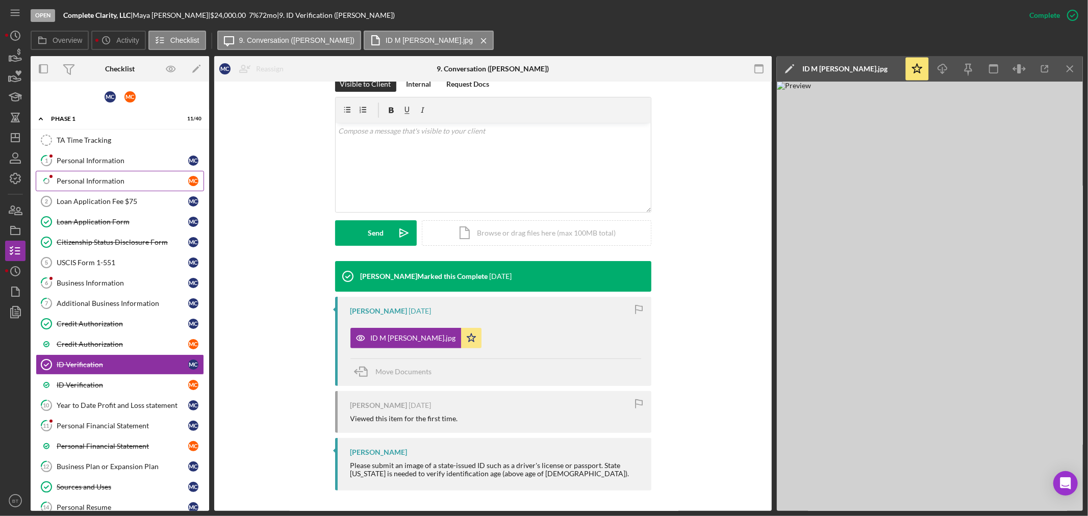
click at [100, 177] on div "Personal Information" at bounding box center [123, 181] width 132 height 8
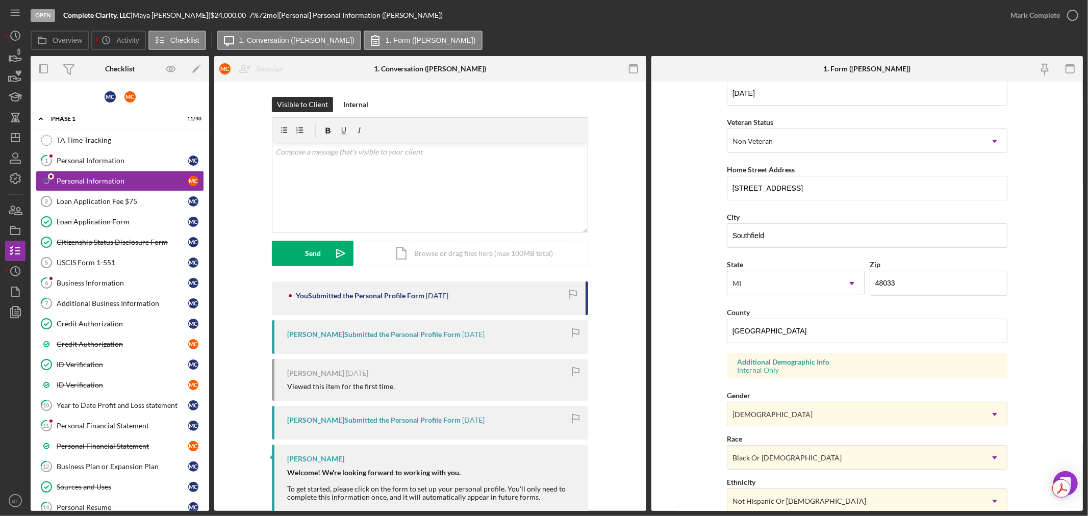
scroll to position [252, 0]
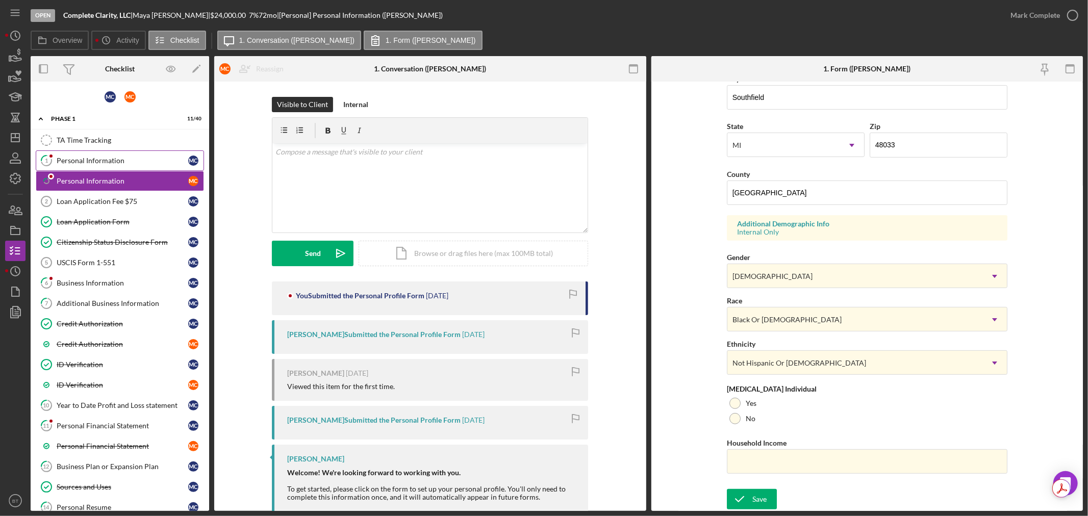
click at [78, 155] on link "1 Personal Information M C" at bounding box center [120, 160] width 168 height 20
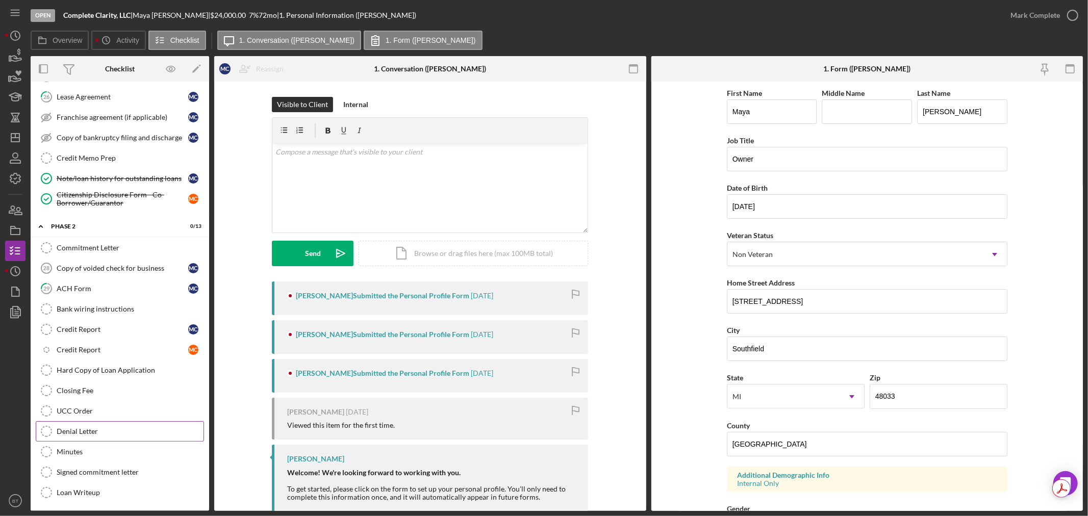
scroll to position [744, 0]
click at [18, 315] on polygon "button" at bounding box center [17, 311] width 8 height 9
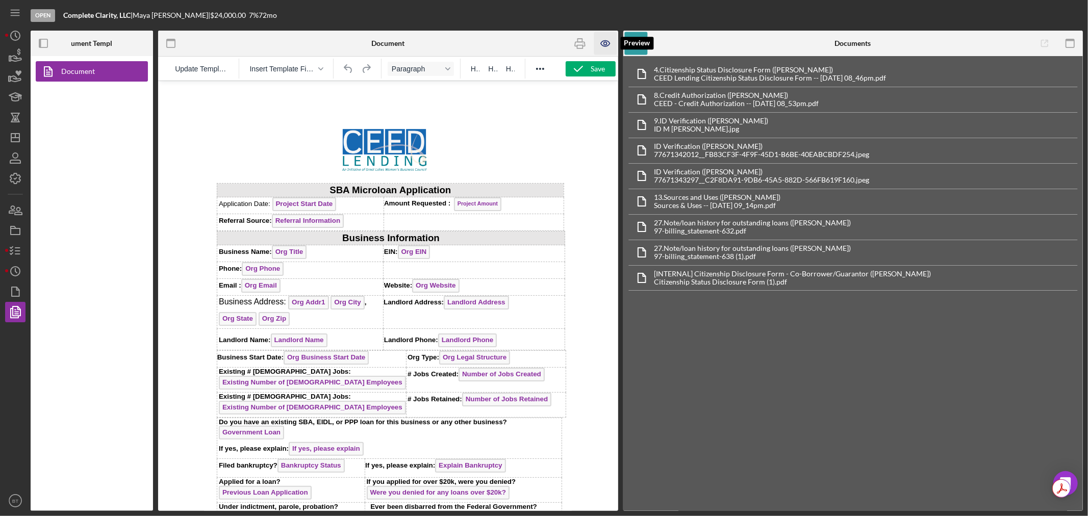
click at [598, 43] on icon "button" at bounding box center [605, 43] width 23 height 23
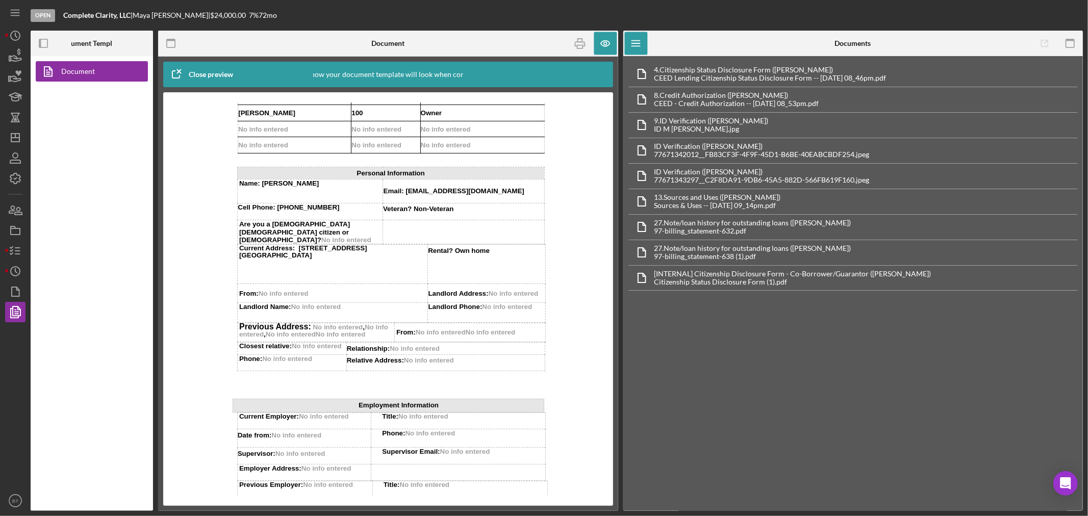
scroll to position [510, 0]
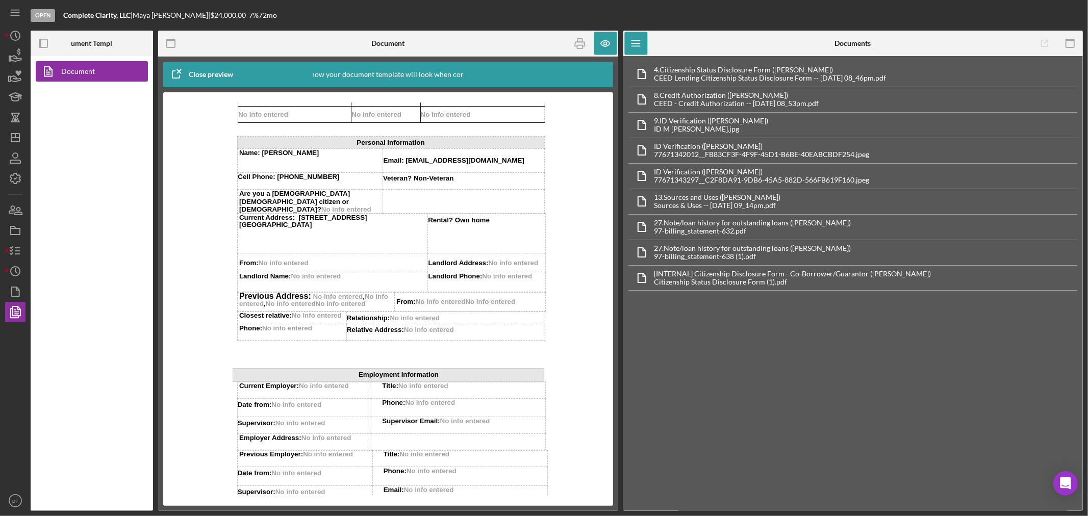
click at [311, 226] on p "[GEOGRAPHIC_DATA]" at bounding box center [333, 224] width 188 height 7
click at [312, 226] on p "[GEOGRAPHIC_DATA]" at bounding box center [333, 224] width 188 height 7
drag, startPoint x: 316, startPoint y: 226, endPoint x: 289, endPoint y: 217, distance: 28.9
click at [289, 217] on td "Current Address: [STREET_ADDRESS]" at bounding box center [332, 233] width 191 height 39
copy td "[STREET_ADDRESS]"
